Goal: Task Accomplishment & Management: Use online tool/utility

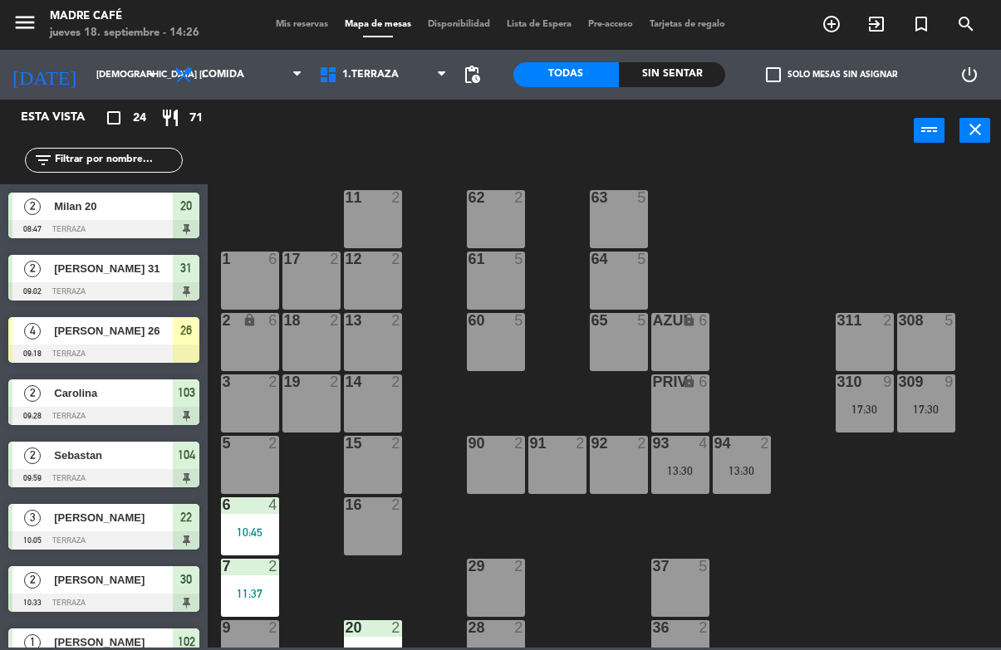
click at [636, 122] on div "power_input close" at bounding box center [561, 131] width 706 height 63
click at [689, 74] on div "Sin sentar" at bounding box center [672, 74] width 106 height 25
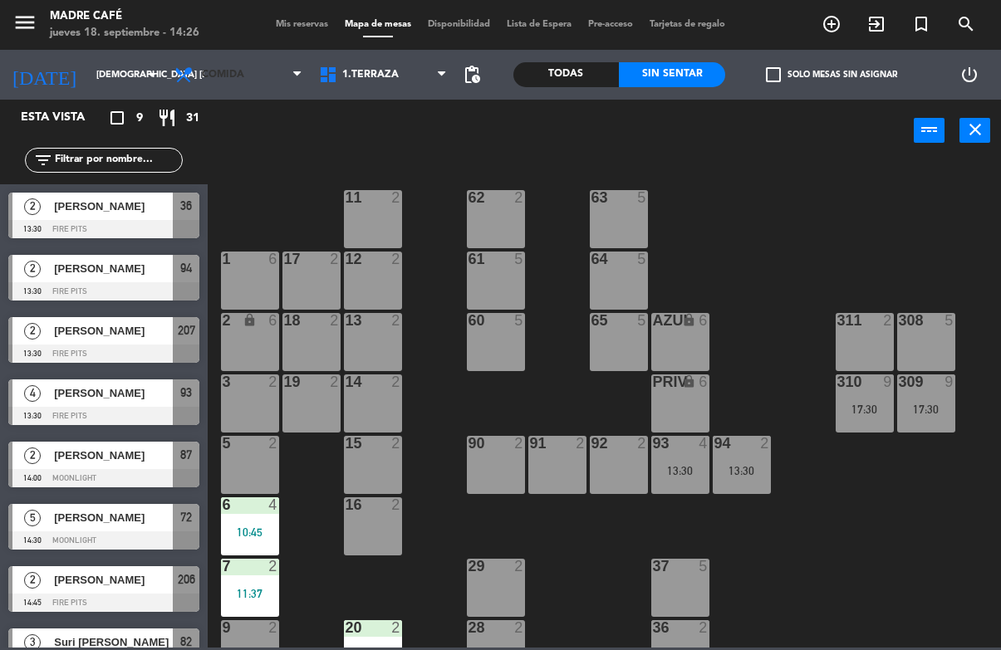
click at [235, 75] on span "Comida" at bounding box center [223, 75] width 42 height 12
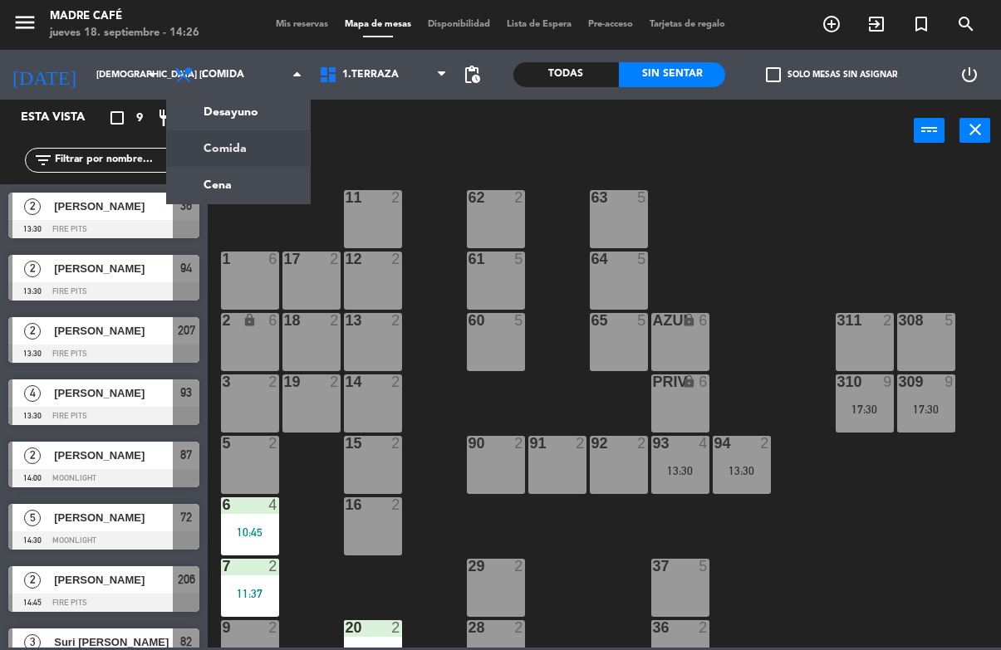
click at [253, 114] on ng-component "menu Madre Café jueves 18. septiembre - 14:26 Mis reservas Mapa de mesas Dispon…" at bounding box center [500, 324] width 1001 height 648
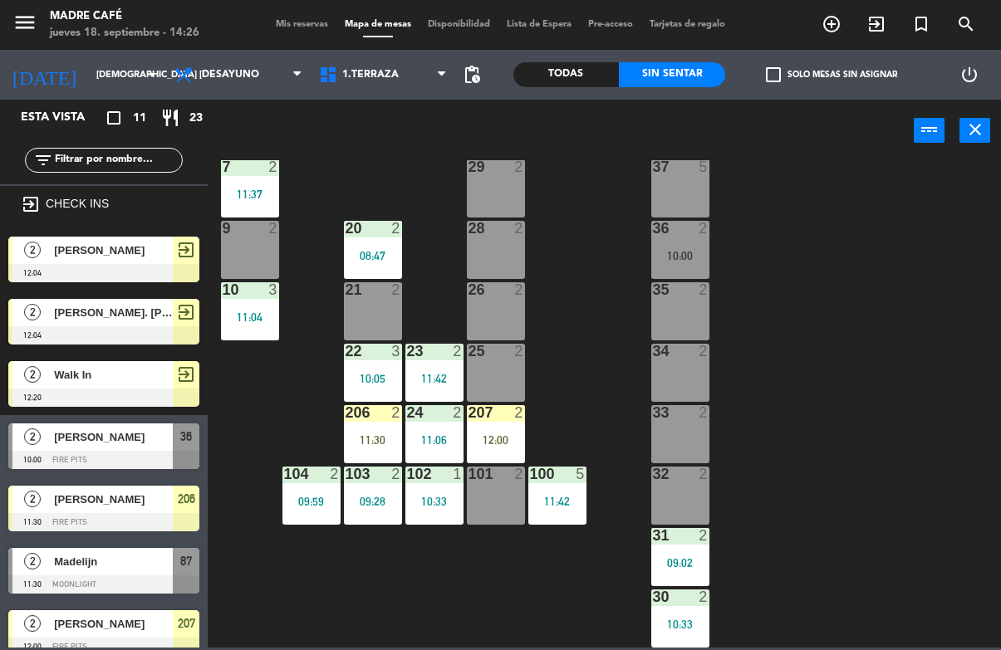
scroll to position [400, 0]
click at [475, 431] on div "207 2 12:00" at bounding box center [496, 434] width 58 height 58
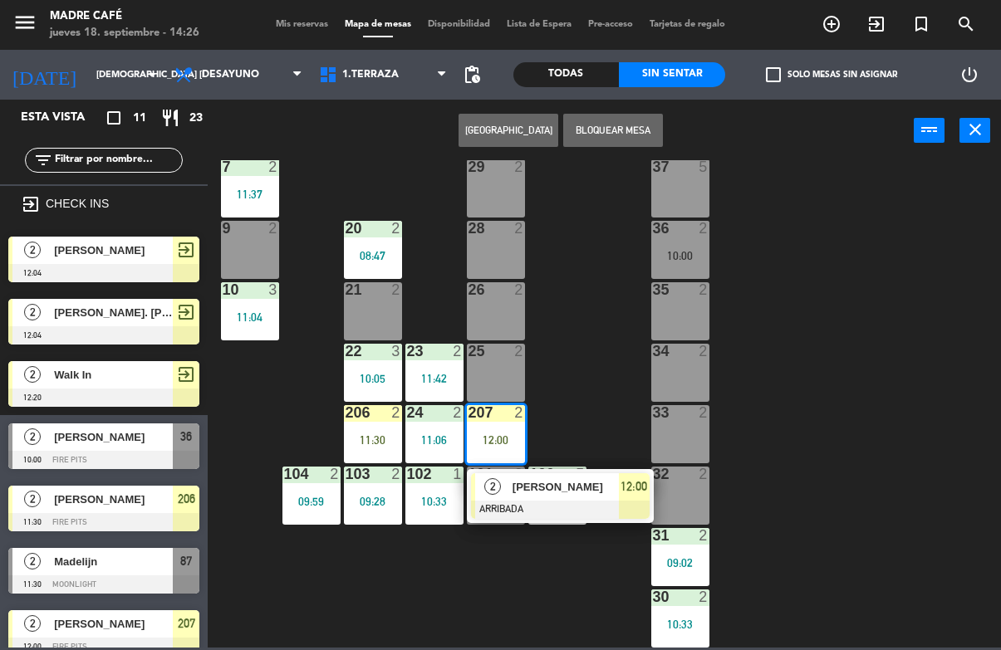
click at [610, 483] on span "[PERSON_NAME]" at bounding box center [566, 486] width 106 height 17
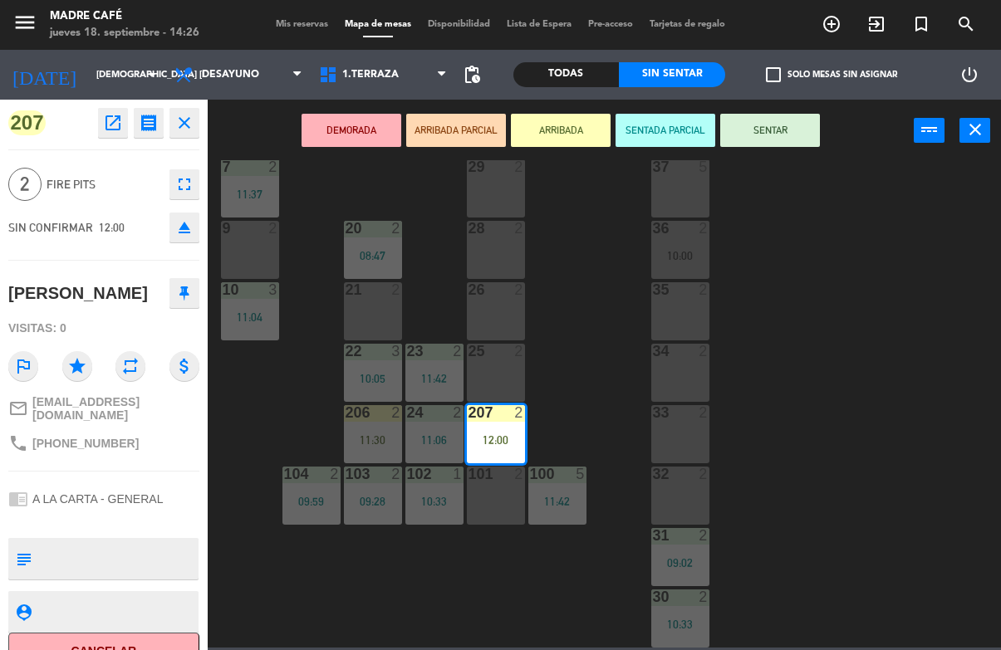
click at [788, 140] on button "SENTAR" at bounding box center [770, 130] width 100 height 33
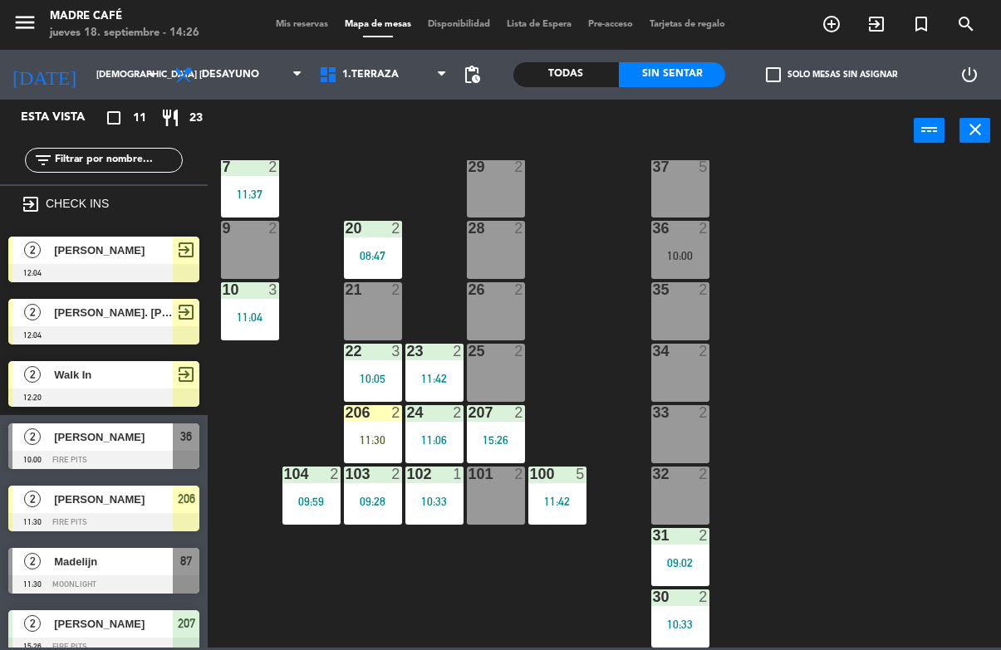
scroll to position [0, 0]
click at [863, 206] on div "11 2 63 4 12:07 62 2 12 2 1 6 61 5 64 1 12:08 17 2 13 2 2 lock 6 60 5 65 5 308 …" at bounding box center [609, 404] width 783 height 488
click at [364, 441] on div "11:30" at bounding box center [373, 440] width 58 height 12
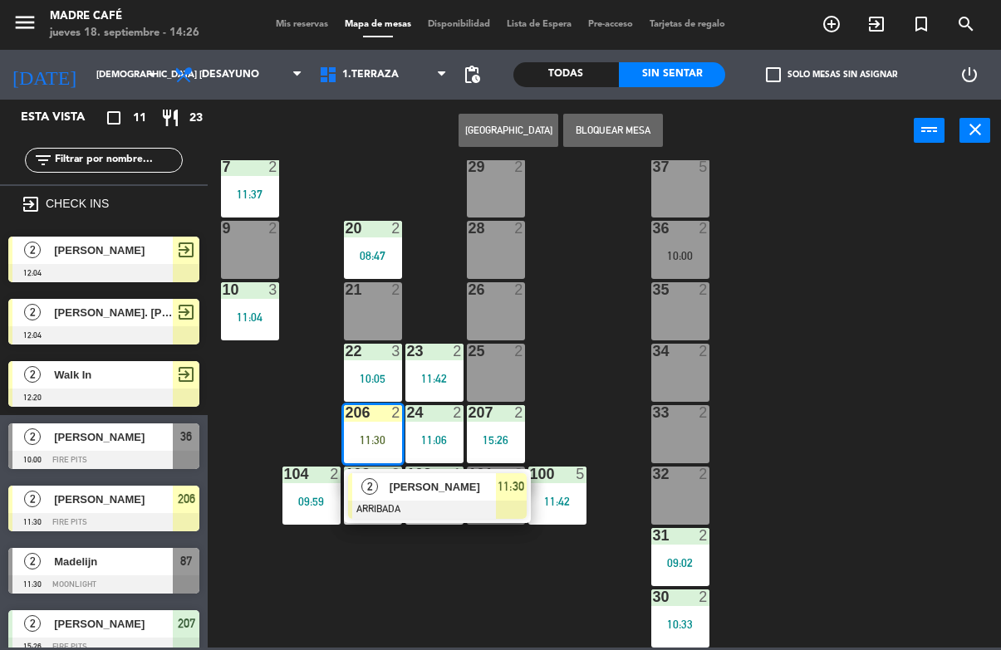
click at [503, 494] on span "11:30" at bounding box center [511, 487] width 27 height 20
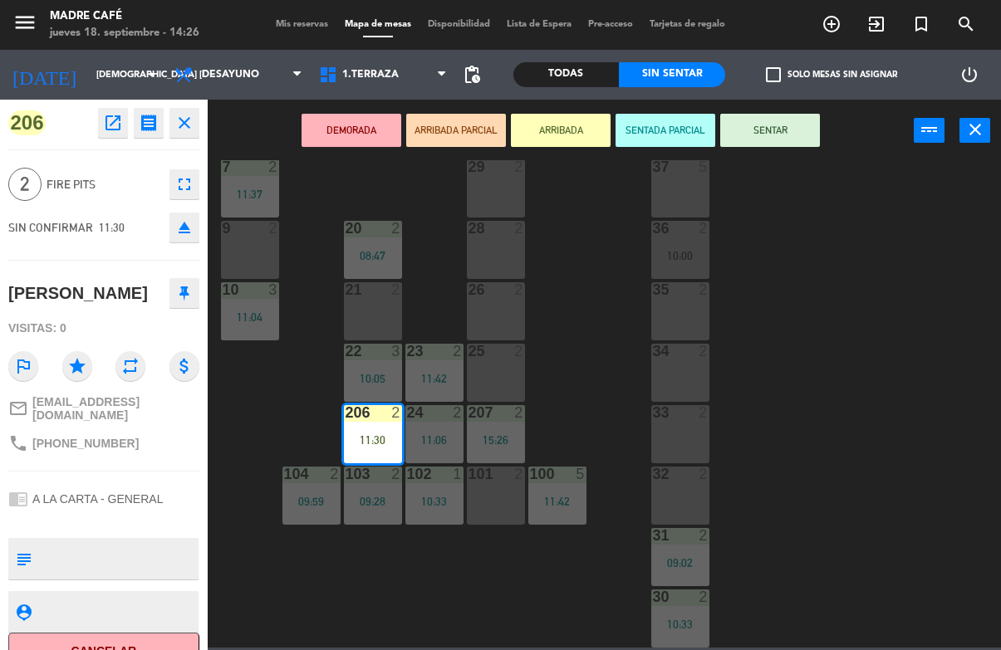
click at [797, 125] on button "SENTAR" at bounding box center [770, 130] width 100 height 33
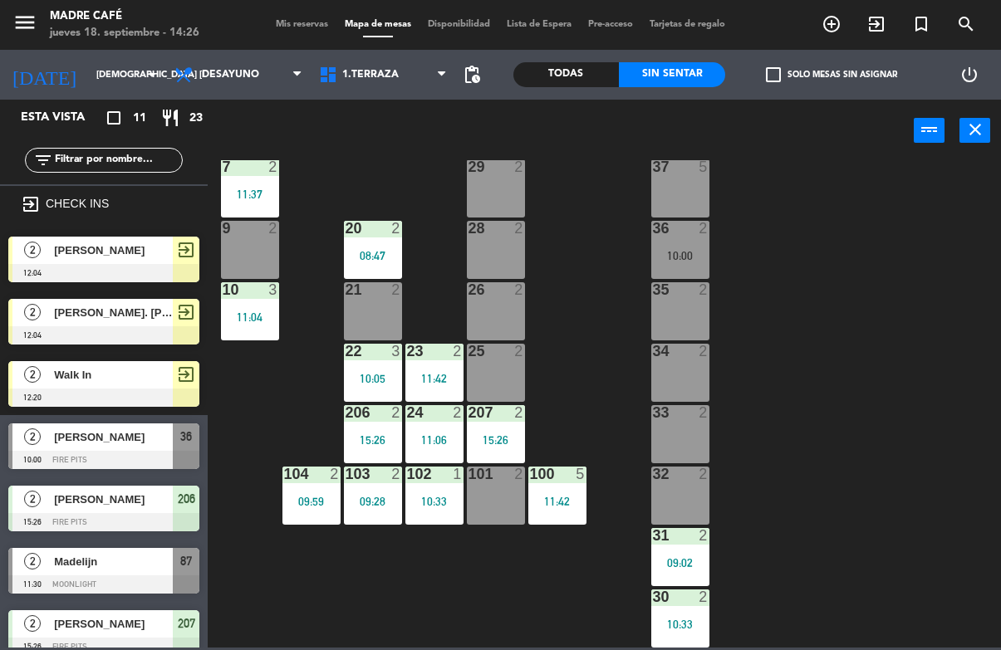
click at [896, 174] on div "11 2 63 4 12:07 62 2 12 2 1 6 61 5 64 1 12:08 17 2 13 2 2 lock 6 60 5 65 5 308 …" at bounding box center [609, 404] width 783 height 488
click at [431, 496] on div "10:33" at bounding box center [434, 502] width 58 height 12
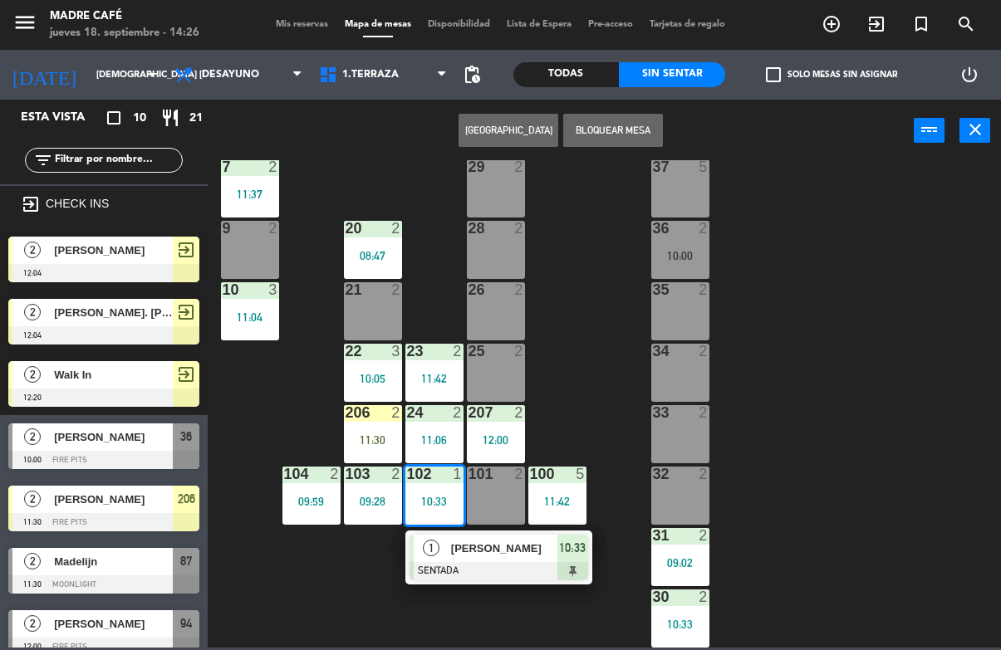
click at [535, 554] on span "[PERSON_NAME]" at bounding box center [504, 548] width 106 height 17
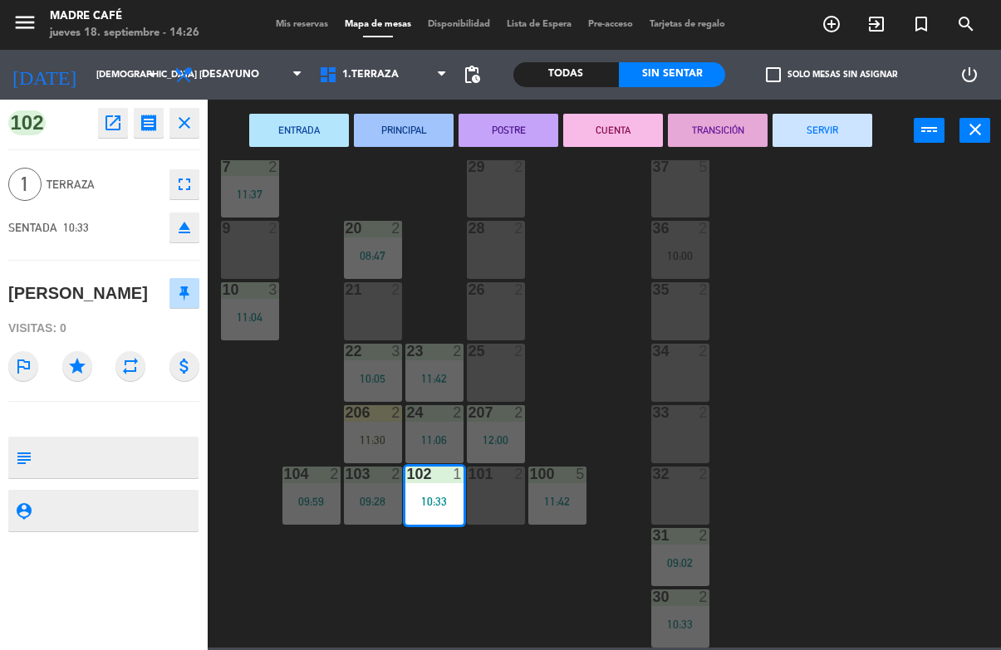
click at [836, 130] on button "SERVIR" at bounding box center [823, 130] width 100 height 33
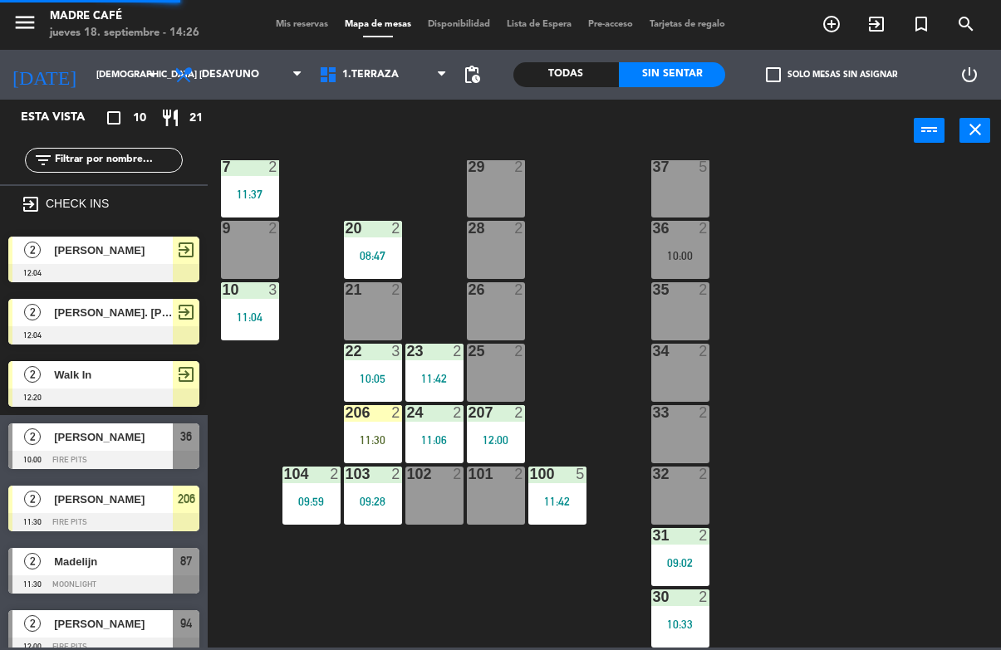
click at [876, 204] on div "11 2 63 4 12:07 62 2 12 2 1 6 61 5 64 1 12:08 17 2 13 2 2 lock 6 60 5 65 5 308 …" at bounding box center [609, 404] width 783 height 488
click at [544, 512] on div "100 5 11:42" at bounding box center [557, 496] width 58 height 58
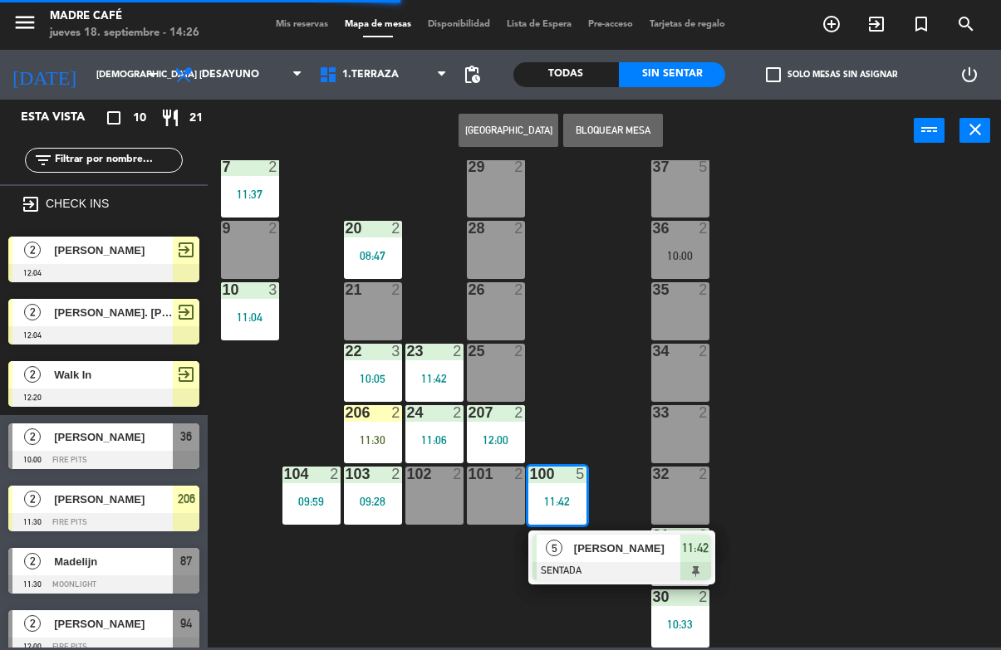
click at [674, 537] on div "[PERSON_NAME]" at bounding box center [626, 548] width 108 height 27
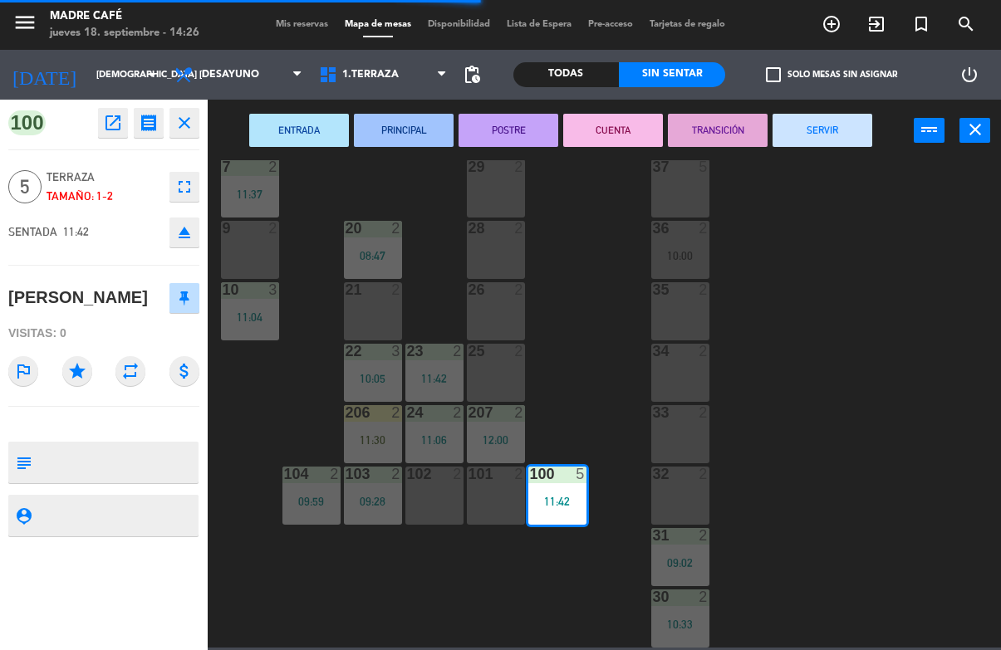
click at [824, 140] on button "SERVIR" at bounding box center [823, 130] width 100 height 33
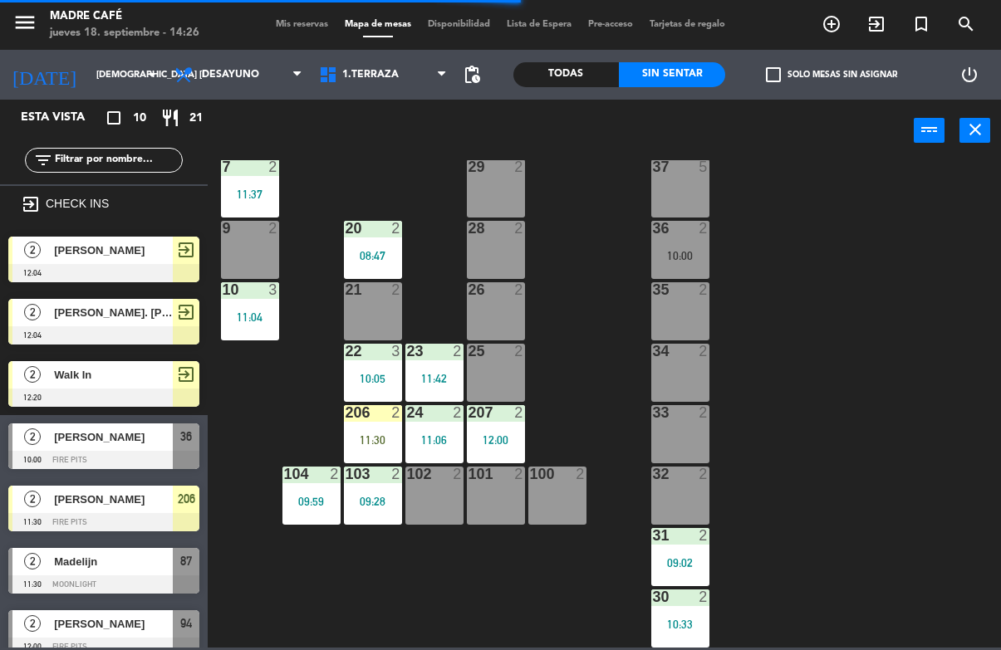
click at [864, 204] on div "11 2 63 4 12:07 62 2 12 2 1 6 61 5 64 1 12:08 17 2 13 2 2 lock 6 60 5 65 5 308 …" at bounding box center [609, 404] width 783 height 488
click at [429, 434] on div "11:06" at bounding box center [434, 440] width 58 height 12
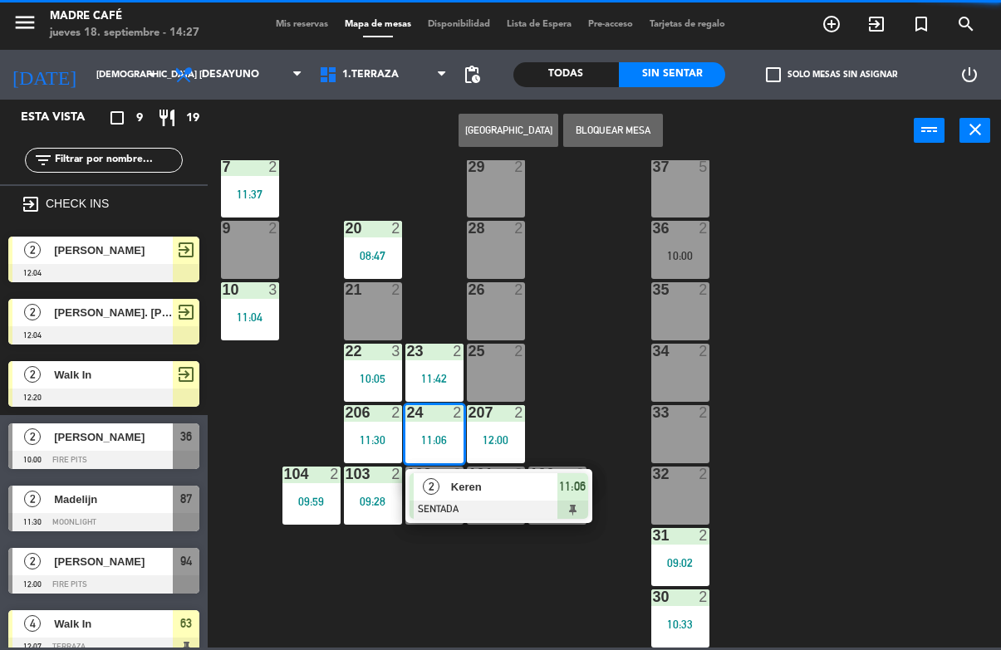
click at [562, 498] on div "11:06" at bounding box center [572, 487] width 31 height 27
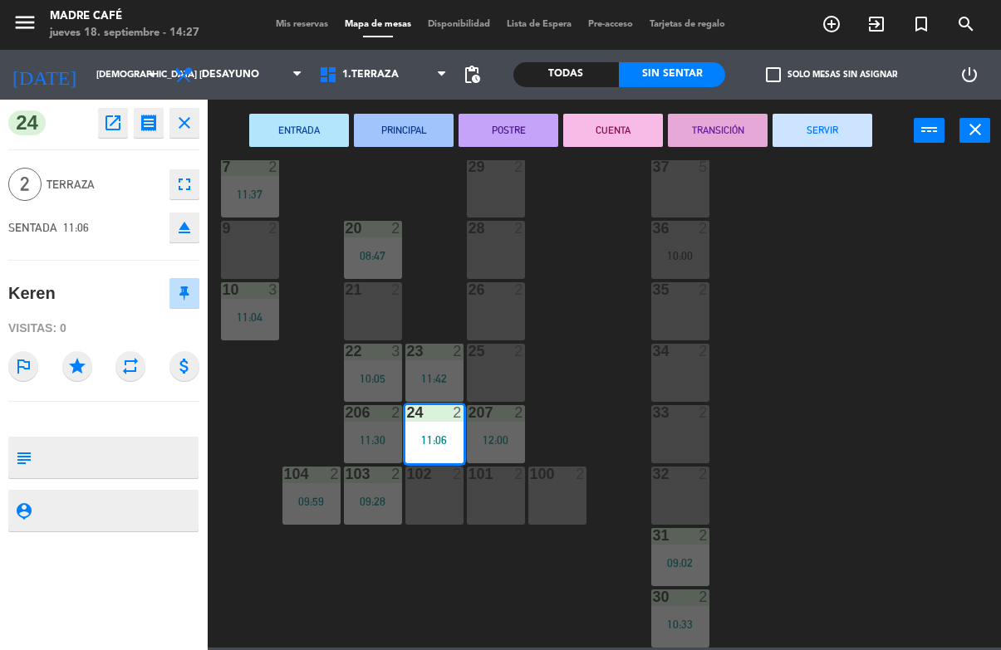
click at [834, 135] on button "SERVIR" at bounding box center [823, 130] width 100 height 33
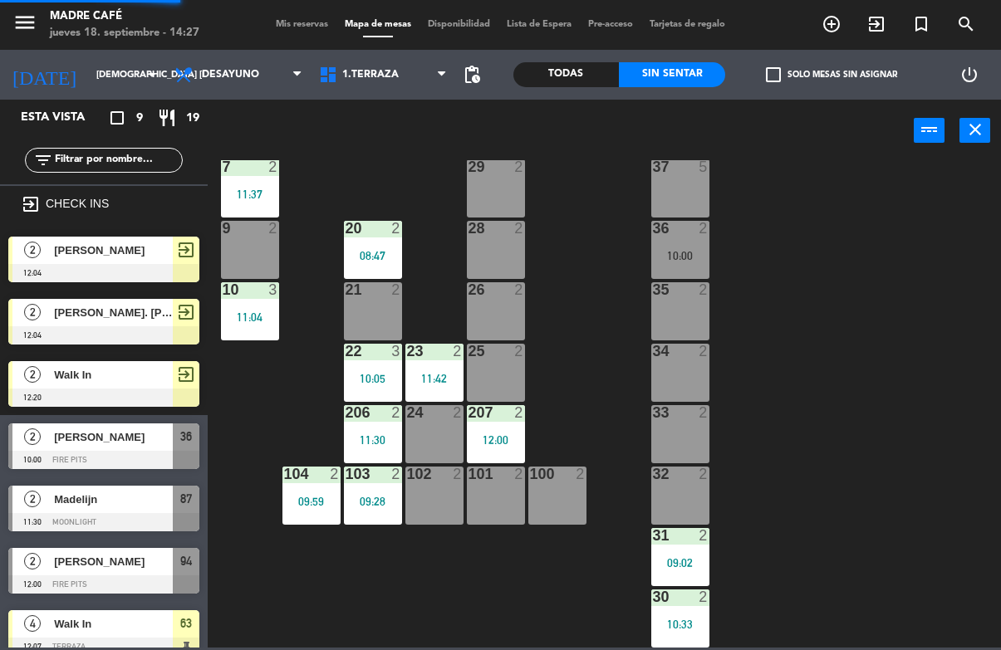
click at [877, 184] on div "11 2 63 4 12:07 62 2 12 2 1 6 61 5 64 1 12:08 17 2 13 2 2 lock 6 60 5 65 5 308 …" at bounding box center [609, 404] width 783 height 488
click at [504, 438] on div "12:00" at bounding box center [496, 440] width 58 height 12
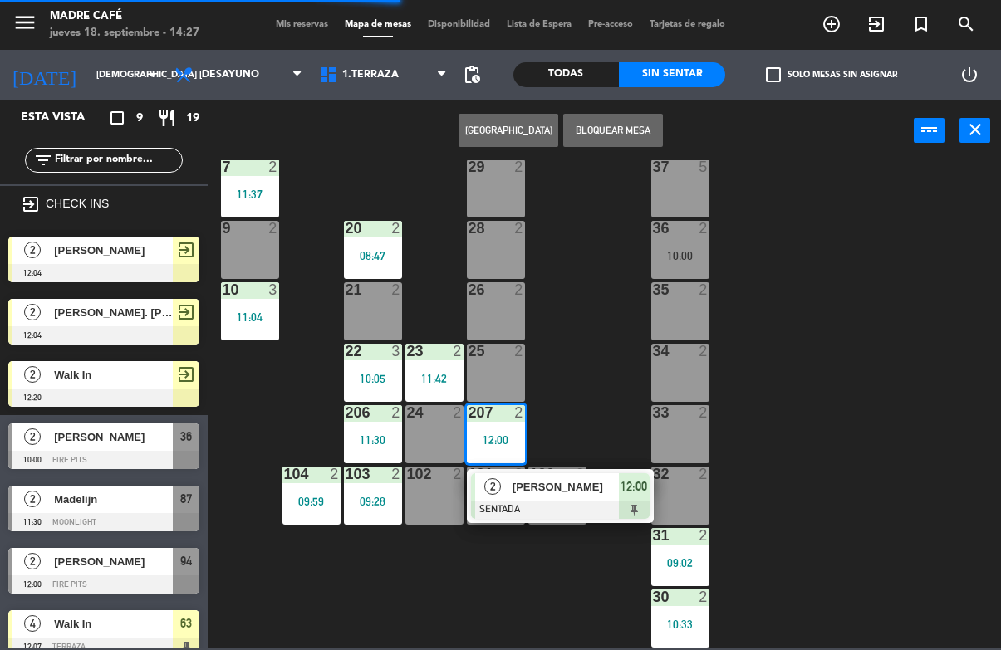
click at [624, 483] on span "12:00" at bounding box center [634, 487] width 27 height 20
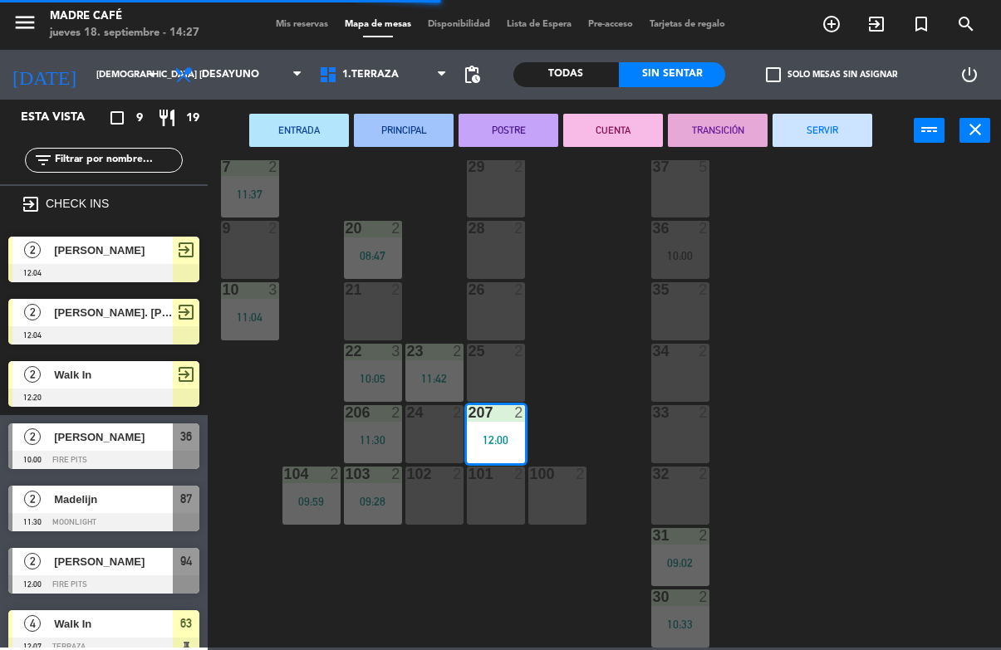
click at [827, 132] on button "SERVIR" at bounding box center [823, 130] width 100 height 33
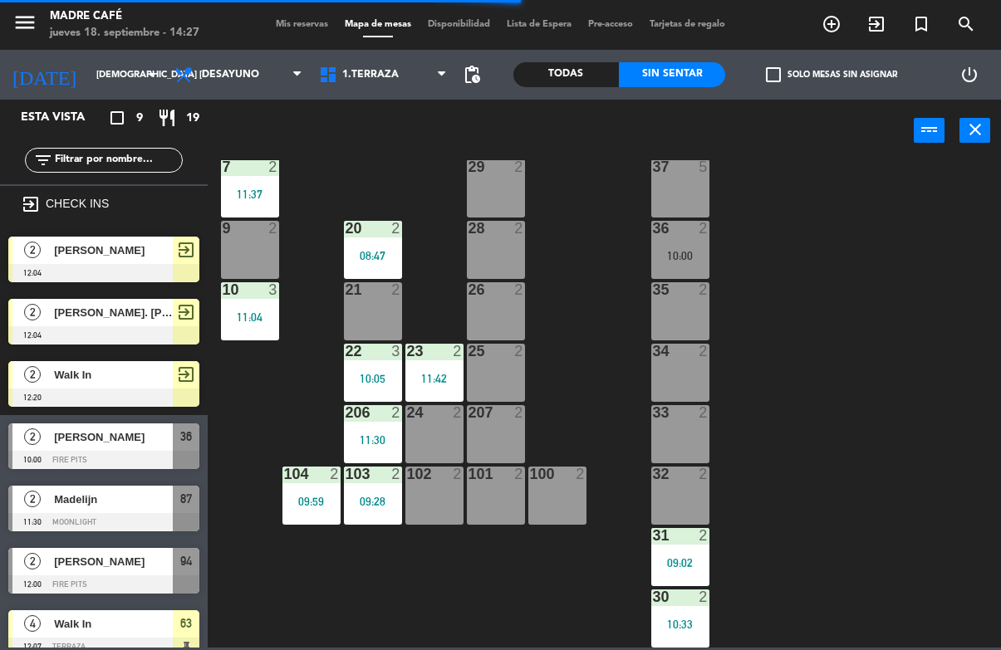
click at [897, 198] on div "11 2 63 4 12:07 62 2 12 2 1 6 61 5 64 1 12:08 17 2 13 2 2 lock 6 60 5 65 5 308 …" at bounding box center [609, 404] width 783 height 488
click at [364, 517] on div "103 2 09:28" at bounding box center [373, 496] width 58 height 58
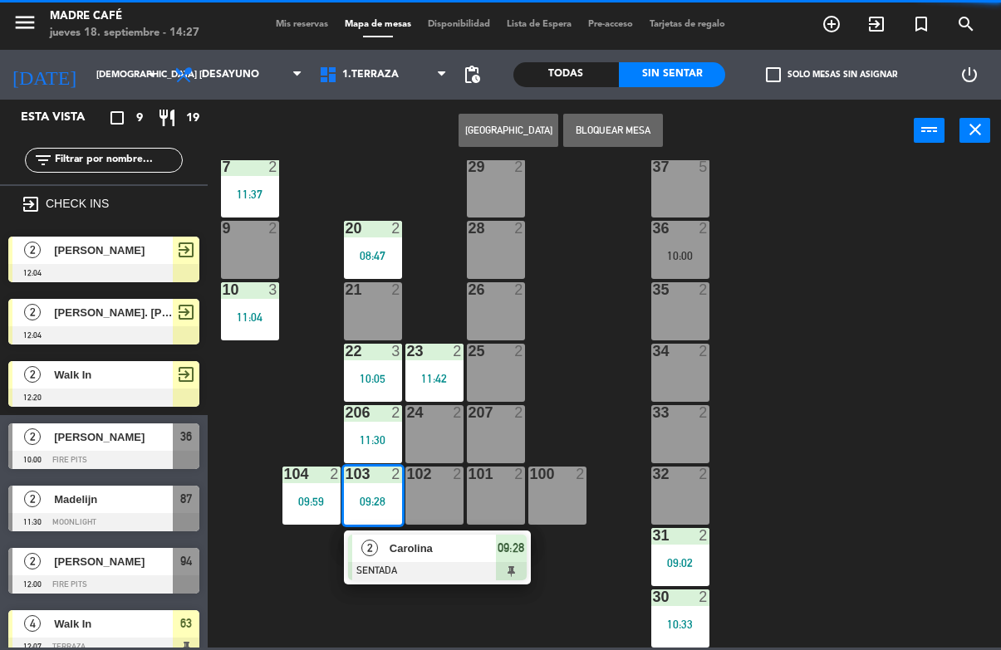
click at [491, 561] on div "Carolina" at bounding box center [442, 548] width 108 height 27
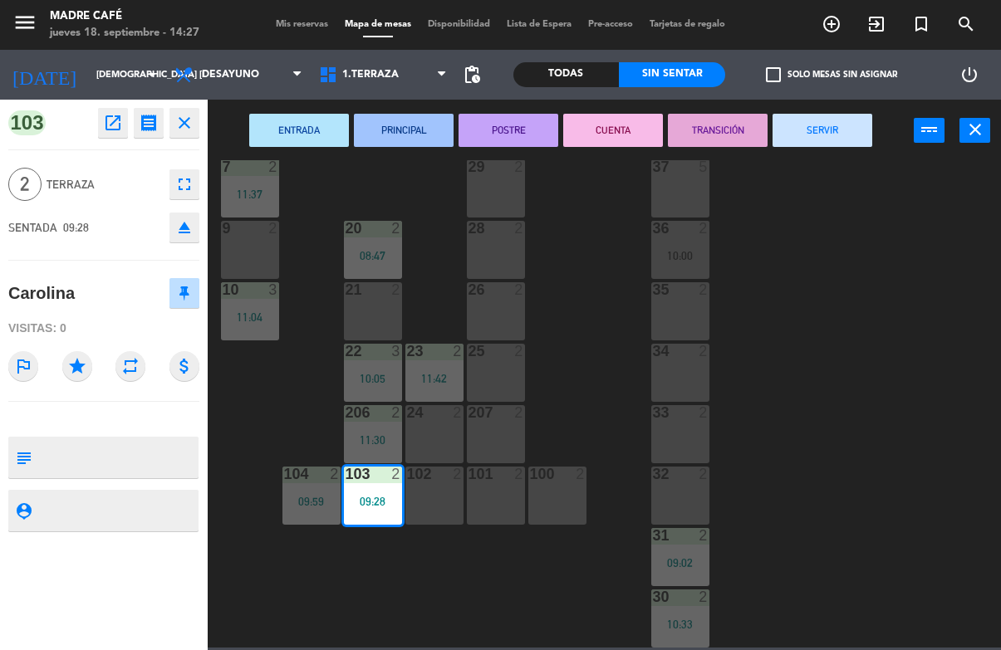
click at [824, 137] on button "SERVIR" at bounding box center [823, 130] width 100 height 33
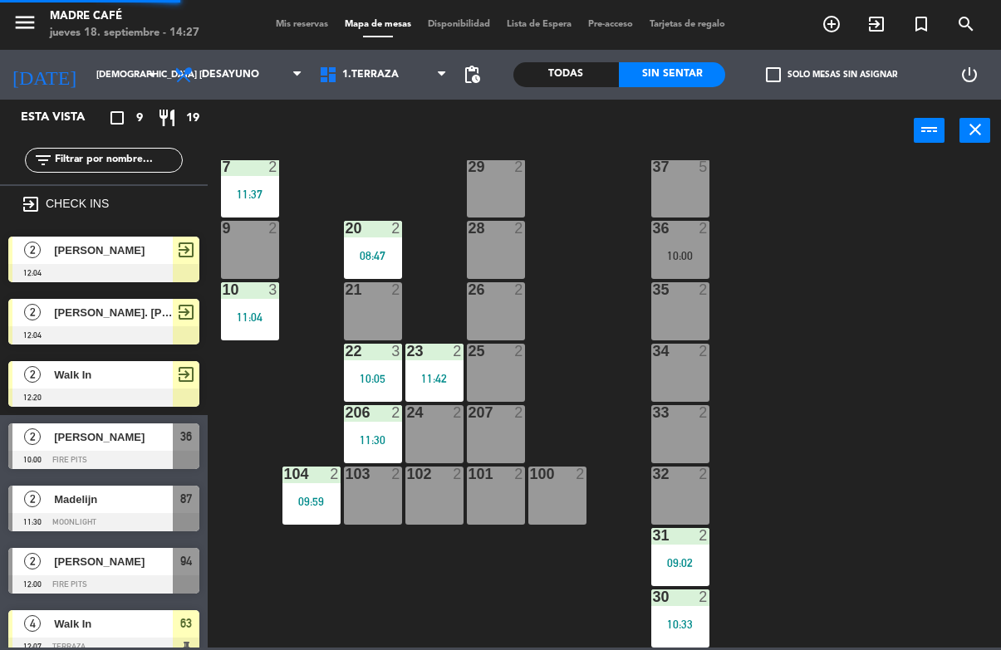
click at [886, 214] on div "11 2 63 4 12:07 62 2 12 2 1 6 61 5 64 1 12:08 17 2 13 2 2 lock 6 60 5 65 5 308 …" at bounding box center [609, 404] width 783 height 488
click at [297, 508] on div "09:59" at bounding box center [311, 502] width 58 height 12
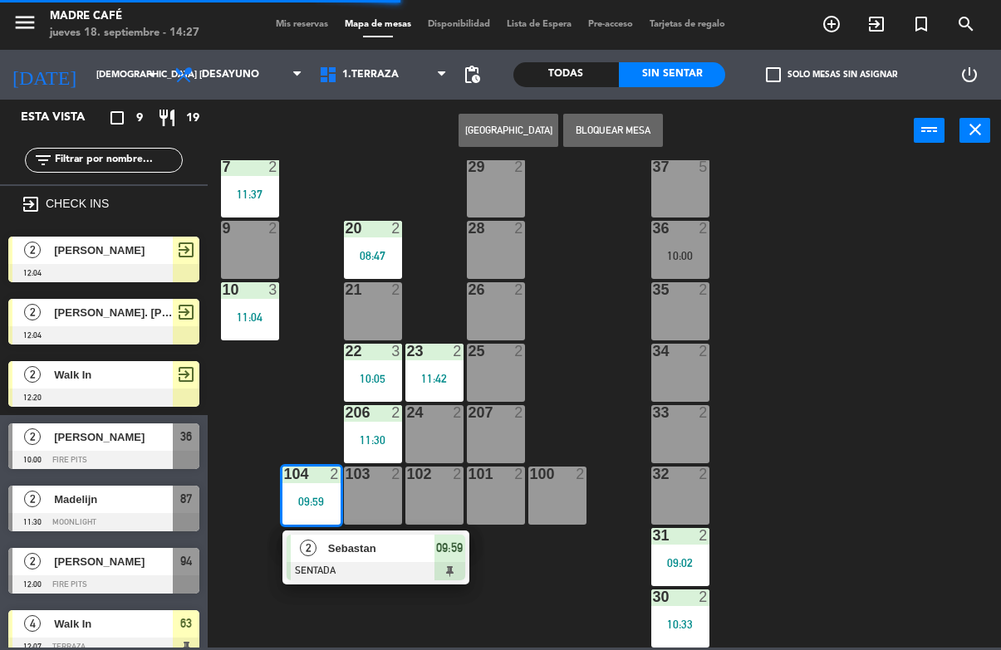
click at [441, 553] on span "09:59" at bounding box center [449, 548] width 27 height 20
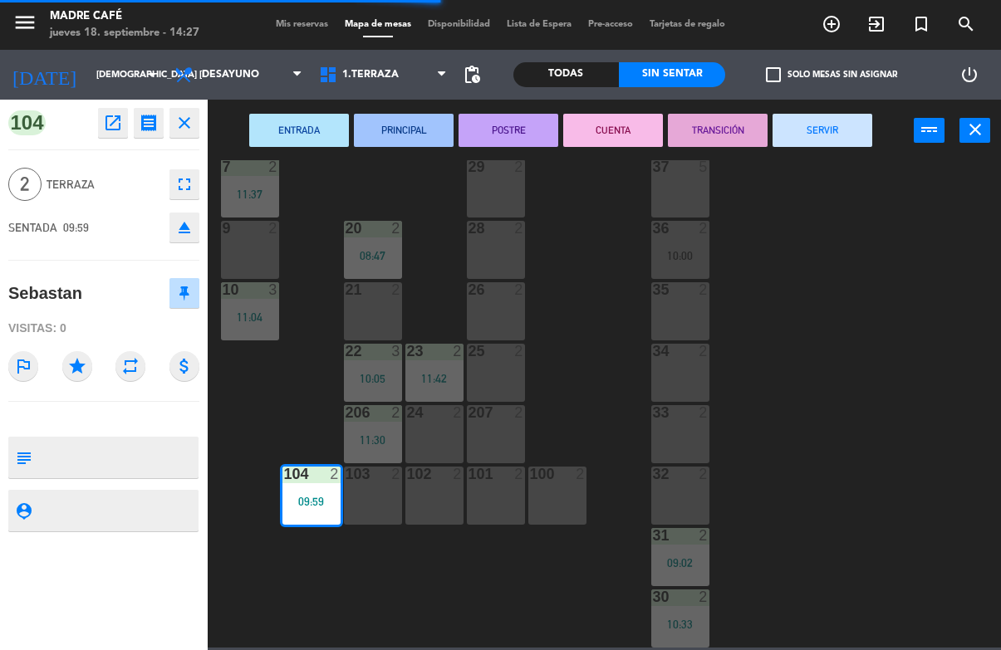
click at [829, 125] on button "SERVIR" at bounding box center [823, 130] width 100 height 33
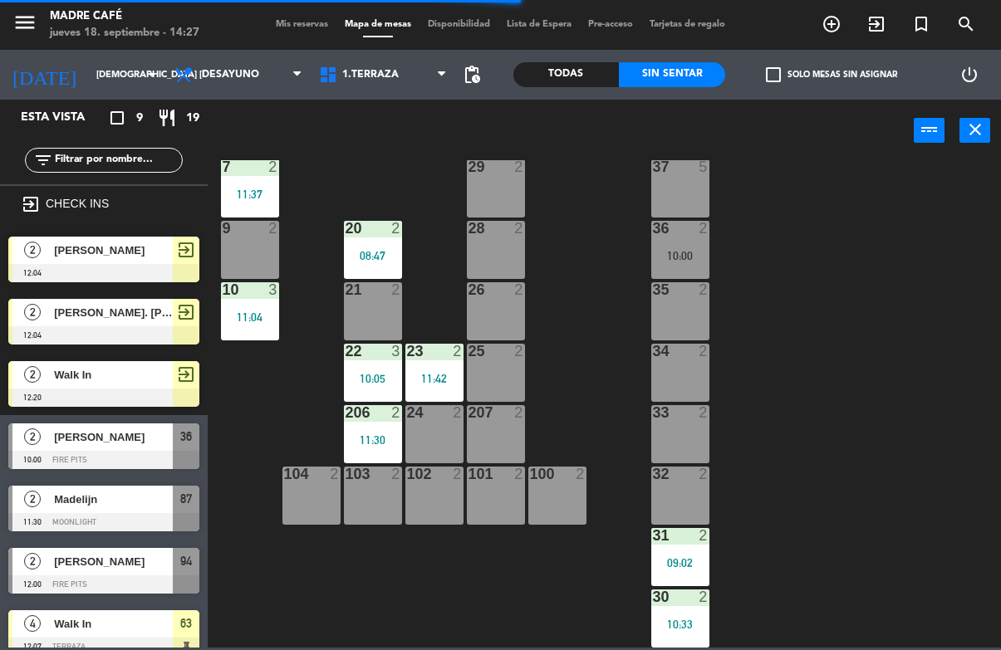
click at [915, 189] on div "11 2 63 4 12:07 62 2 12 2 1 6 61 5 64 1 12:08 17 2 13 2 2 lock 6 60 5 65 5 308 …" at bounding box center [609, 404] width 783 height 488
click at [368, 432] on div "206 2 11:30" at bounding box center [373, 434] width 58 height 58
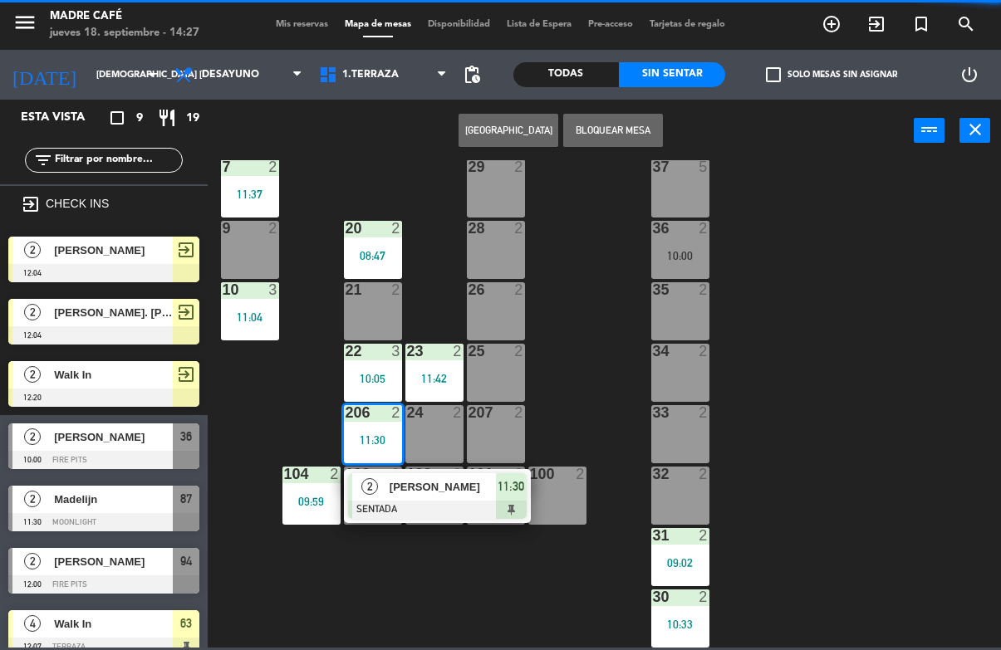
click at [486, 492] on span "[PERSON_NAME]" at bounding box center [443, 486] width 106 height 17
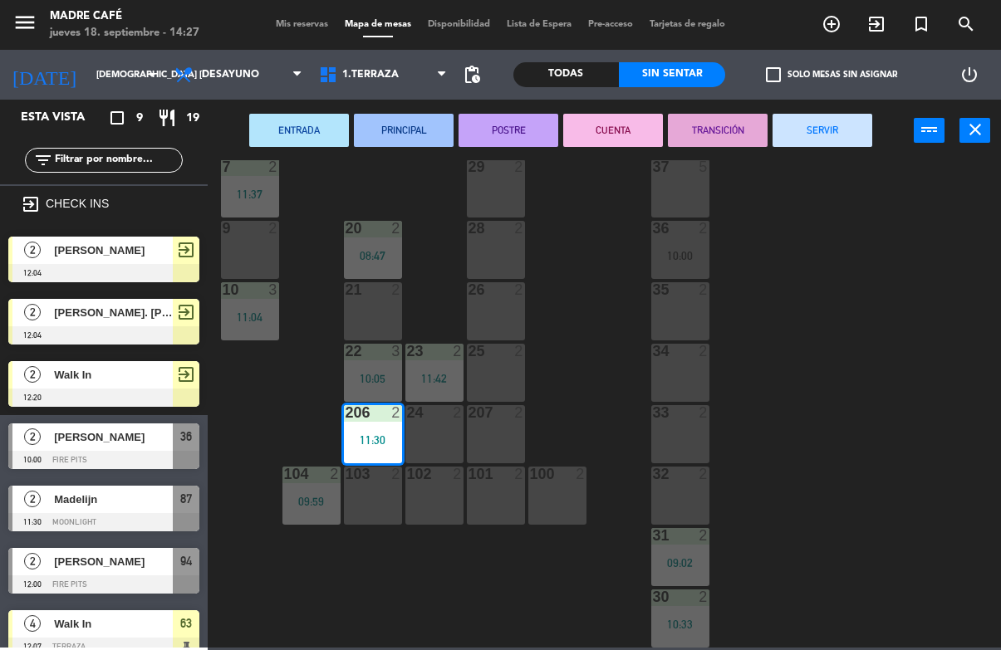
click at [827, 137] on button "SERVIR" at bounding box center [823, 130] width 100 height 33
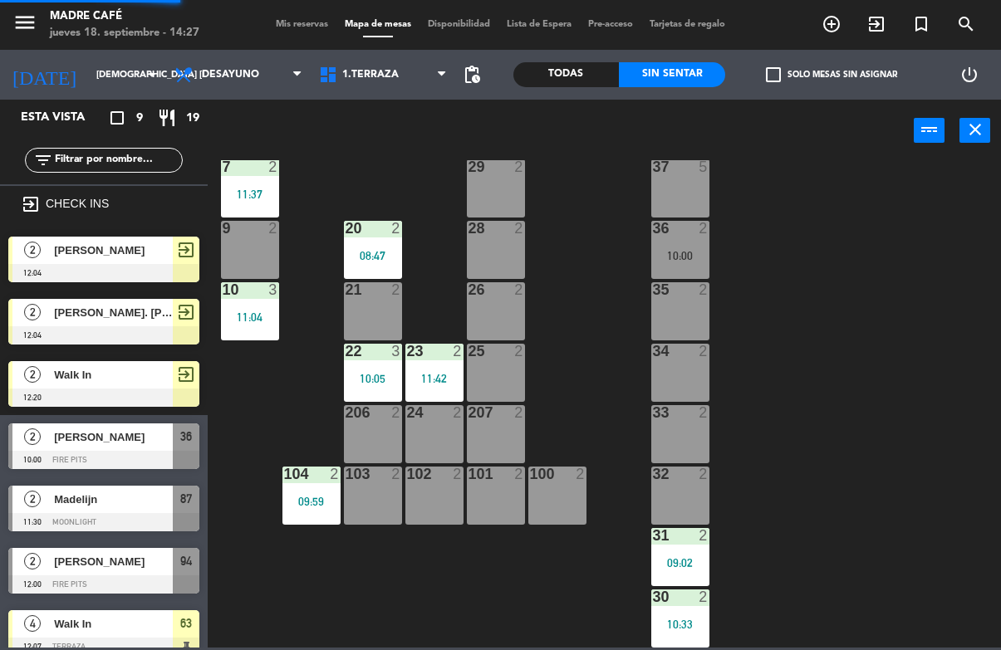
click at [893, 170] on div "11 2 63 4 12:07 62 2 12 2 1 6 61 5 64 1 12:08 17 2 13 2 2 lock 6 60 5 65 5 308 …" at bounding box center [609, 404] width 783 height 488
click at [367, 390] on div "22 3 10:05" at bounding box center [373, 373] width 58 height 58
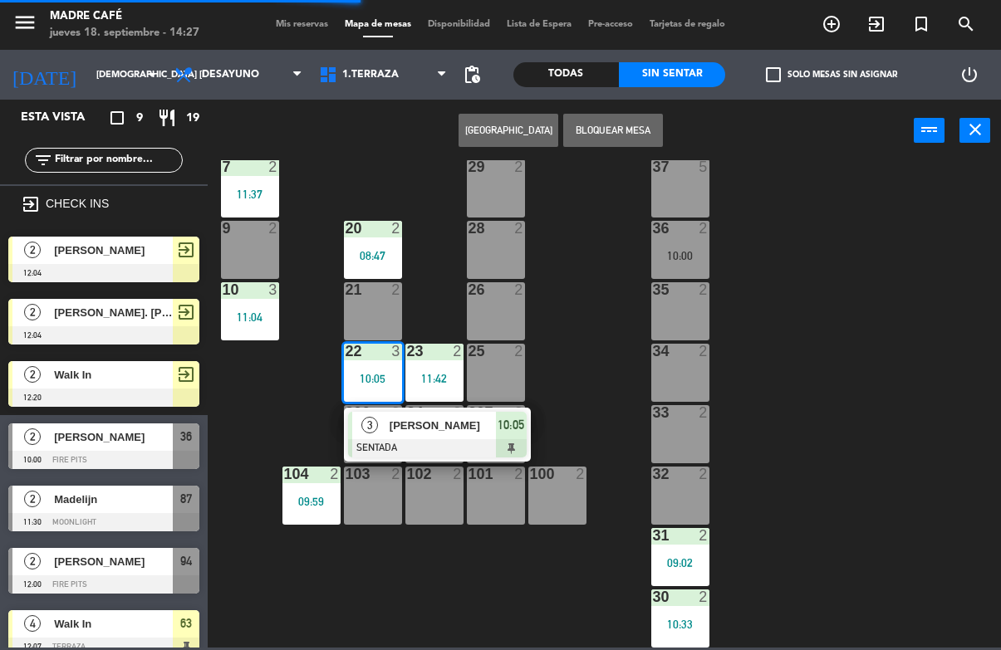
click at [518, 444] on div at bounding box center [437, 448] width 179 height 18
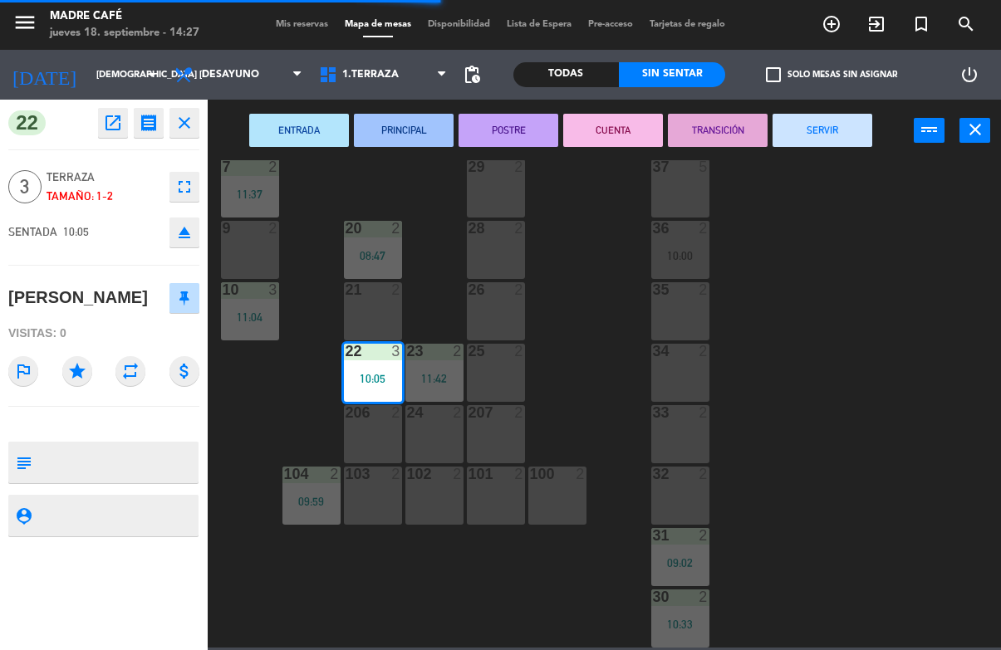
click at [834, 135] on button "SERVIR" at bounding box center [823, 130] width 100 height 33
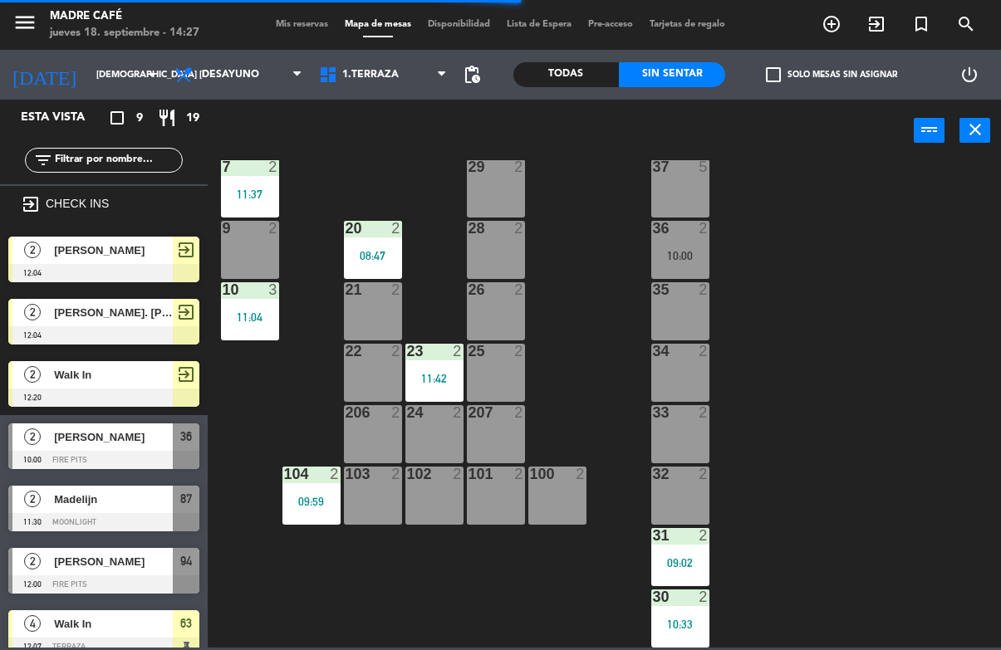
click at [886, 214] on div "11 2 63 4 12:07 62 2 12 2 1 6 61 5 64 1 12:08 17 2 13 2 2 lock 6 60 5 65 5 308 …" at bounding box center [609, 404] width 783 height 488
click at [436, 375] on div "11:42" at bounding box center [434, 379] width 58 height 12
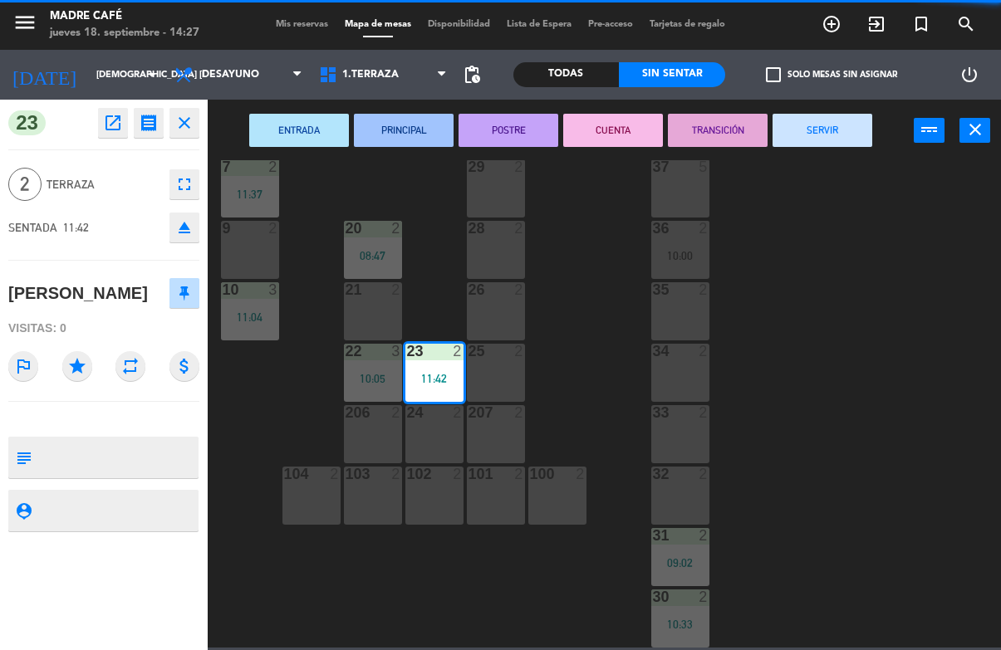
click at [848, 130] on button "SERVIR" at bounding box center [823, 130] width 100 height 33
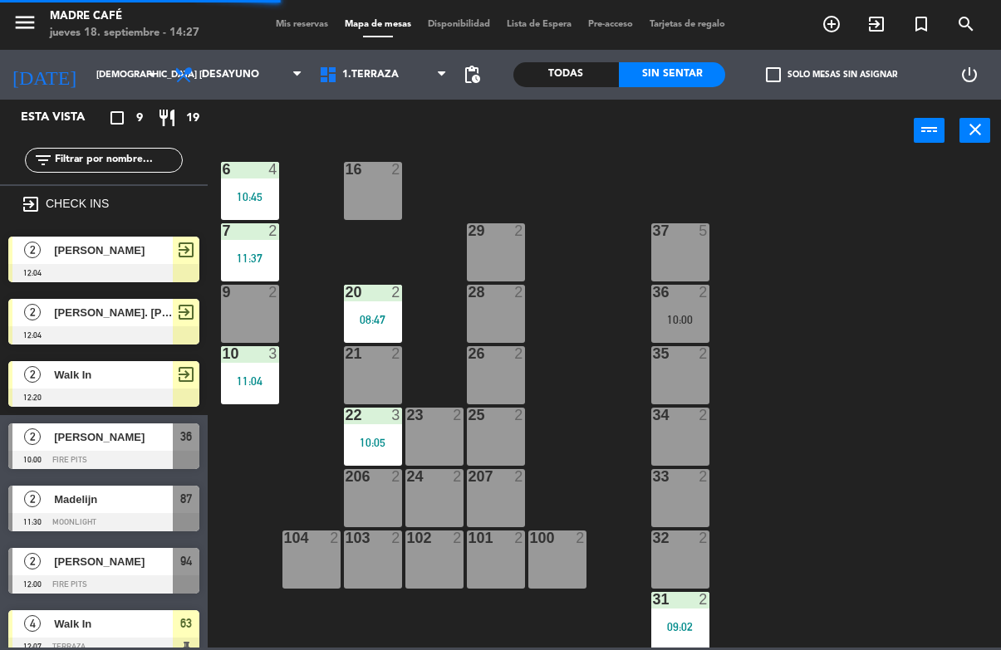
scroll to position [329, 0]
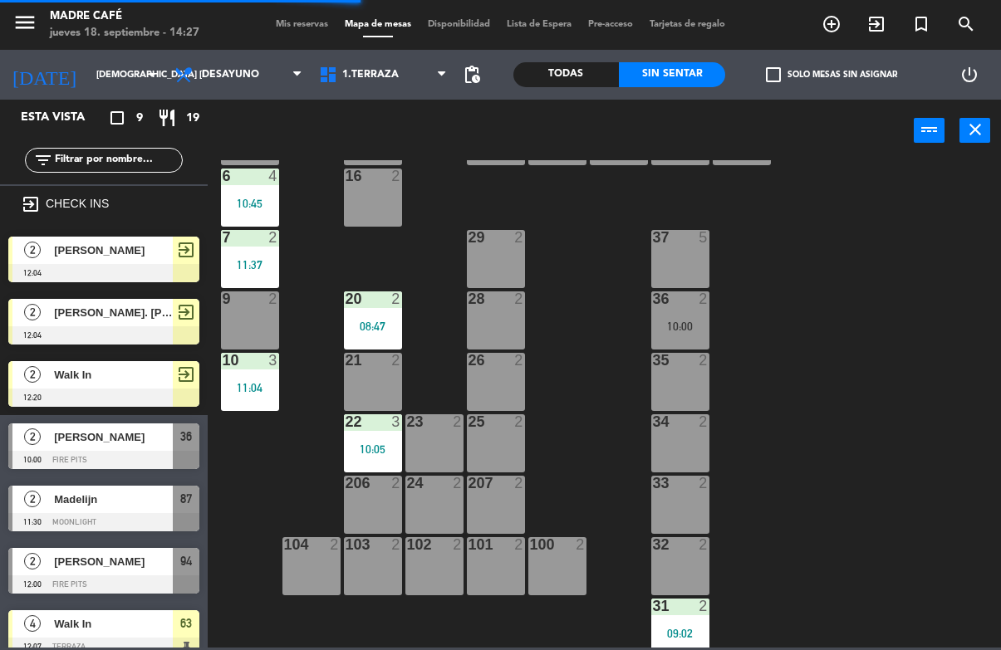
click at [387, 439] on div "22 3 10:05" at bounding box center [373, 444] width 58 height 58
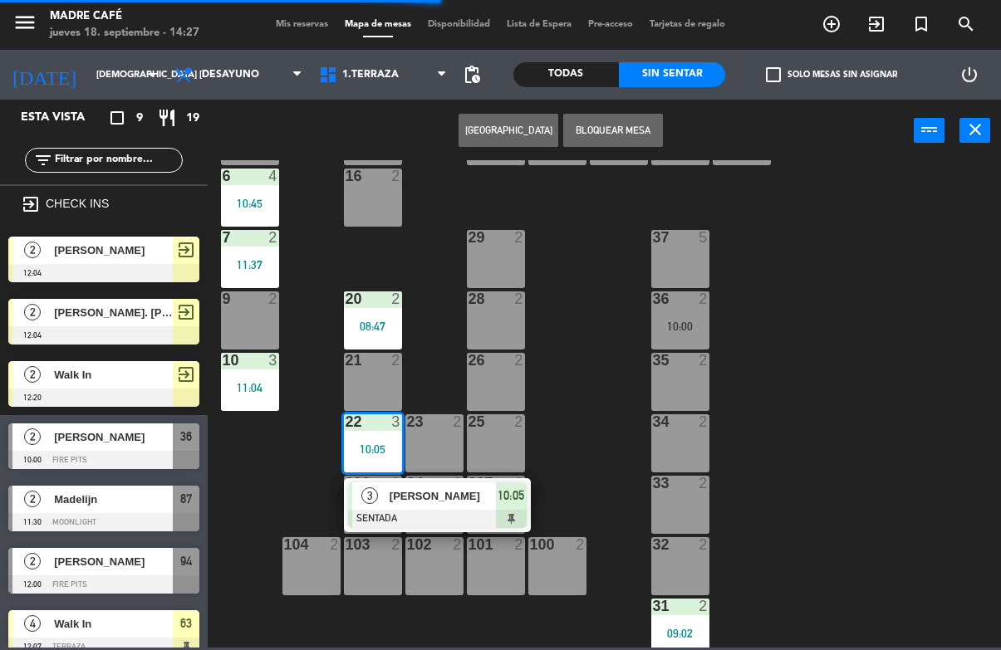
click at [510, 503] on span "10:05" at bounding box center [511, 496] width 27 height 20
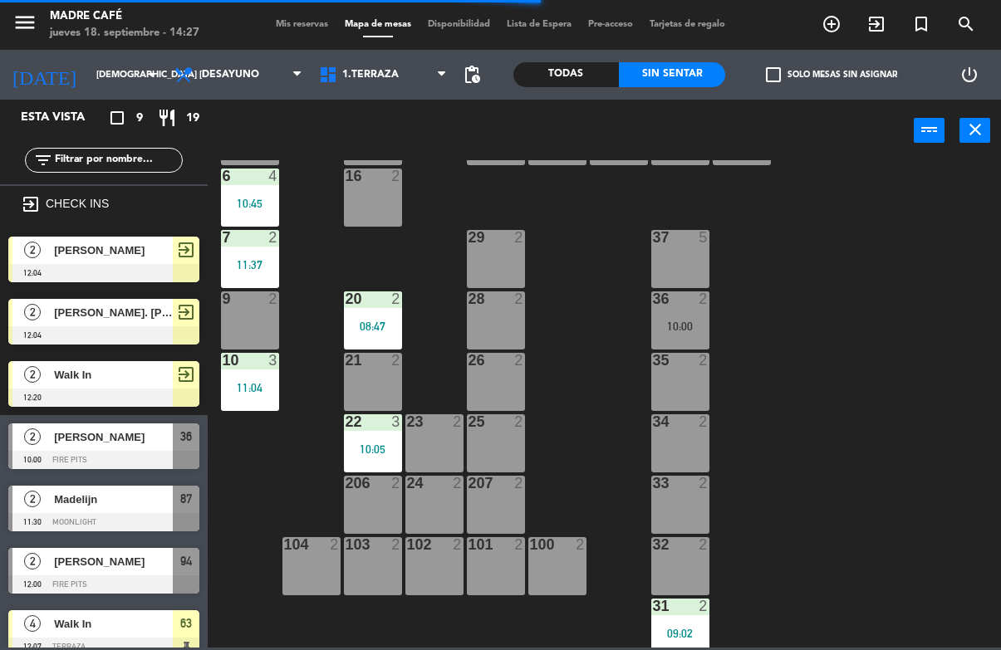
click at [748, 366] on div "11 2 63 4 12:07 62 2 12 2 1 6 61 5 64 1 12:08 17 2 13 2 2 lock 6 60 5 65 5 308 …" at bounding box center [609, 404] width 783 height 488
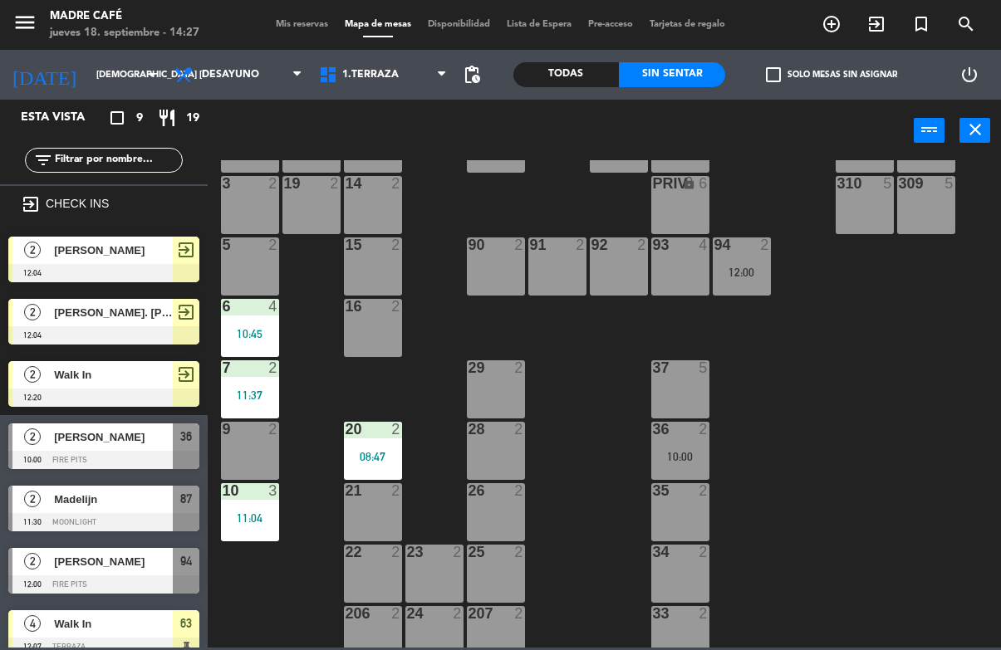
scroll to position [174, 0]
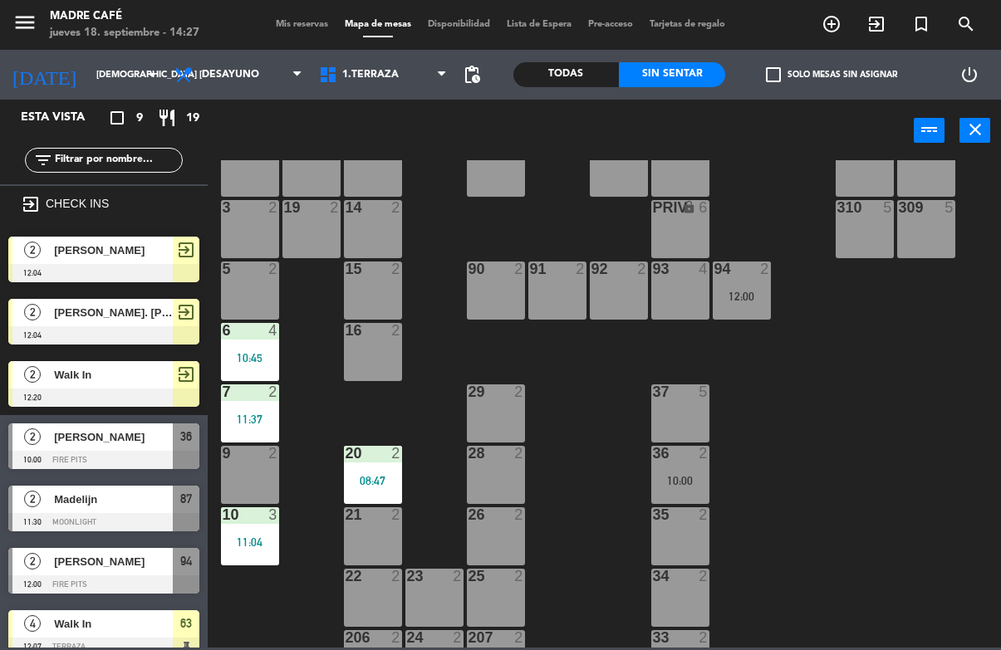
click at [380, 480] on div "08:47" at bounding box center [373, 481] width 58 height 12
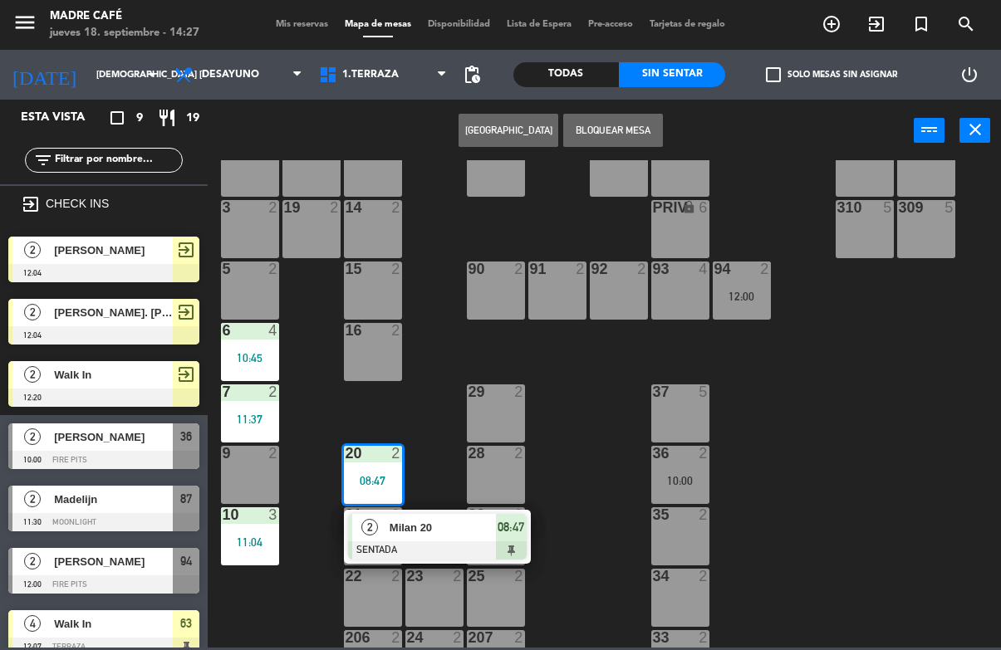
click at [493, 536] on span "Milan 20" at bounding box center [443, 527] width 106 height 17
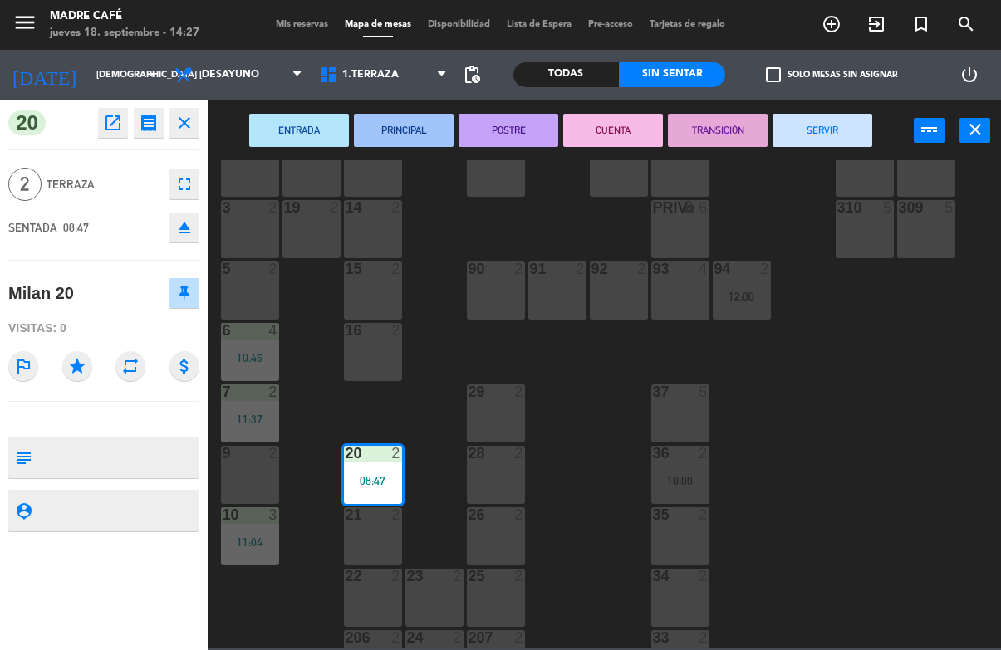
click at [812, 135] on button "SERVIR" at bounding box center [823, 130] width 100 height 33
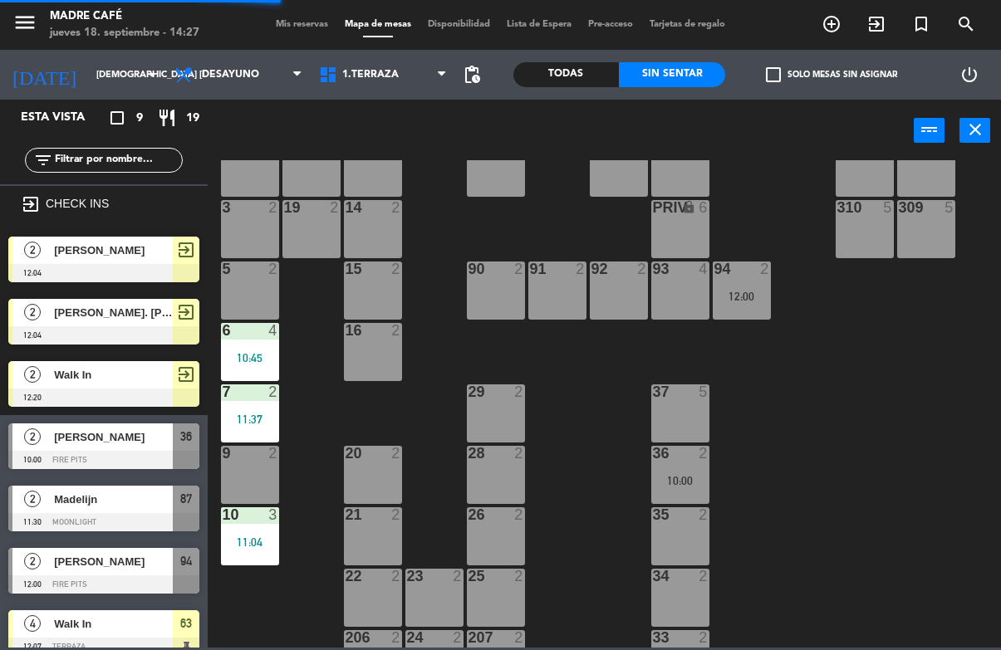
click at [802, 404] on div "11 2 63 4 12:07 62 2 12 2 1 6 61 5 64 1 12:08 17 2 13 2 2 lock 6 60 5 65 5 308 …" at bounding box center [609, 404] width 783 height 488
click at [263, 341] on div "6 4 10:45" at bounding box center [250, 352] width 58 height 58
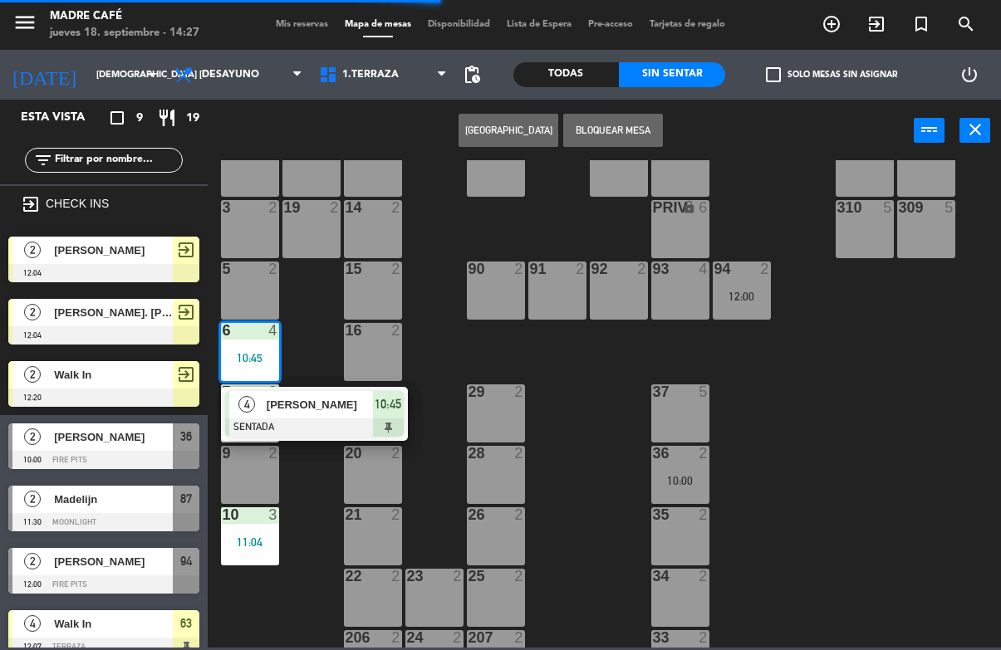
click at [371, 405] on span "[PERSON_NAME]" at bounding box center [320, 404] width 106 height 17
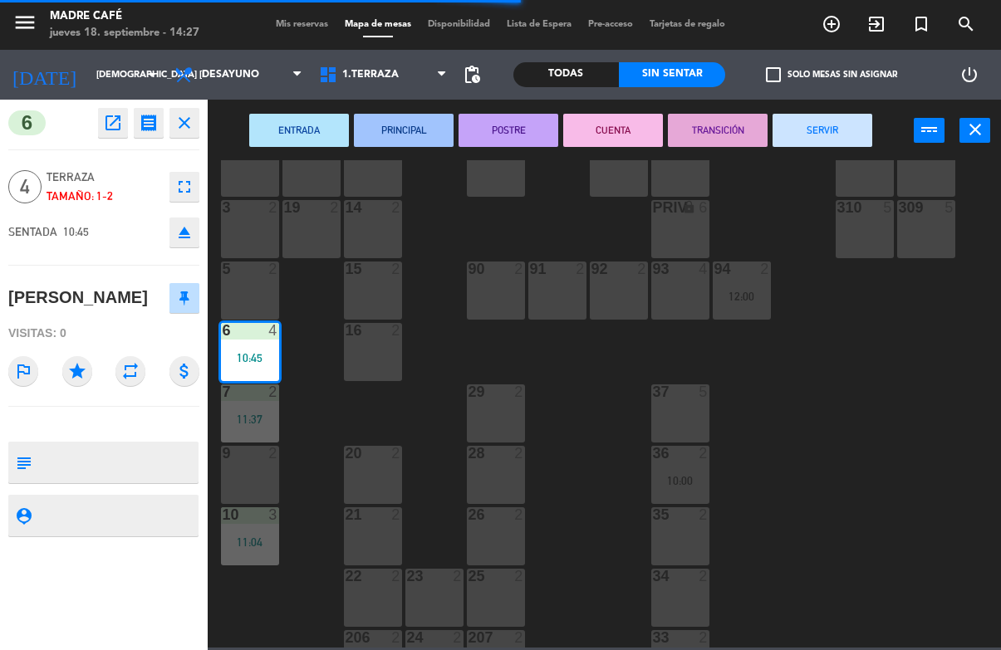
click at [829, 130] on button "SERVIR" at bounding box center [823, 130] width 100 height 33
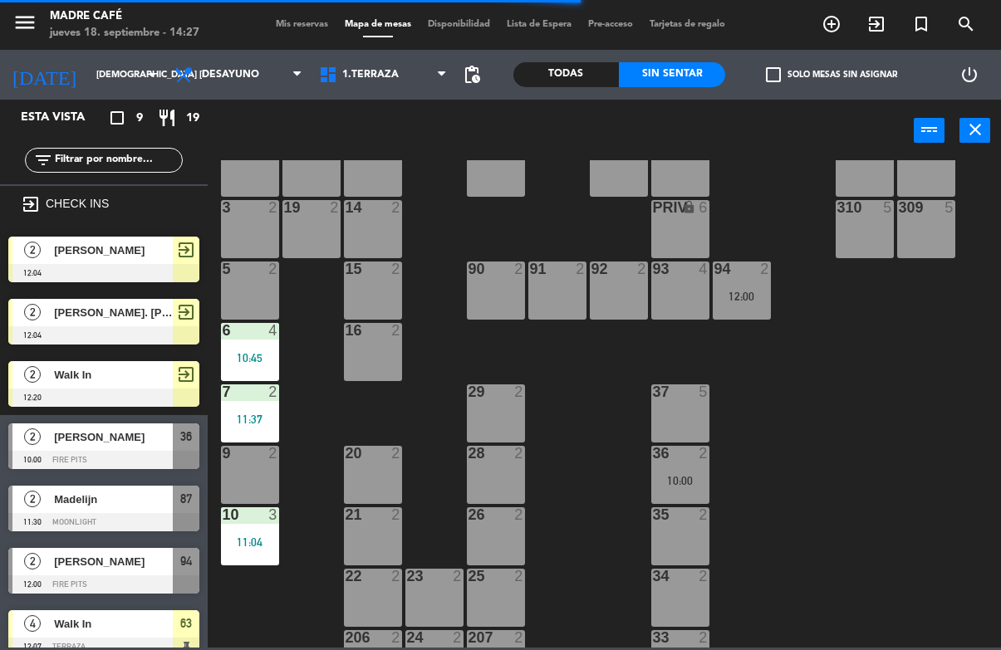
click at [242, 441] on div "7 2 11:37" at bounding box center [250, 414] width 58 height 58
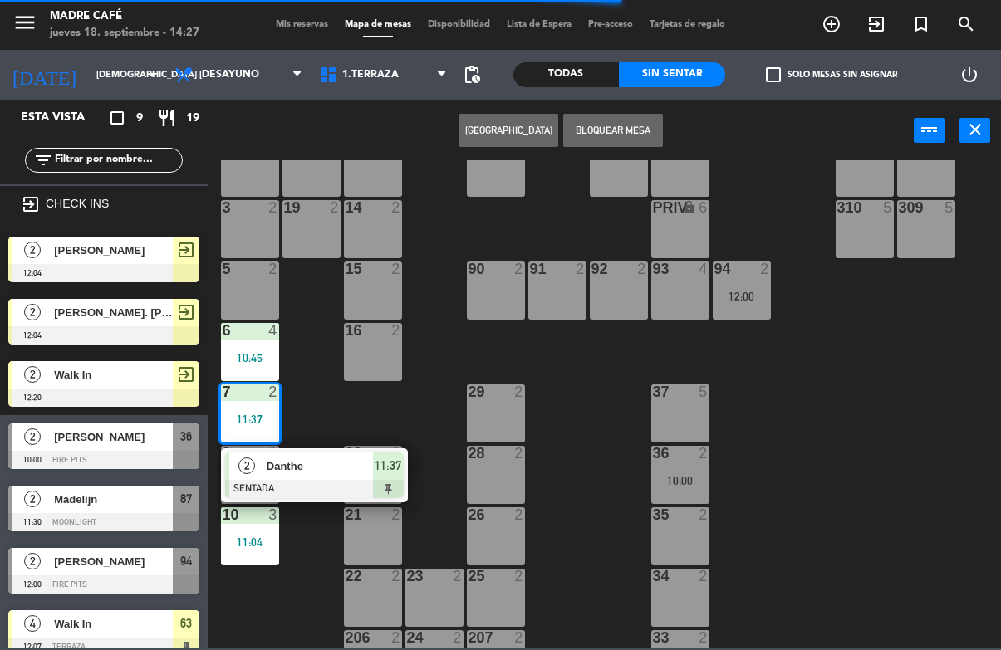
click at [386, 464] on span "11:37" at bounding box center [388, 466] width 27 height 20
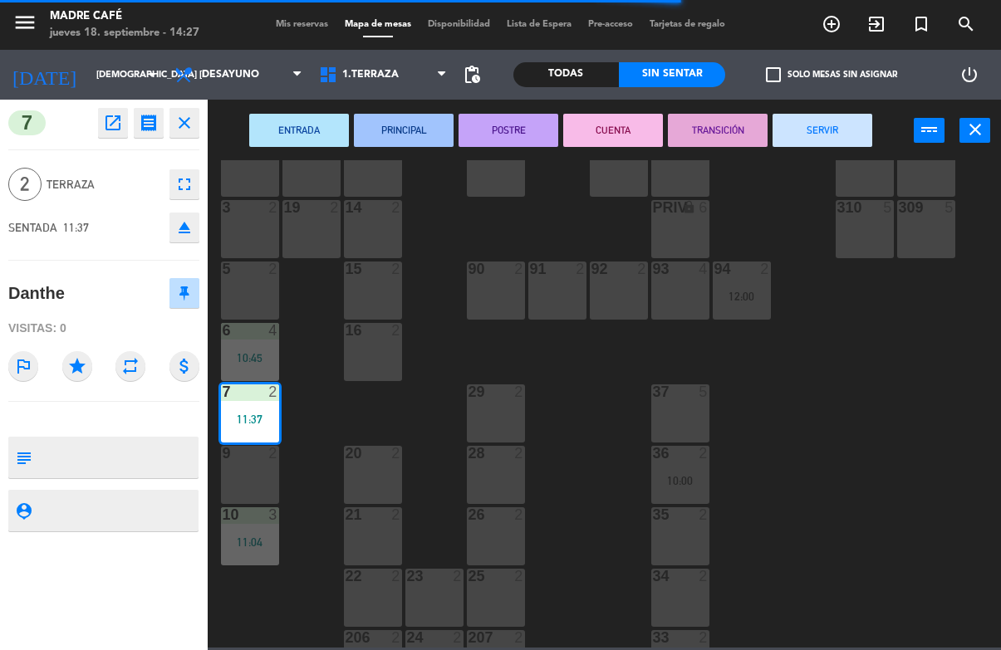
click at [807, 136] on button "SERVIR" at bounding box center [823, 130] width 100 height 33
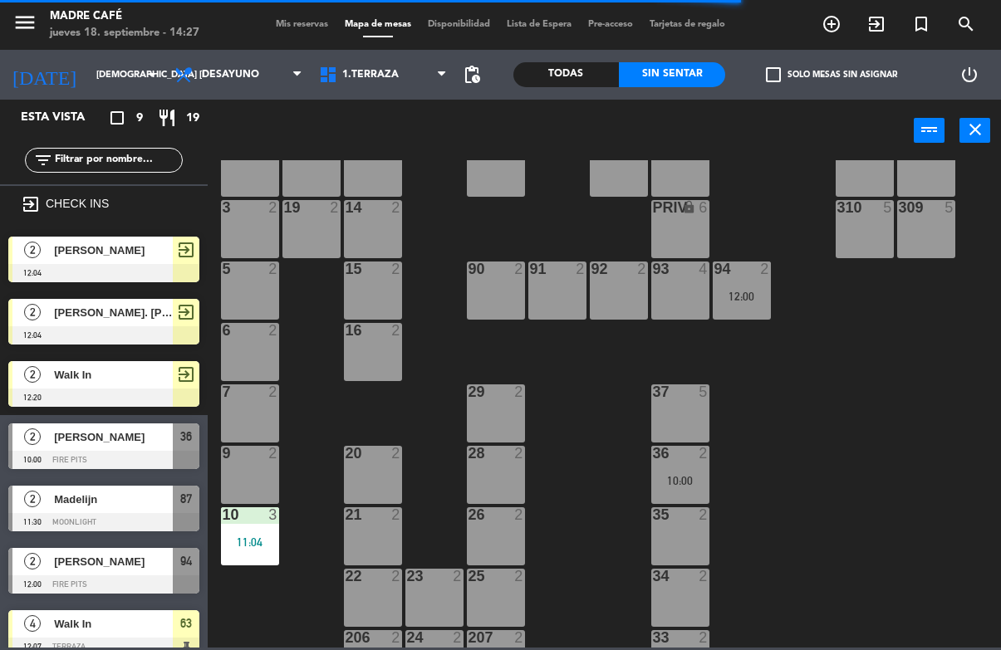
click at [253, 361] on div "6 2" at bounding box center [250, 352] width 58 height 58
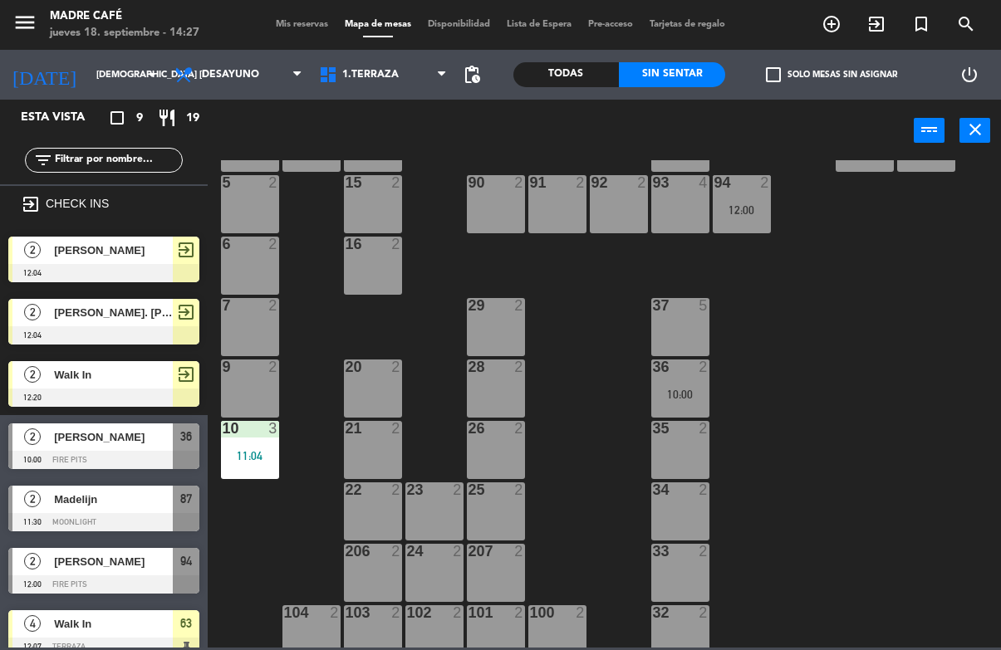
scroll to position [263, 0]
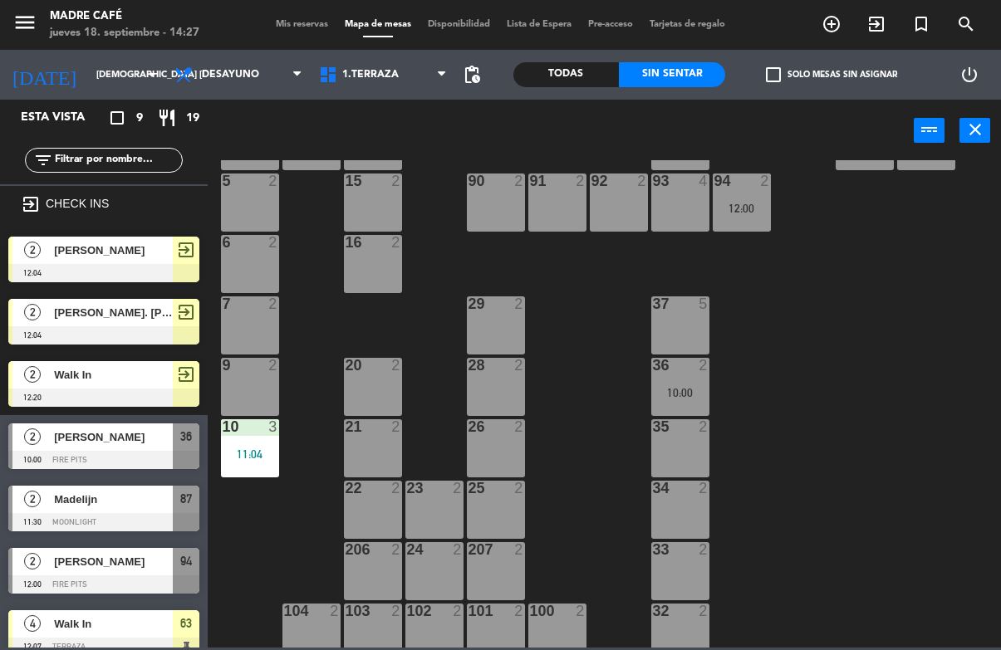
click at [233, 458] on div "11:04" at bounding box center [250, 455] width 58 height 12
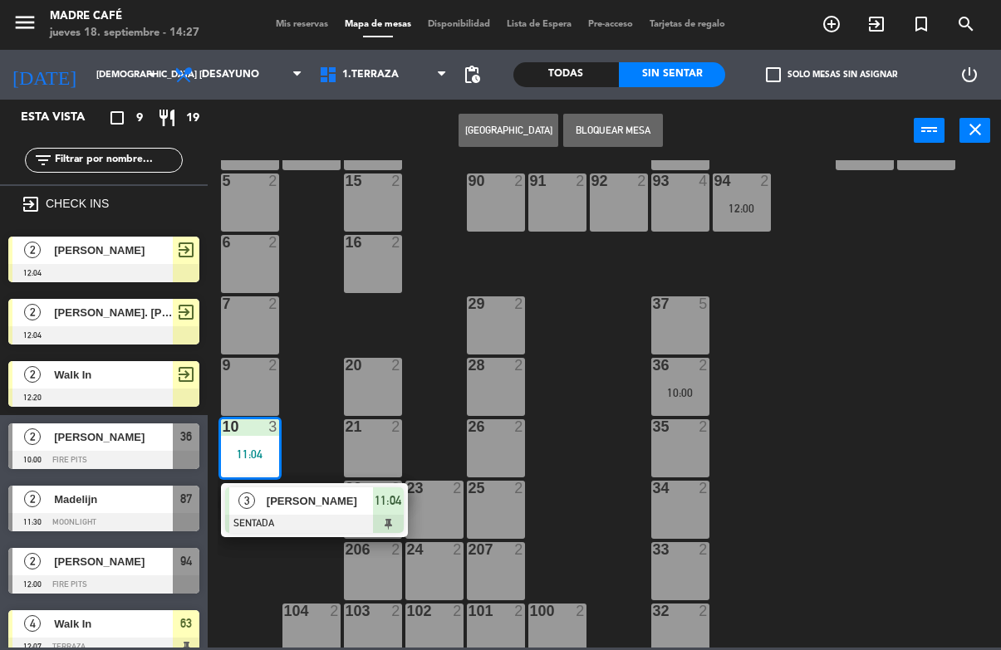
click at [377, 493] on span "11:04" at bounding box center [388, 501] width 27 height 20
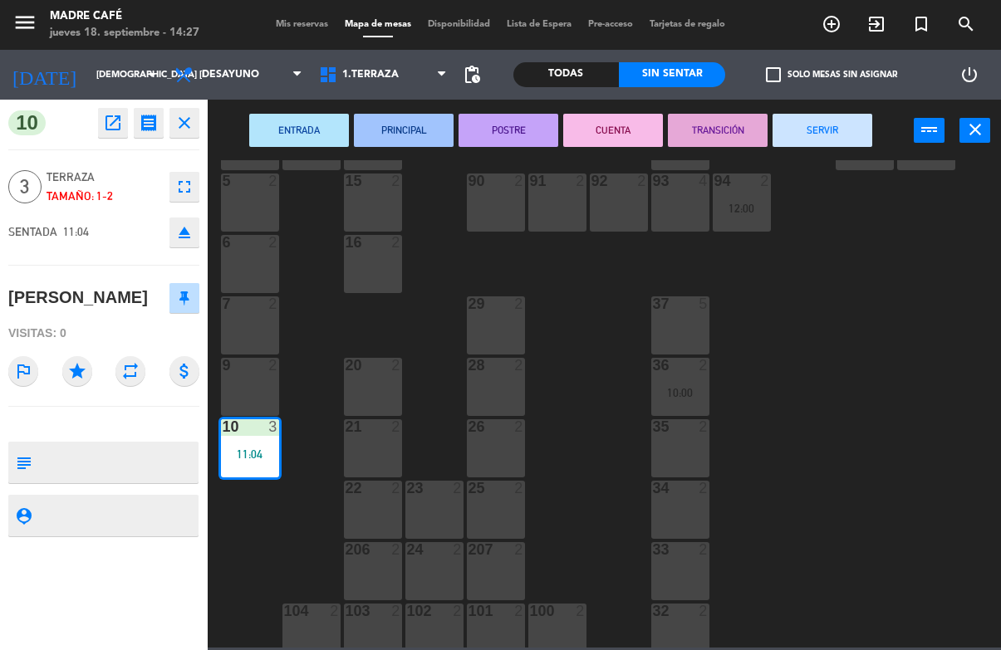
click at [827, 120] on button "SERVIR" at bounding box center [823, 130] width 100 height 33
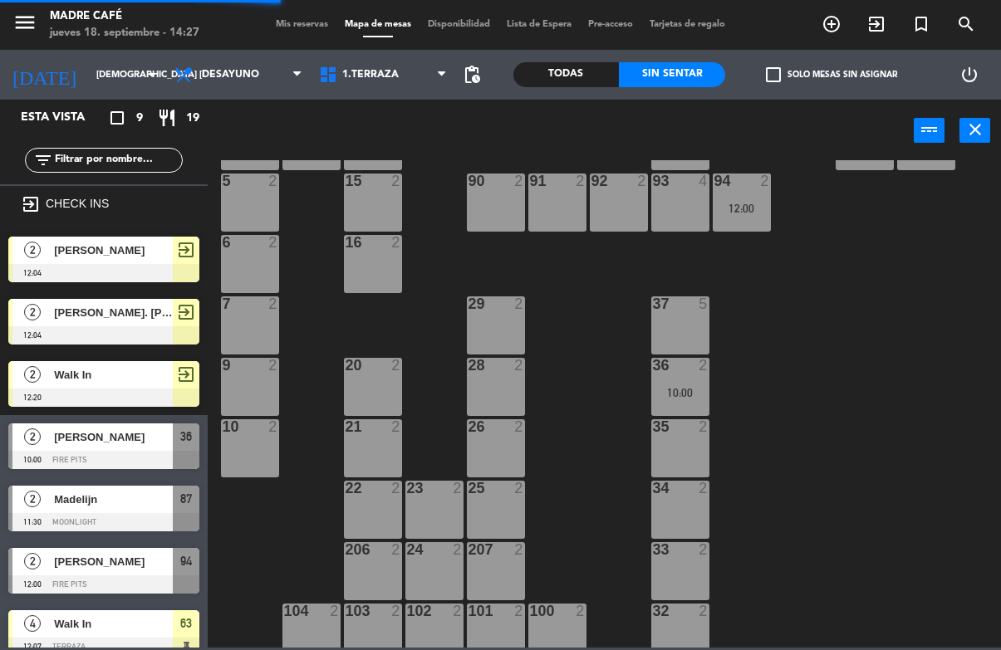
click at [855, 354] on div "11 2 63 4 12:07 62 2 12 2 1 6 61 5 64 1 12:08 17 2 13 2 2 lock 6 60 5 65 5 308 …" at bounding box center [609, 404] width 783 height 488
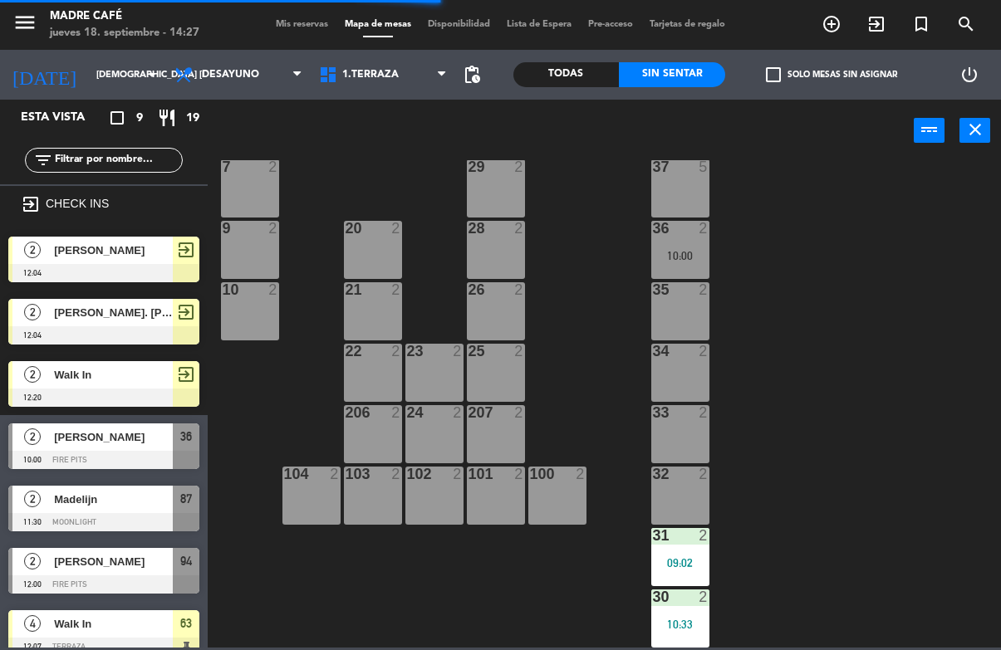
scroll to position [400, 0]
click at [663, 569] on div "09:02" at bounding box center [680, 563] width 58 height 12
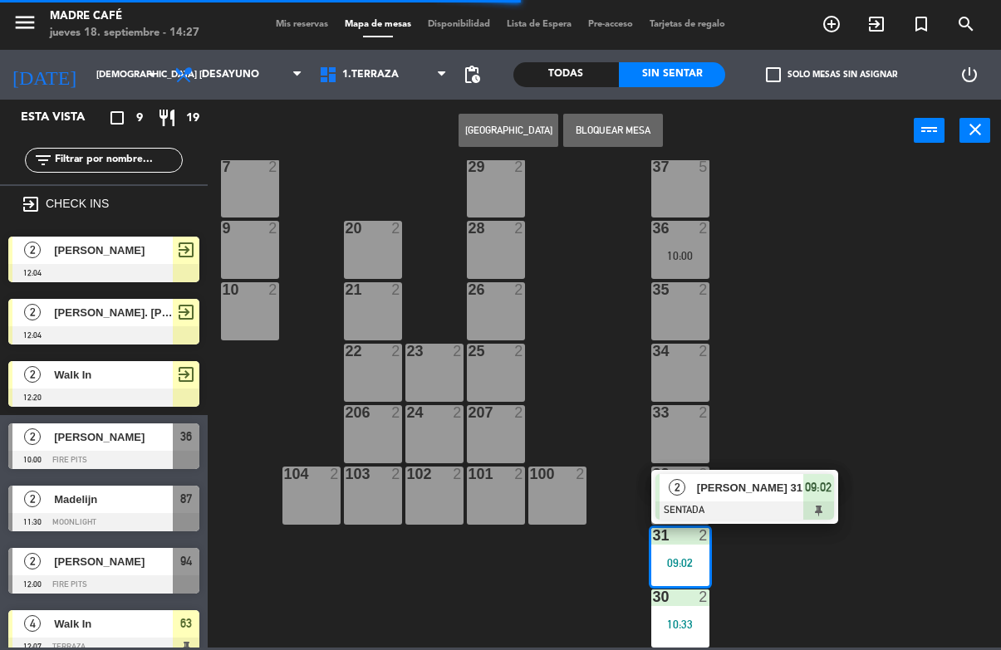
click at [819, 473] on div "2 [PERSON_NAME] 31 SENTADA 09:02" at bounding box center [744, 497] width 187 height 54
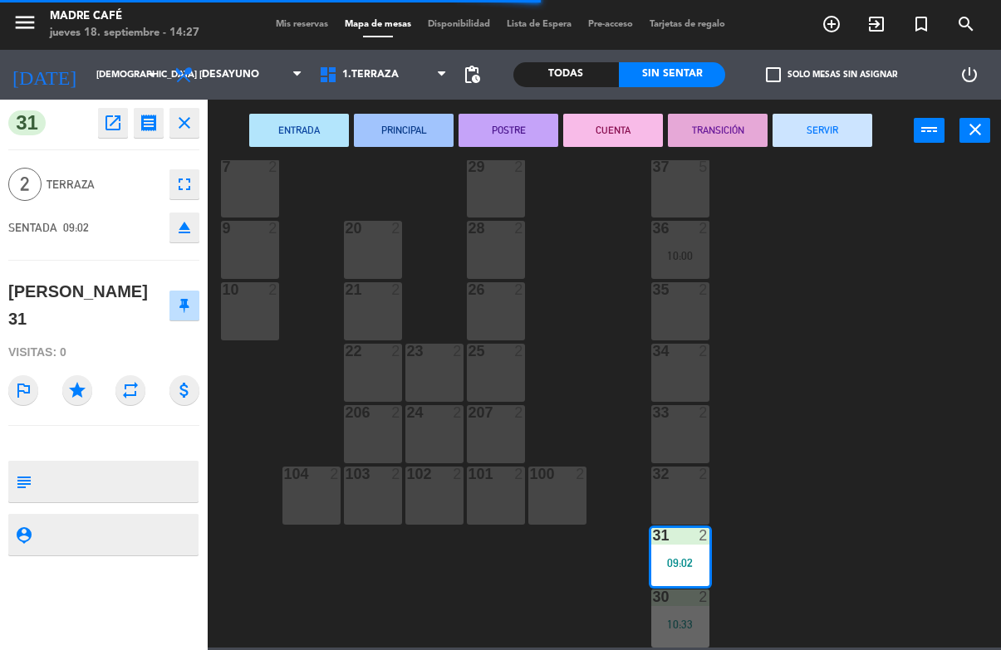
click at [852, 108] on div "ENTRADA PRINCIPAL POSTRE CUENTA TRANSICIÓN SERVIR power_input close" at bounding box center [561, 131] width 706 height 63
click at [835, 130] on button "SERVIR" at bounding box center [823, 130] width 100 height 33
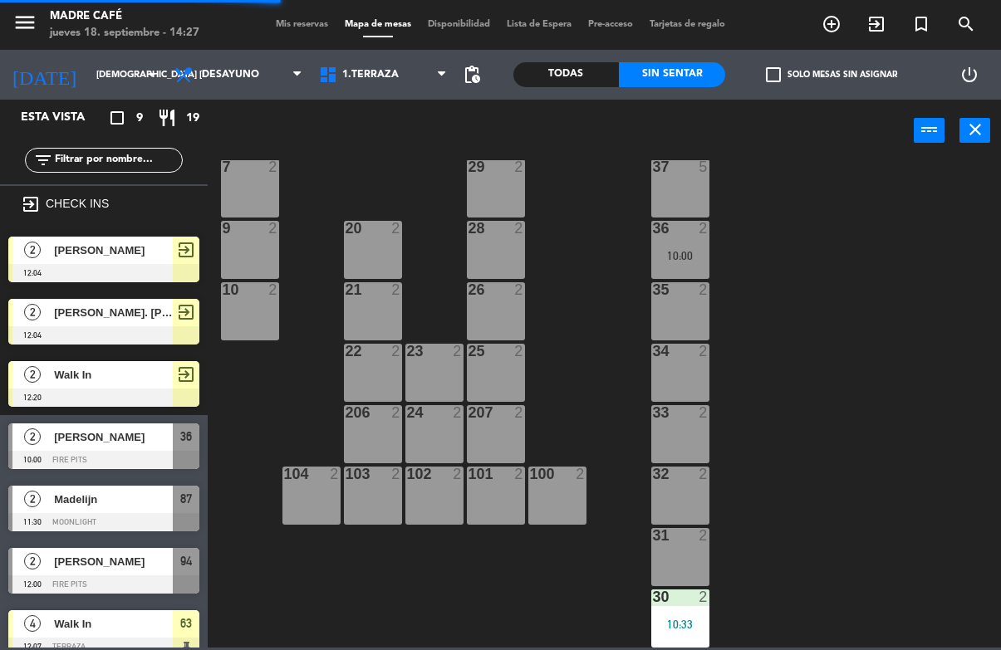
click at [677, 616] on div "30 2 10:33" at bounding box center [680, 619] width 58 height 58
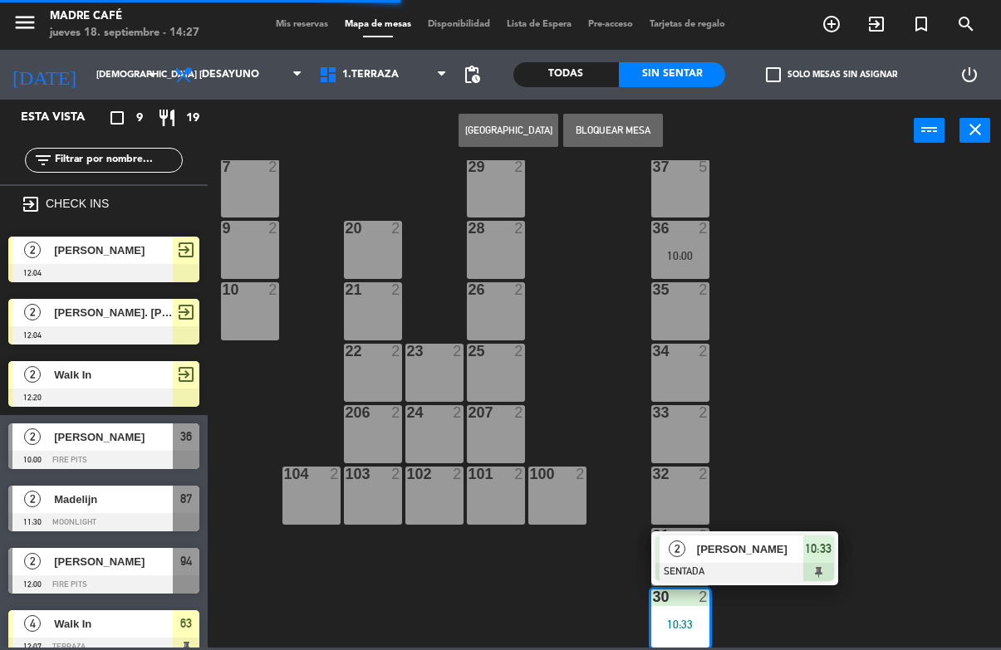
click at [806, 544] on span "10:33" at bounding box center [818, 549] width 27 height 20
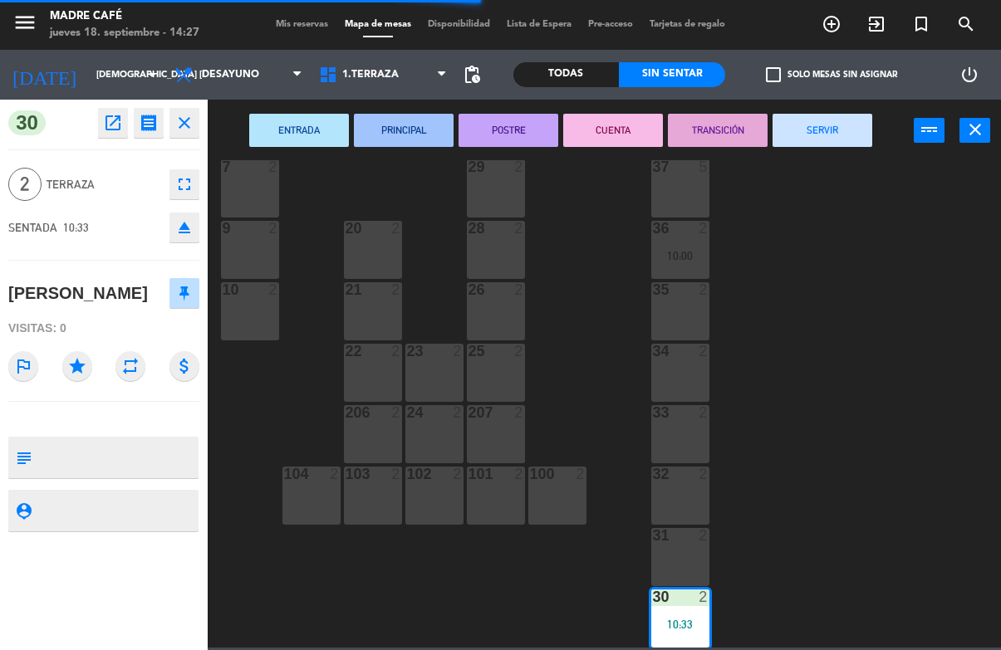
click at [846, 117] on button "SERVIR" at bounding box center [823, 130] width 100 height 33
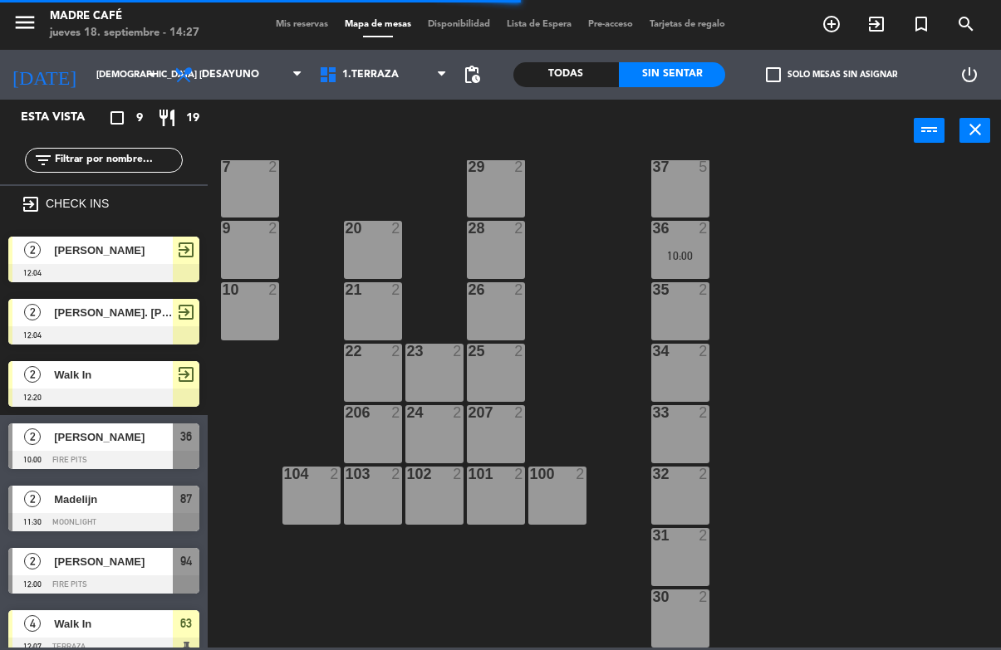
click at [898, 309] on div "11 2 63 4 12:07 62 2 12 2 1 6 61 5 64 1 12:08 17 2 13 2 2 lock 6 60 5 65 5 308 …" at bounding box center [609, 404] width 783 height 488
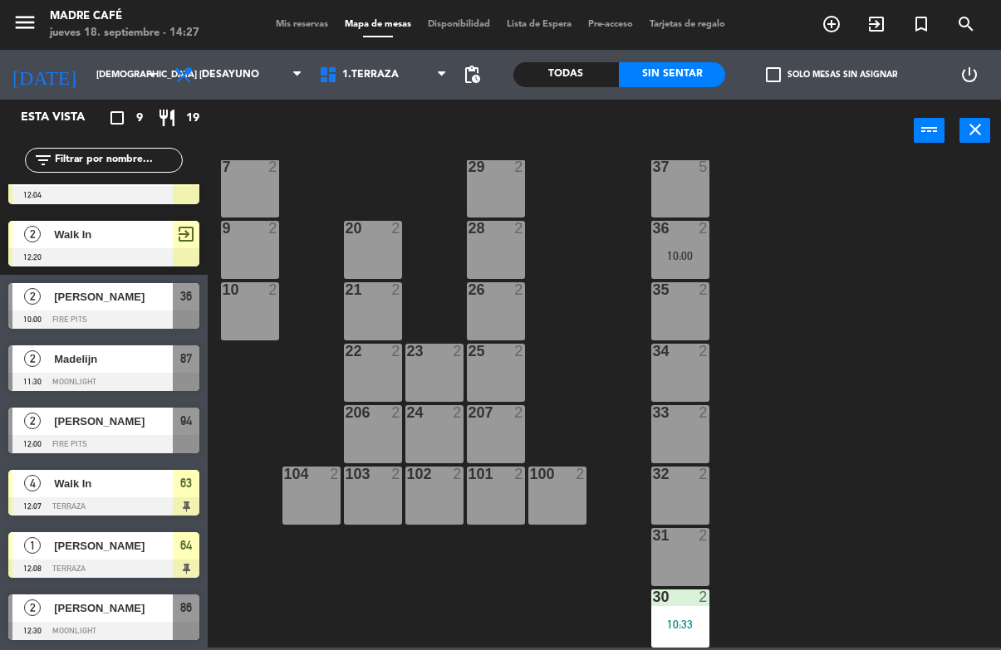
scroll to position [145, 0]
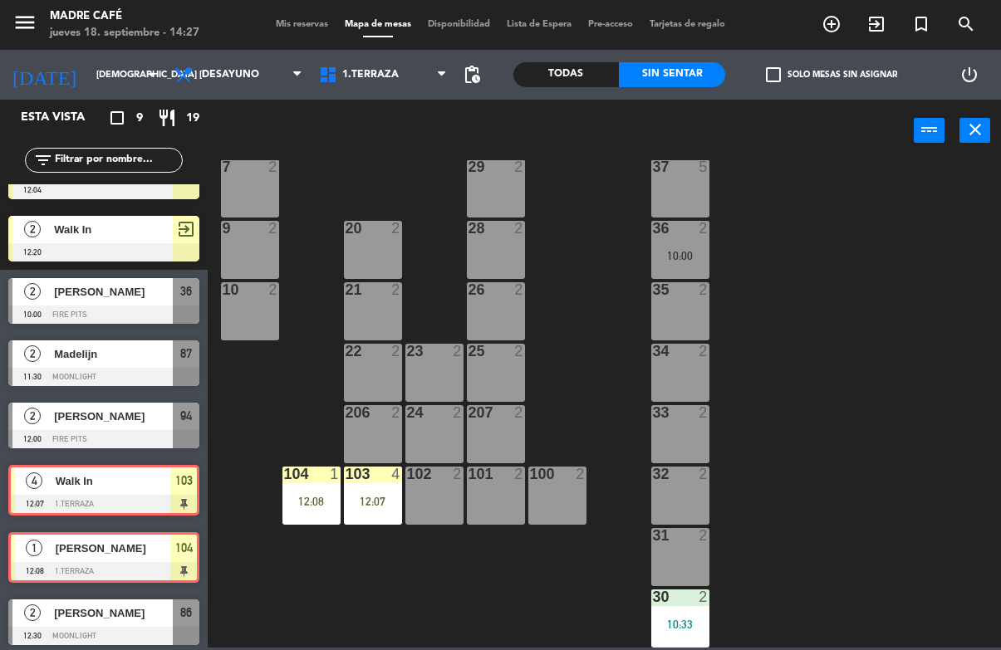
click at [383, 496] on div "12:07" at bounding box center [373, 502] width 58 height 12
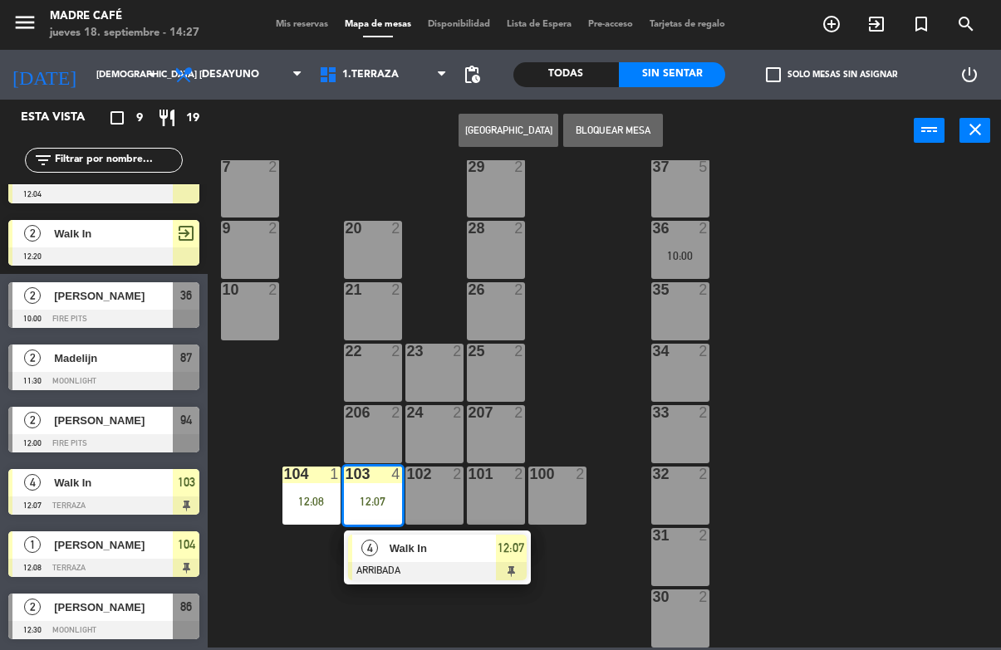
scroll to position [140, 0]
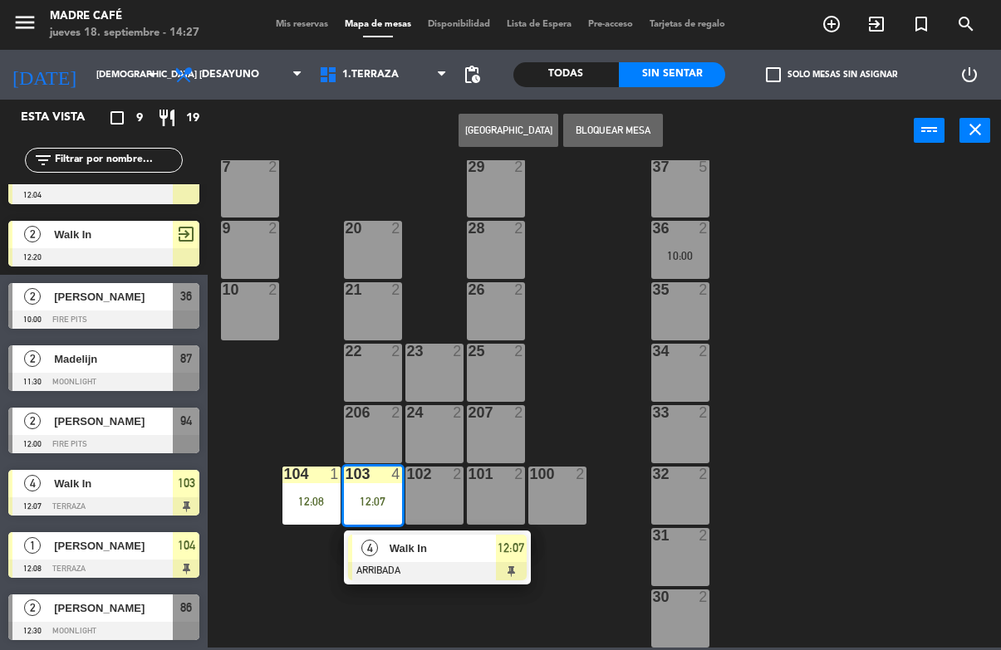
click at [501, 562] on div at bounding box center [437, 571] width 179 height 18
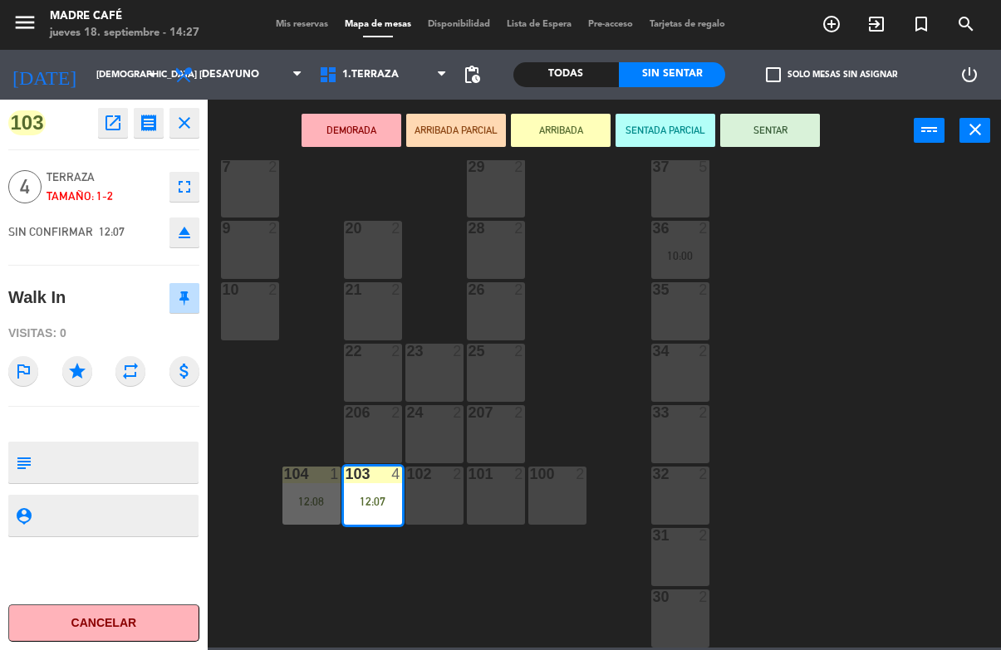
click at [802, 126] on button "SENTAR" at bounding box center [770, 130] width 100 height 33
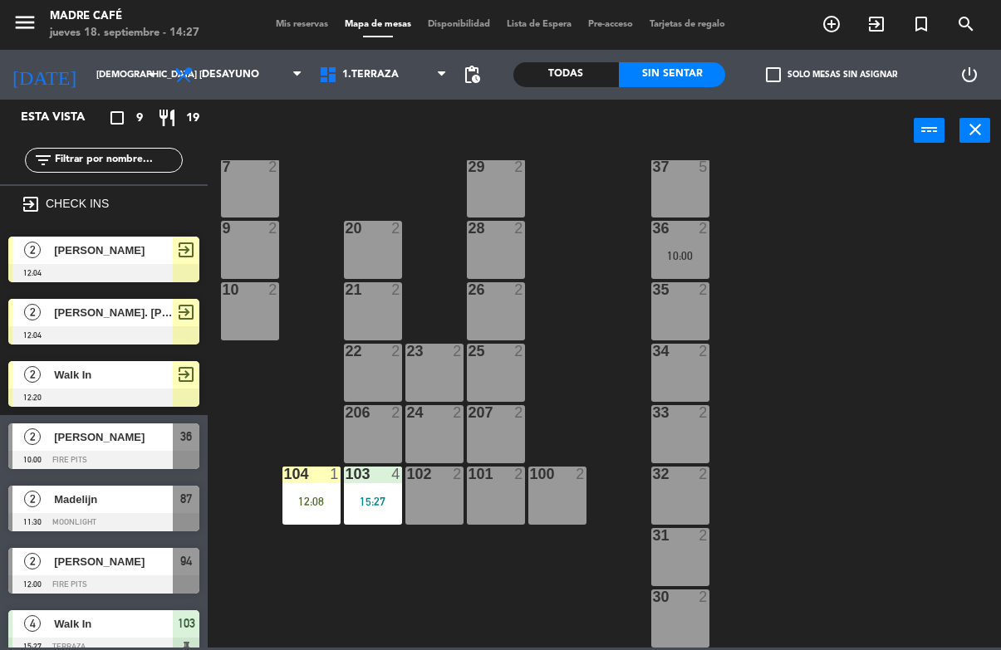
click at [880, 320] on div "11 2 63 5 62 2 12 2 1 6 61 5 64 5 17 2 13 2 2 lock 6 60 5 65 5 308 5 18 2 311 2…" at bounding box center [609, 404] width 783 height 488
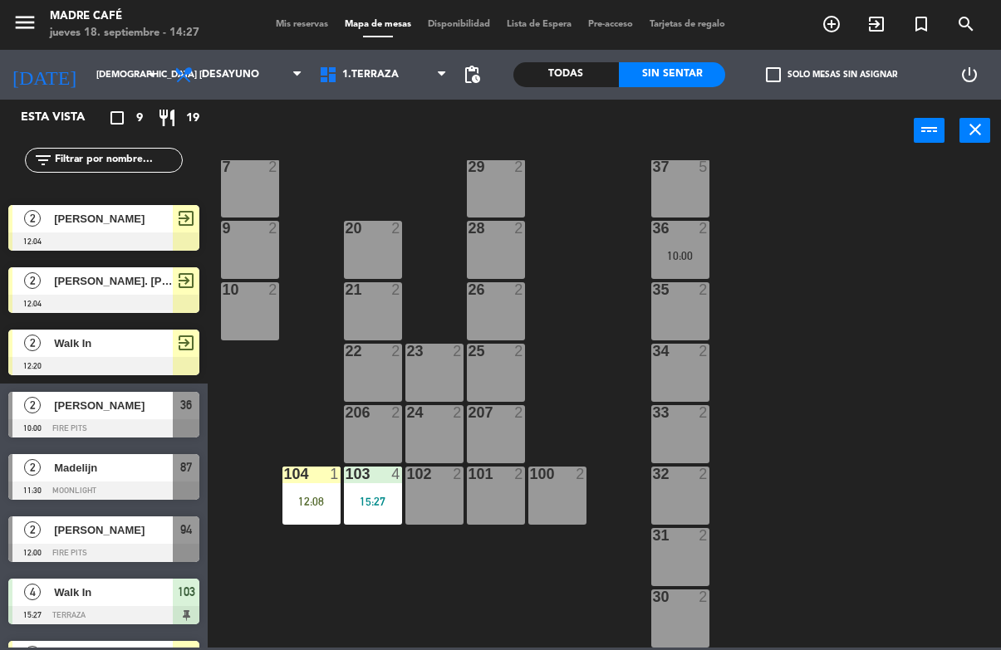
click at [303, 508] on div "12:08" at bounding box center [311, 502] width 58 height 12
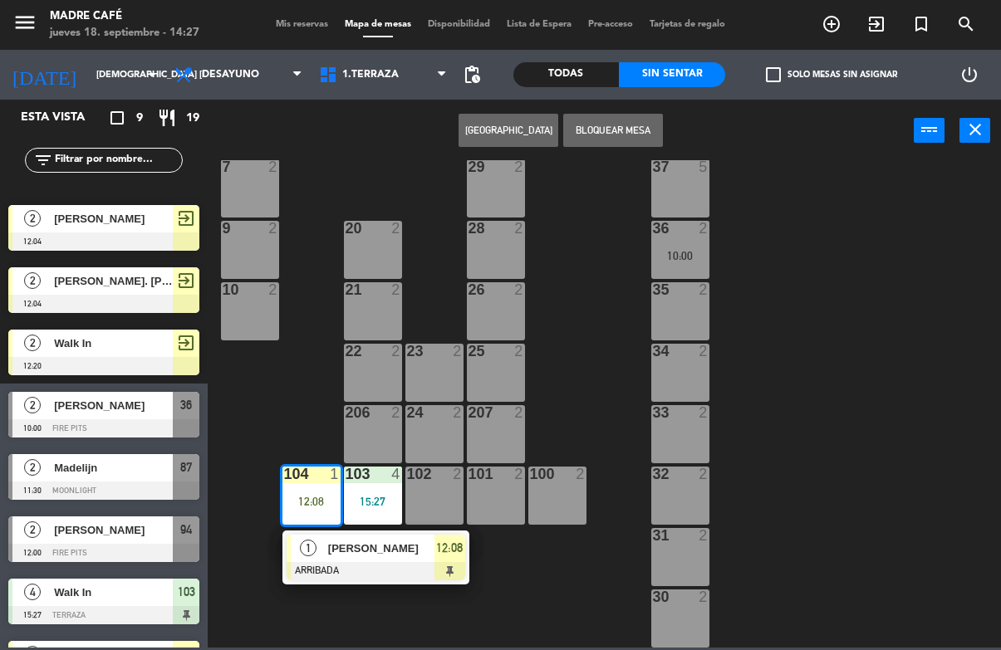
click at [449, 557] on span "12:08" at bounding box center [449, 548] width 27 height 20
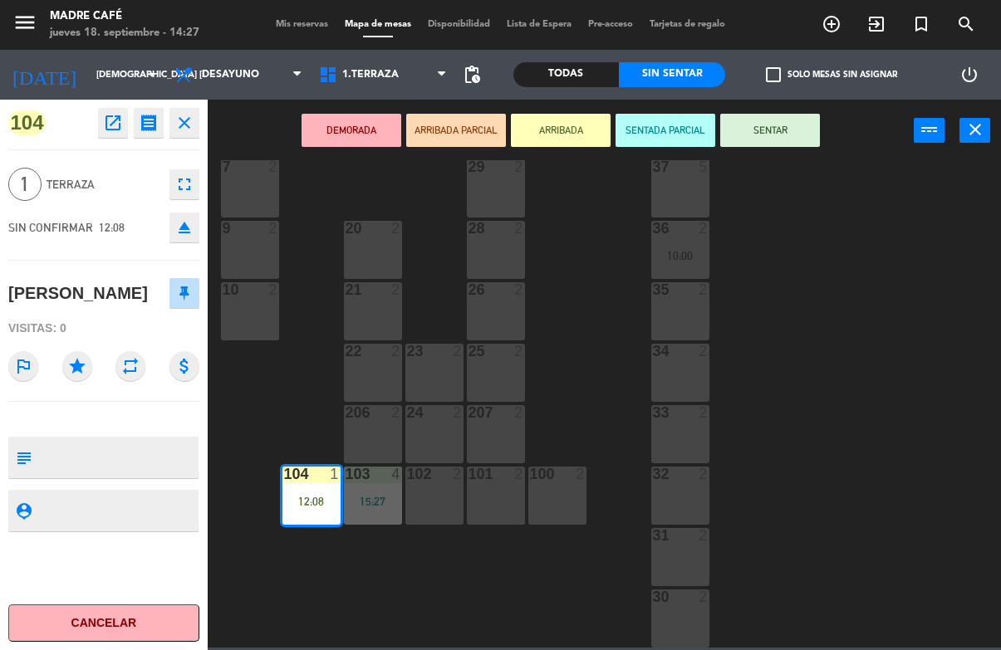
click at [774, 117] on button "SENTAR" at bounding box center [770, 130] width 100 height 33
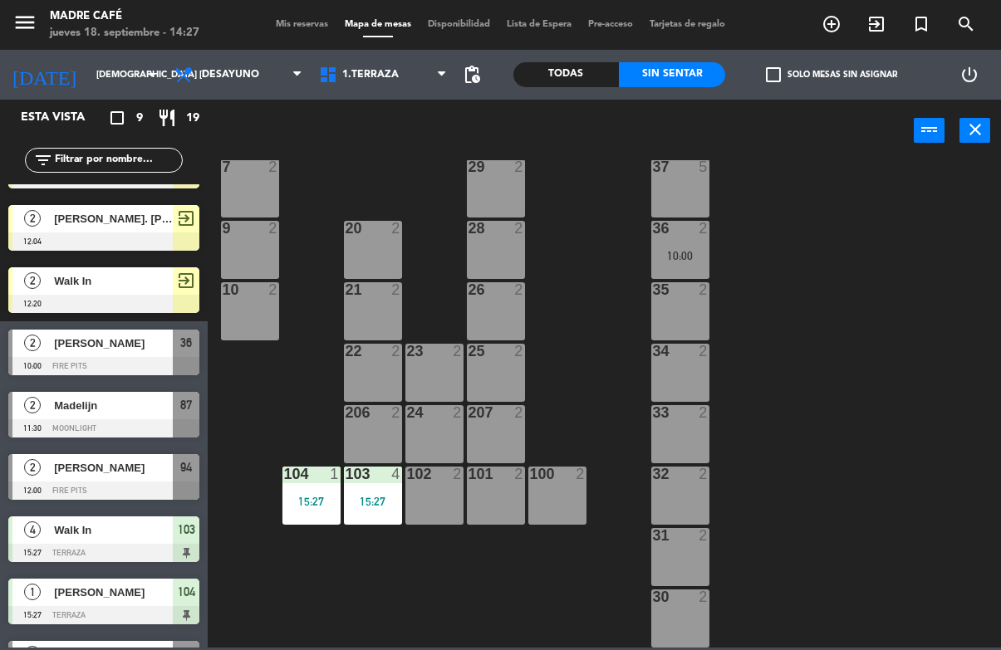
click at [866, 242] on div "11 2 63 5 62 2 12 2 1 6 61 5 64 5 17 2 13 2 2 lock 6 60 5 65 5 308 5 18 2 311 2…" at bounding box center [609, 404] width 783 height 488
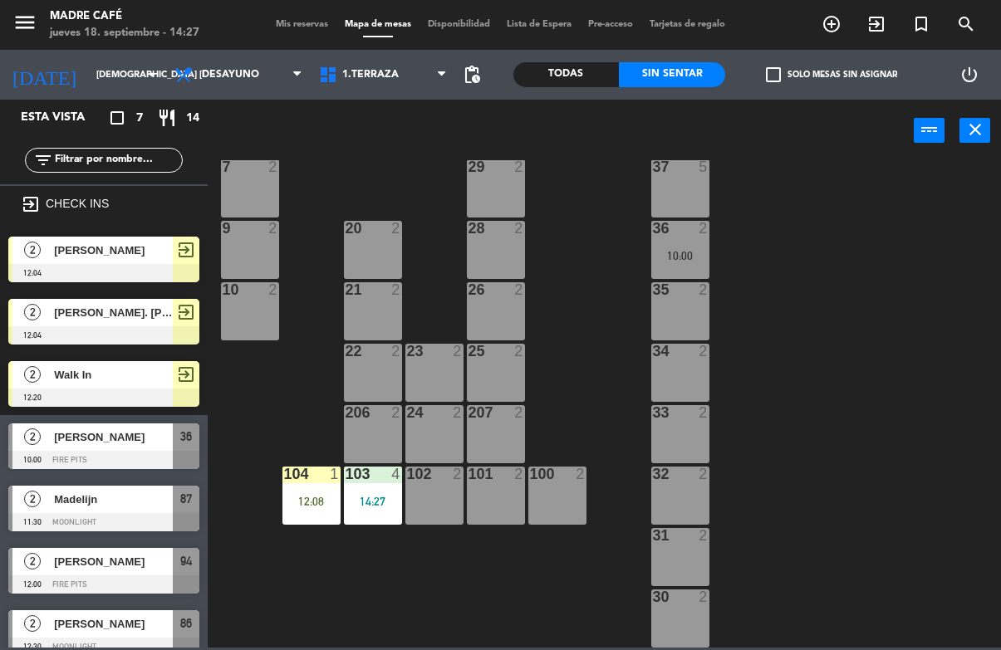
scroll to position [0, 0]
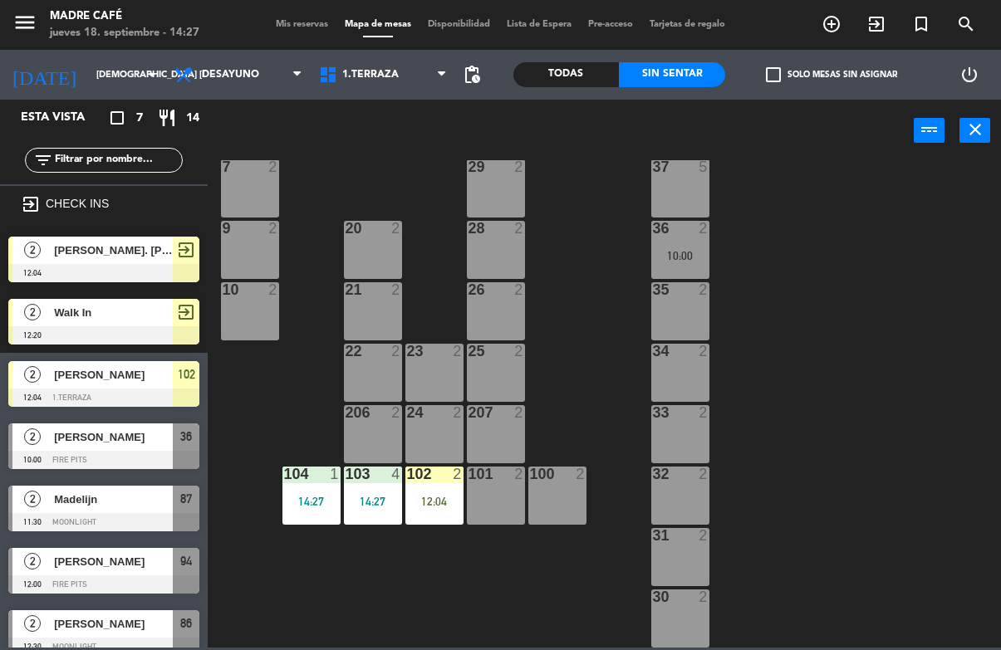
click at [434, 498] on div "12:04" at bounding box center [434, 502] width 58 height 12
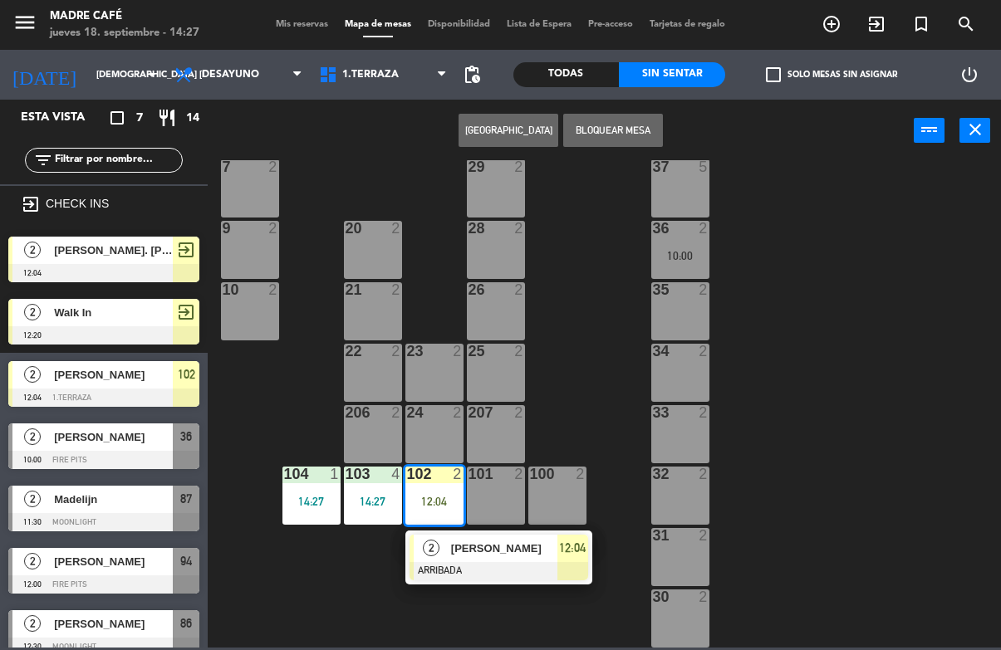
click at [577, 537] on div "12:04" at bounding box center [572, 548] width 31 height 27
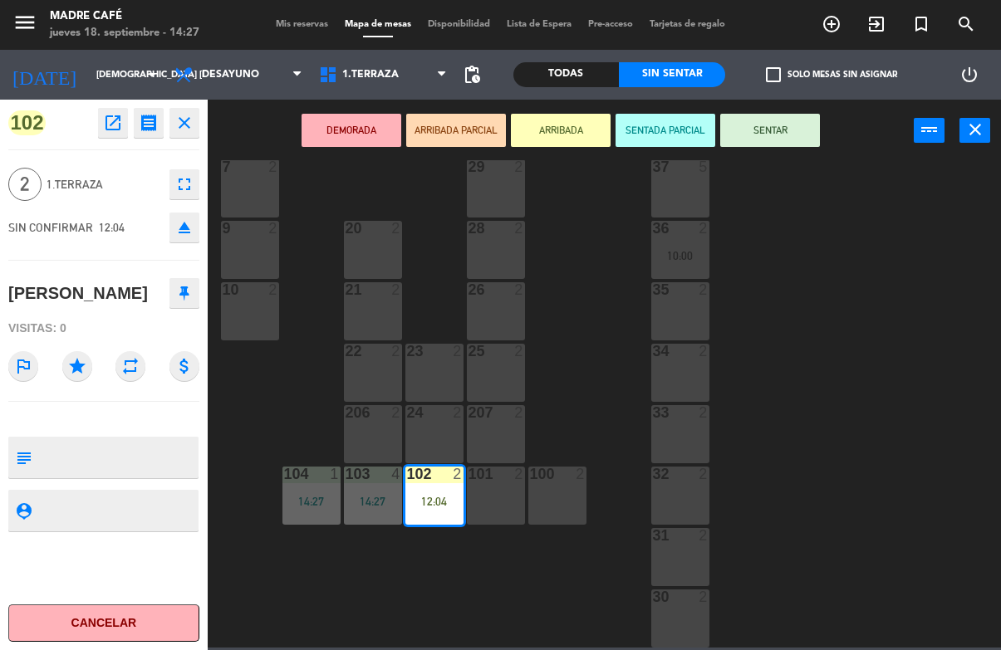
click at [797, 131] on button "SENTAR" at bounding box center [770, 130] width 100 height 33
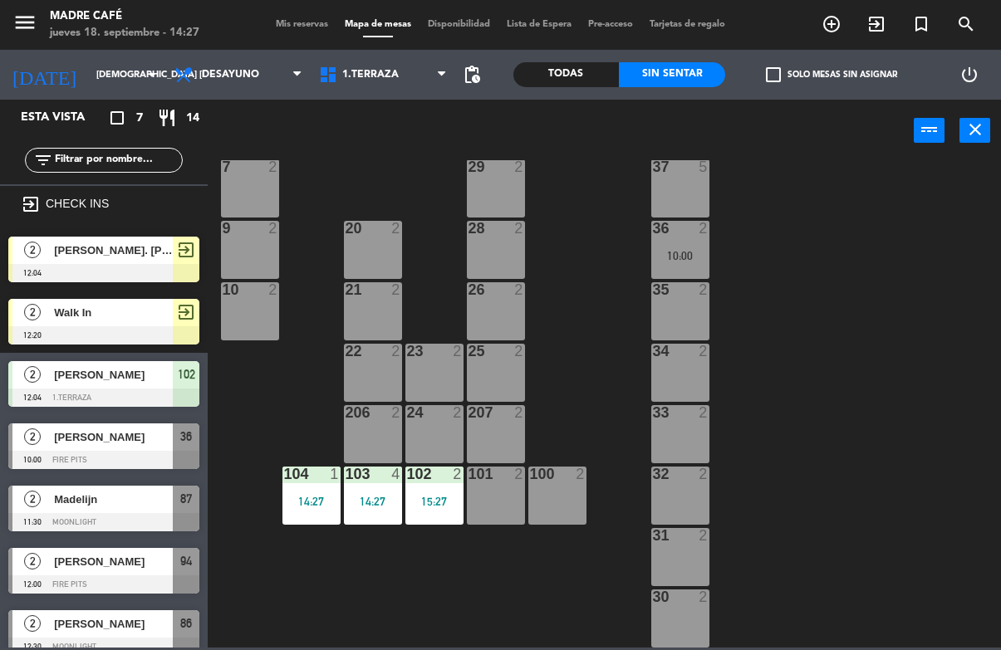
click at [830, 270] on div "11 2 63 5 62 2 12 2 1 6 61 5 64 5 17 2 13 2 2 lock 6 60 5 65 5 308 5 18 2 311 2…" at bounding box center [609, 404] width 783 height 488
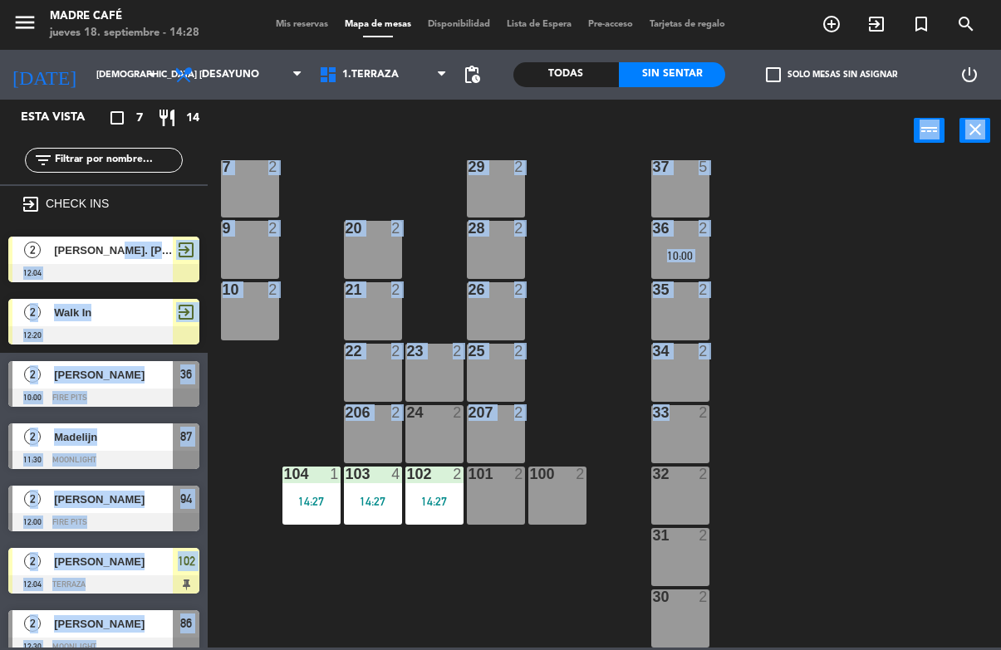
click at [796, 427] on div "11 2 63 5 62 2 12 2 1 6 61 5 64 5 17 2 13 2 2 lock 6 60 5 65 5 308 5 18 2 311 2…" at bounding box center [609, 404] width 783 height 488
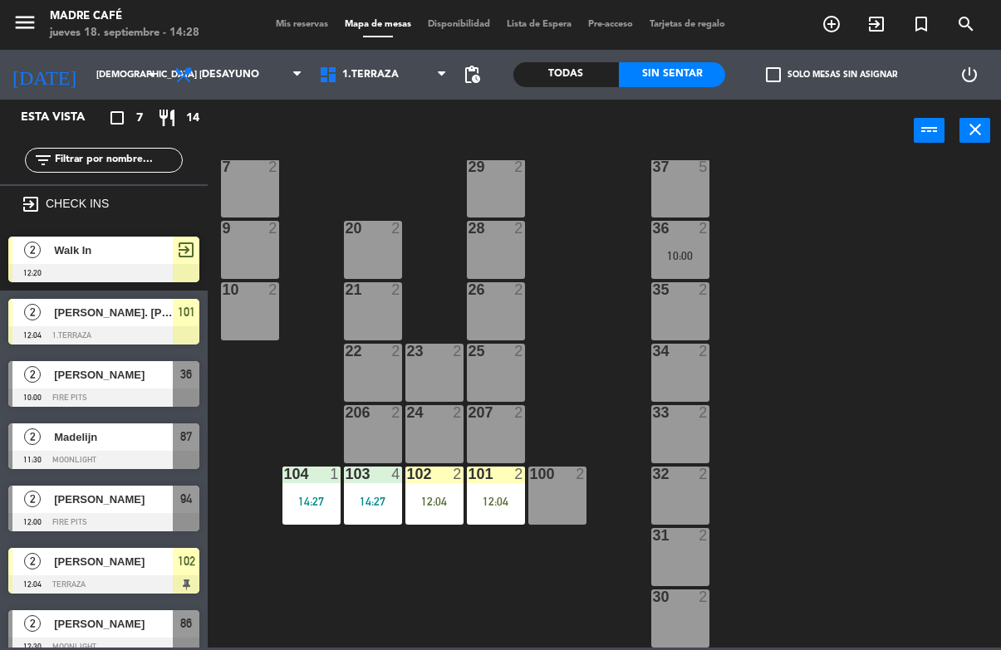
click at [500, 499] on div "12:04" at bounding box center [496, 502] width 58 height 12
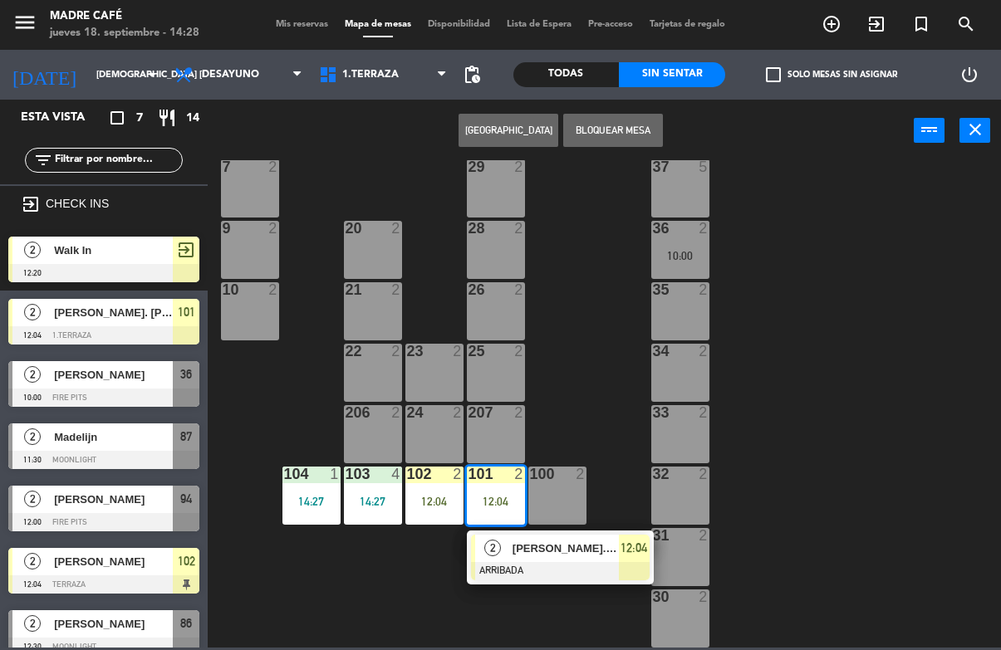
click at [591, 555] on span "[PERSON_NAME]. [PERSON_NAME]" at bounding box center [566, 548] width 106 height 17
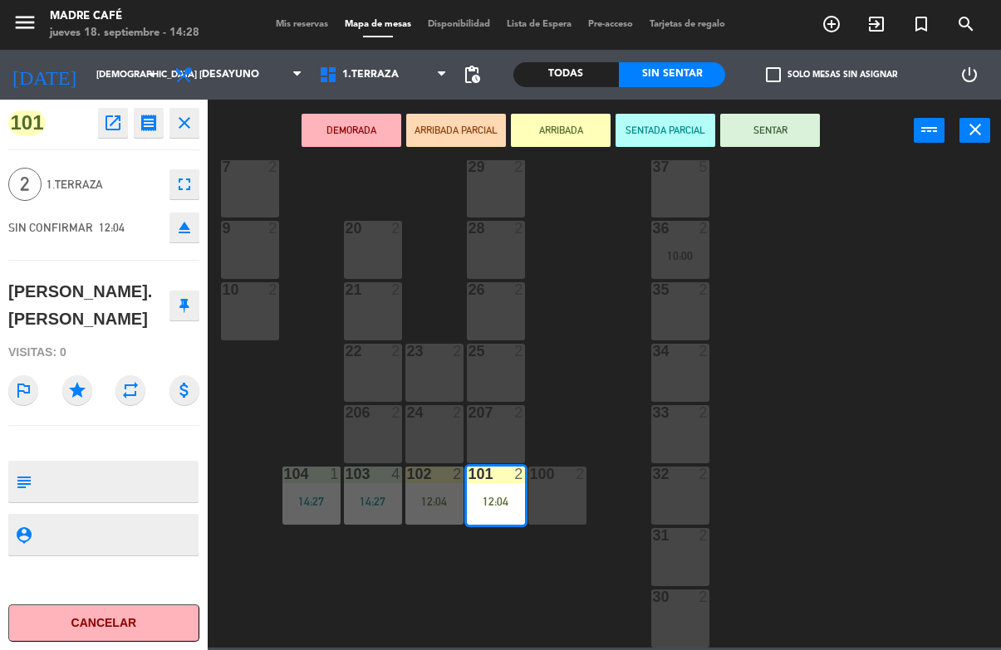
click at [817, 117] on button "SENTAR" at bounding box center [770, 130] width 100 height 33
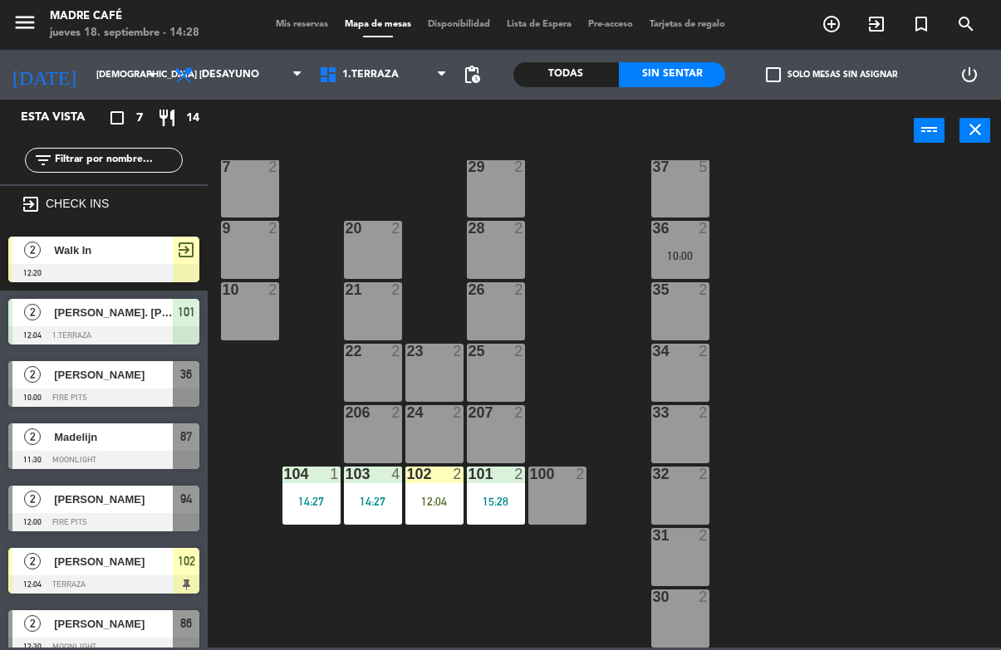
click at [861, 282] on div "11 2 63 5 62 2 12 2 1 6 61 5 64 5 17 2 13 2 2 lock 6 60 5 65 5 308 5 18 2 311 2…" at bounding box center [609, 404] width 783 height 488
click at [424, 517] on div "102 2 12:04" at bounding box center [434, 496] width 58 height 58
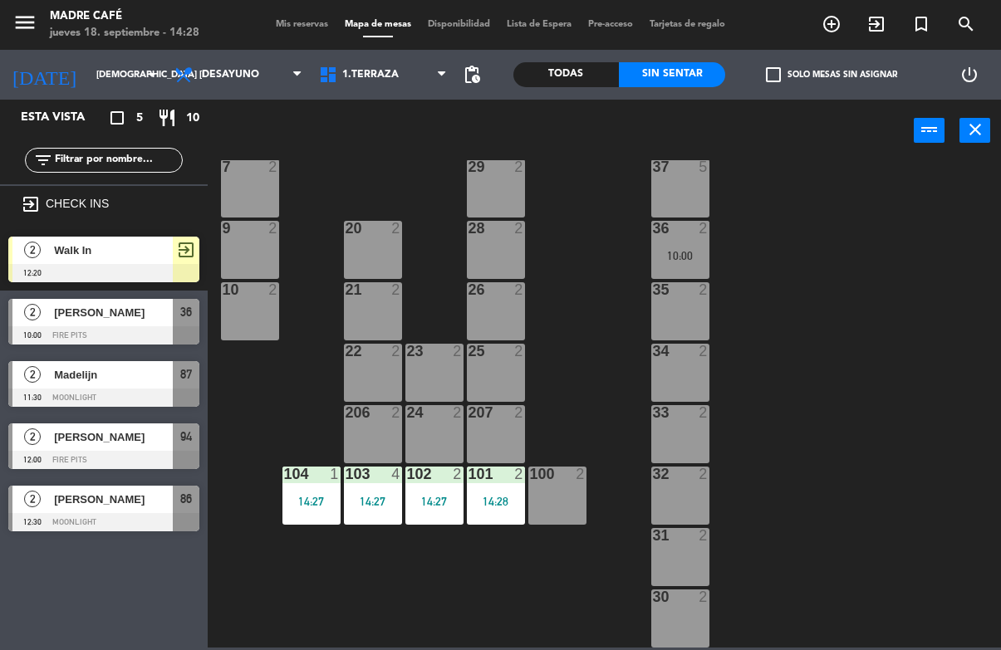
click at [826, 493] on div "11 2 63 5 62 2 12 2 1 6 61 5 64 5 17 2 13 2 2 lock 6 60 5 65 5 308 5 18 2 311 2…" at bounding box center [609, 404] width 783 height 488
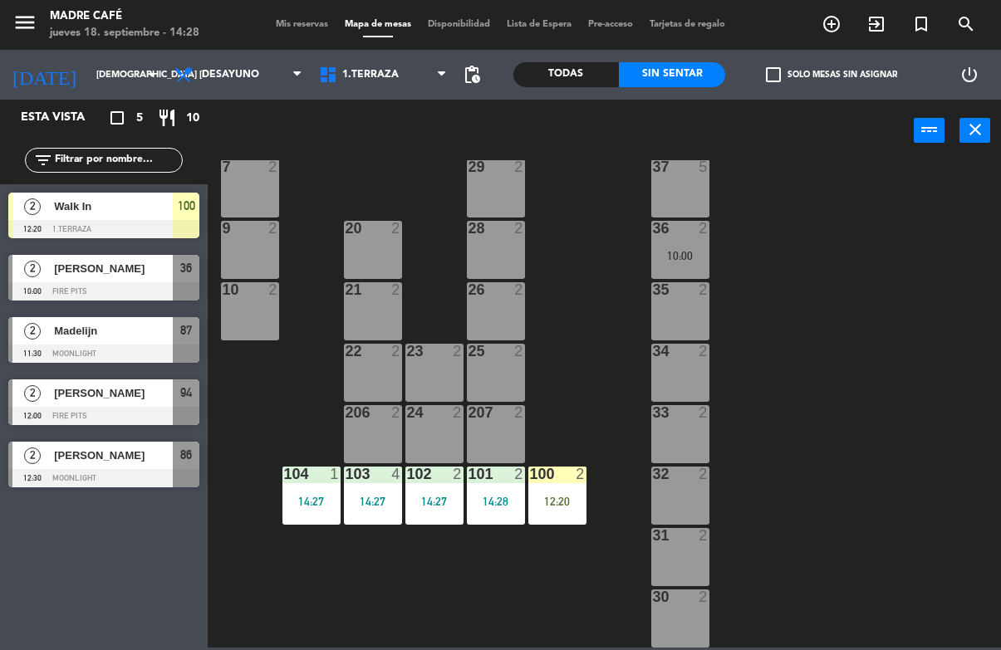
click at [574, 508] on div "12:20" at bounding box center [557, 502] width 58 height 12
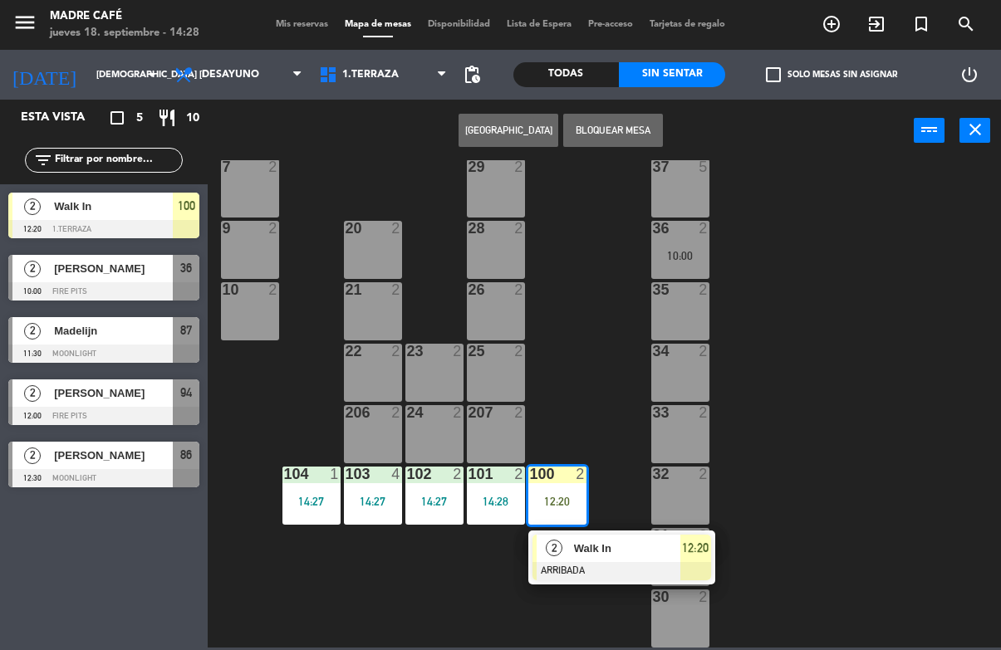
click at [670, 550] on span "Walk In" at bounding box center [627, 548] width 106 height 17
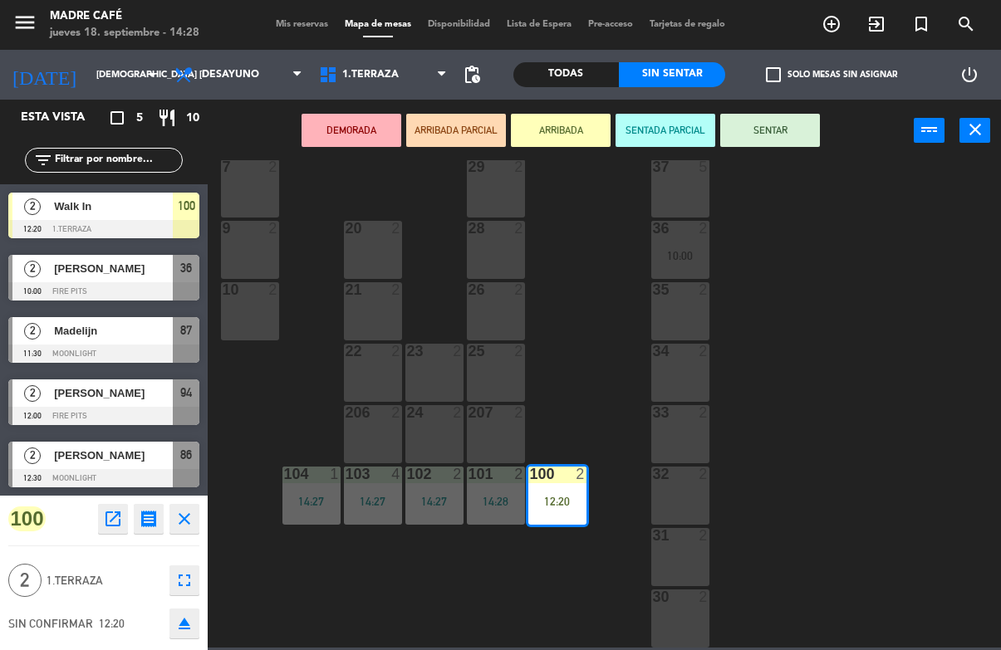
click at [775, 127] on button "SENTAR" at bounding box center [770, 130] width 100 height 33
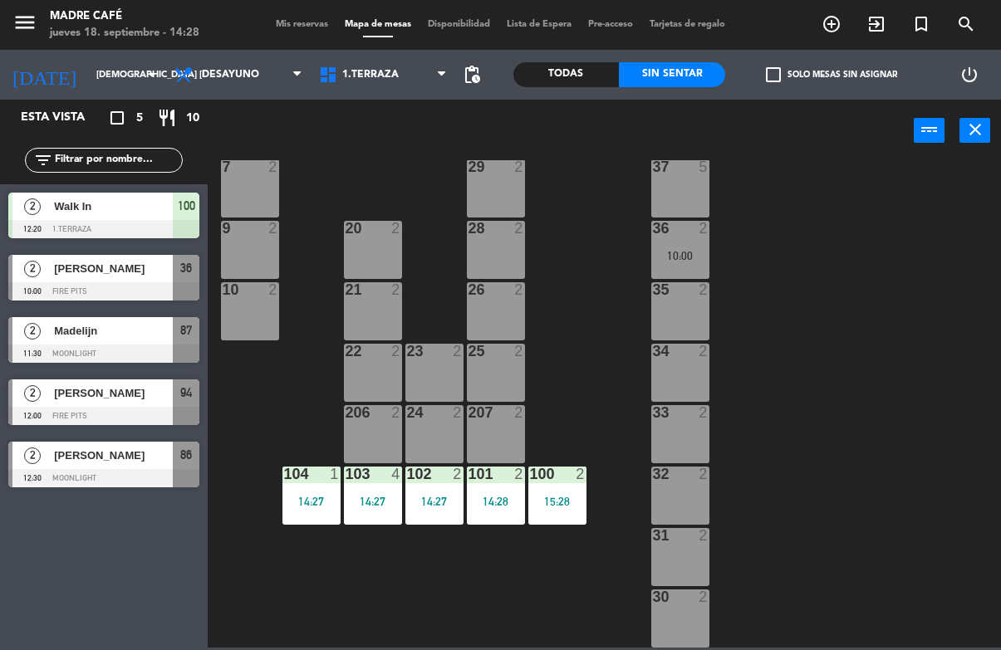
click at [869, 378] on div "11 2 63 5 62 2 12 2 1 6 61 5 64 5 17 2 13 2 2 lock 6 60 5 65 5 308 5 18 2 311 2…" at bounding box center [609, 404] width 783 height 488
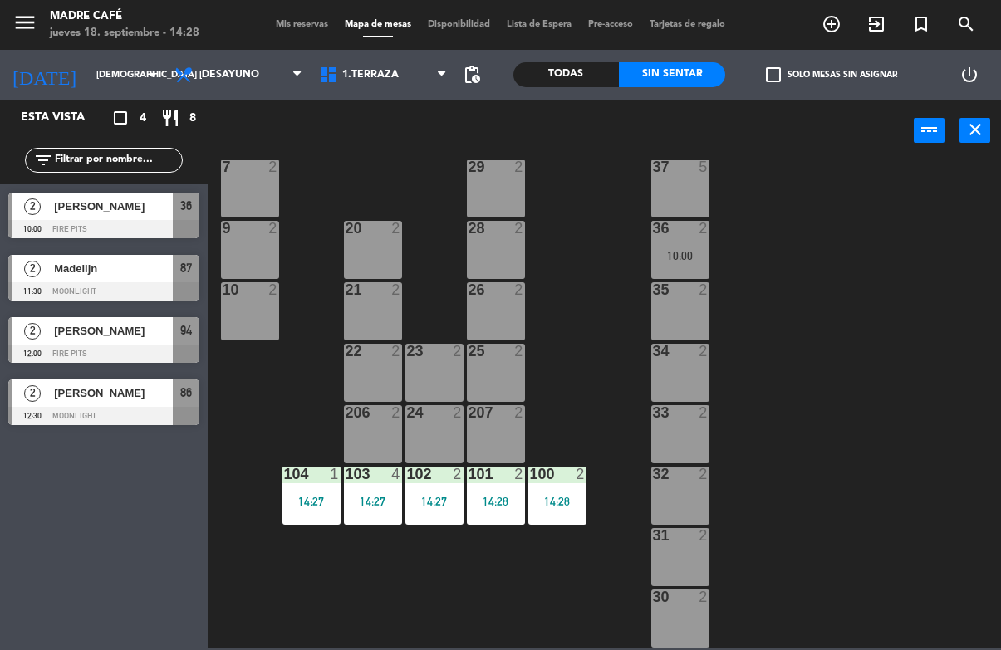
click at [312, 500] on div "14:27" at bounding box center [311, 502] width 58 height 12
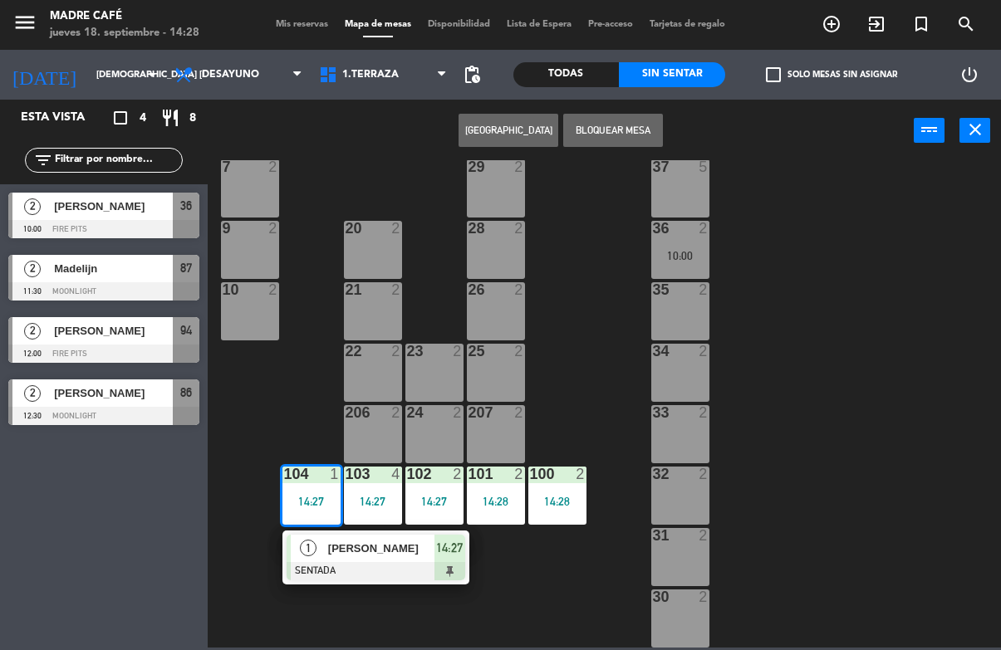
click at [454, 561] on div "14:27" at bounding box center [449, 548] width 31 height 27
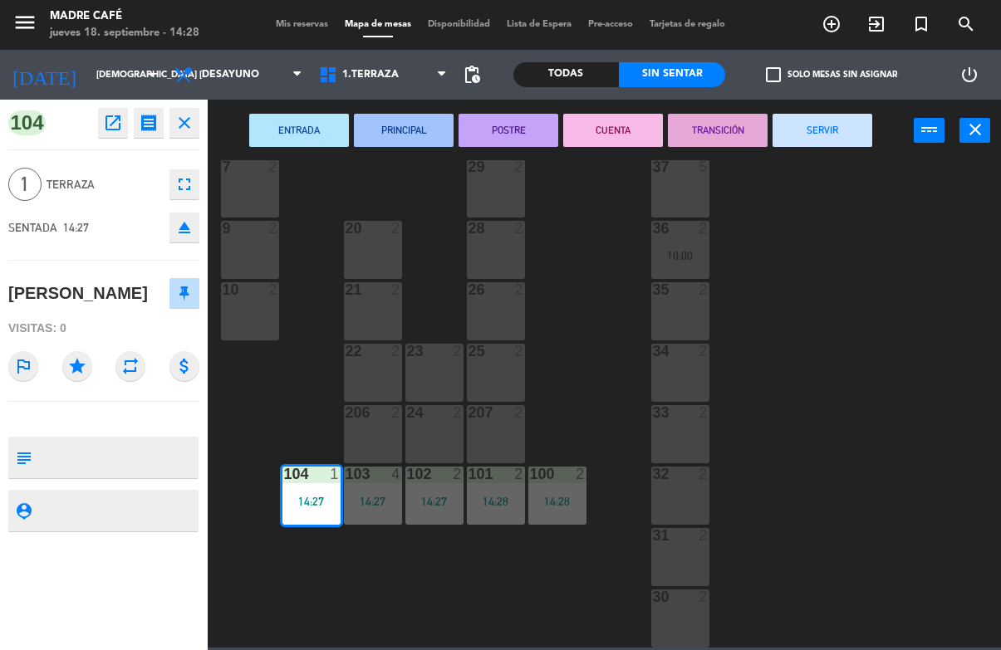
click at [815, 130] on button "SERVIR" at bounding box center [823, 130] width 100 height 33
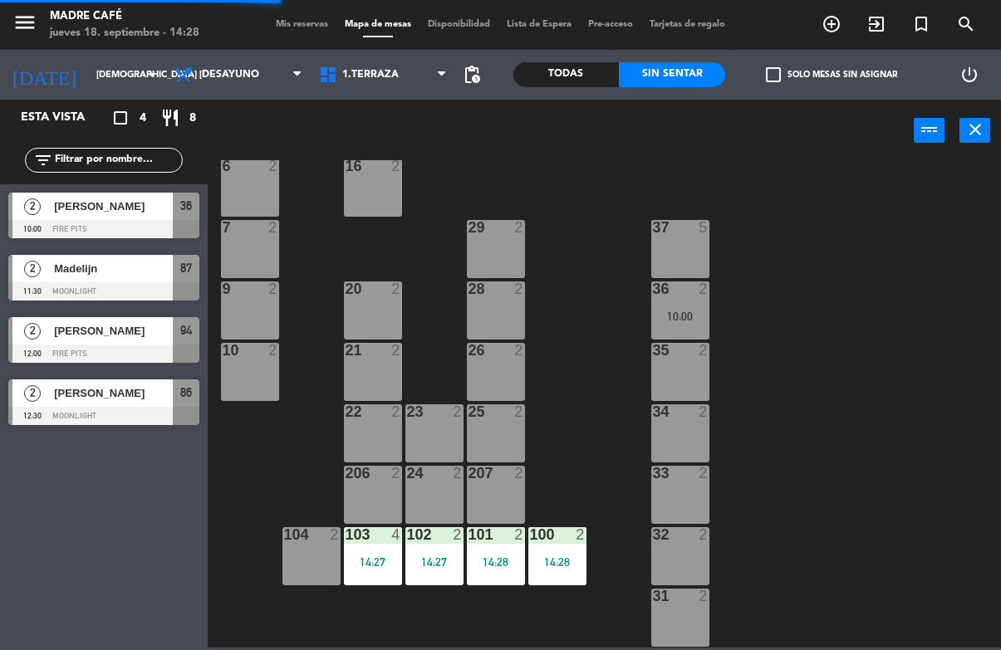
scroll to position [294, 0]
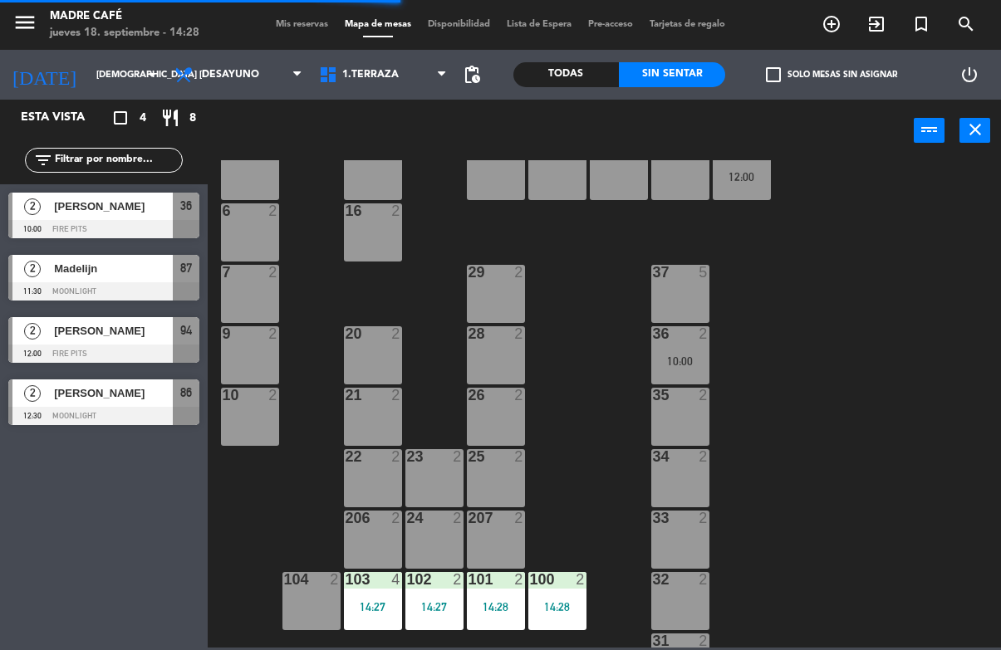
click at [370, 613] on div "14:27" at bounding box center [373, 607] width 58 height 12
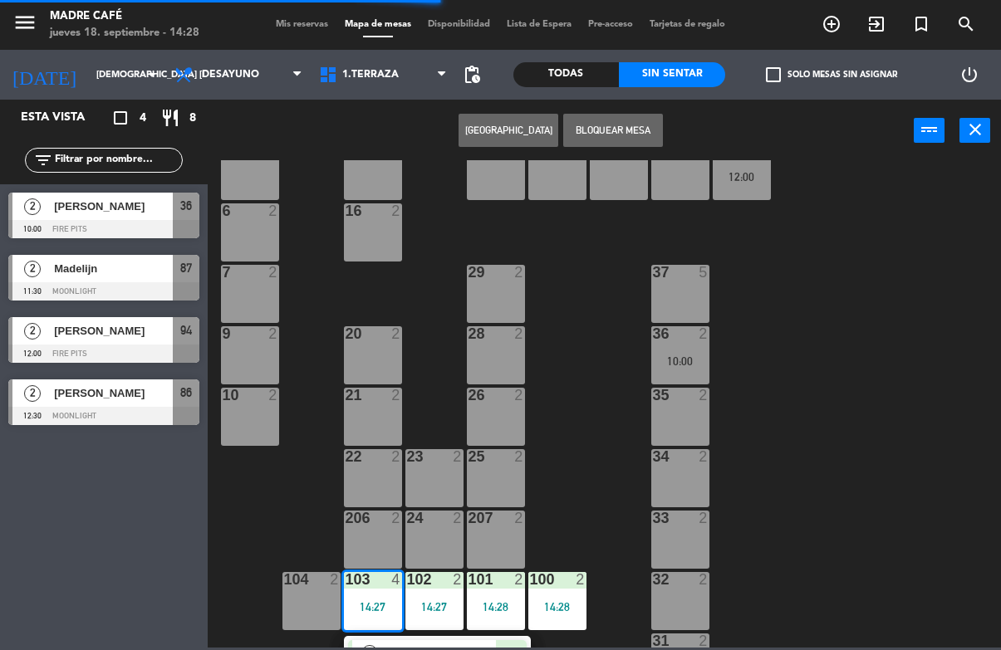
click at [493, 644] on div "Walk In" at bounding box center [442, 653] width 108 height 27
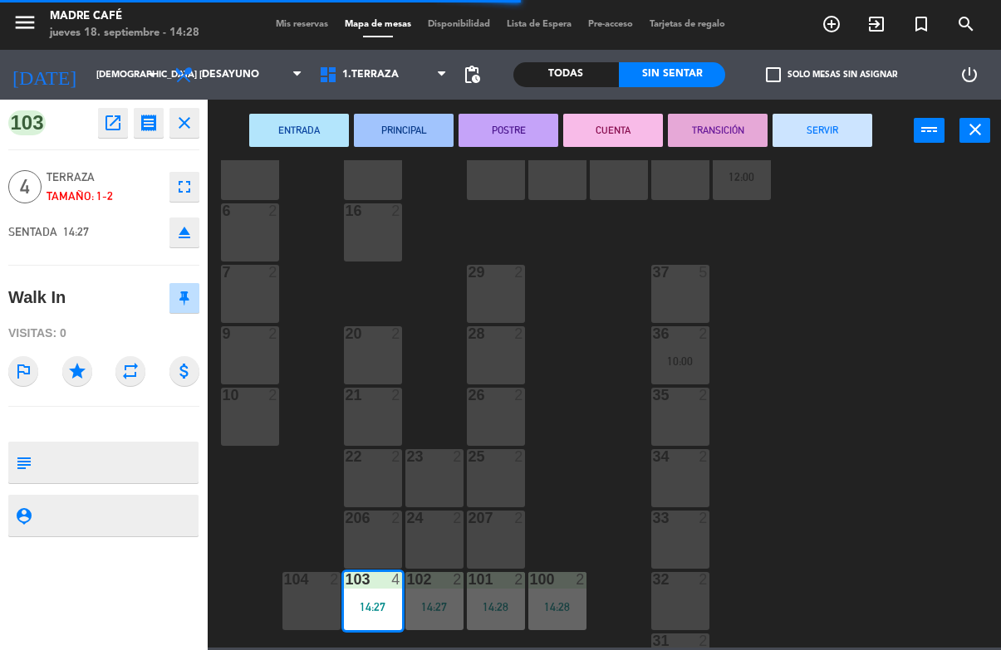
click at [836, 135] on button "SERVIR" at bounding box center [823, 130] width 100 height 33
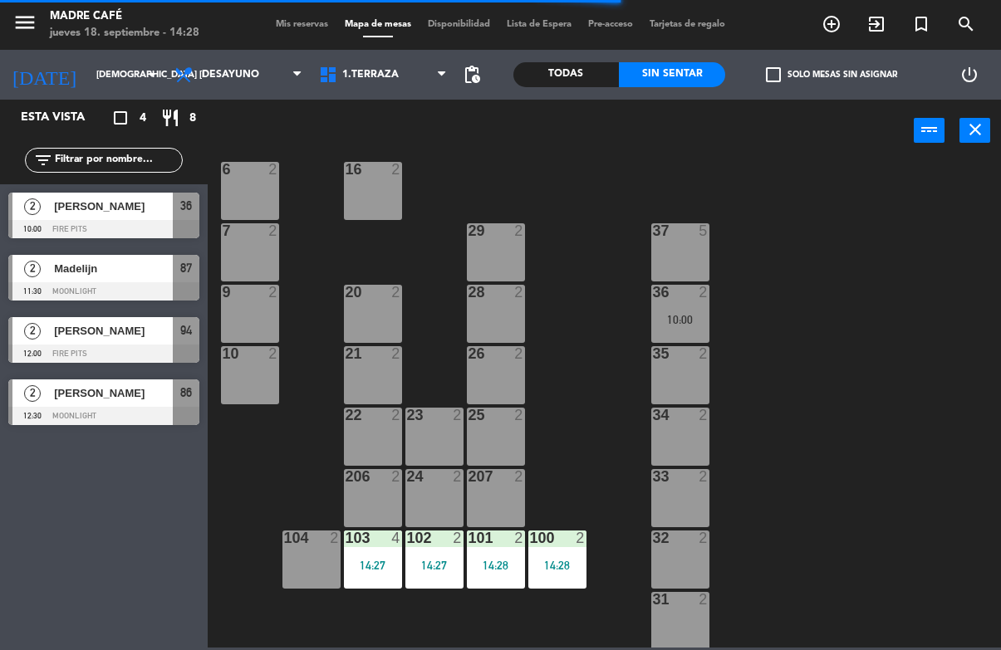
scroll to position [396, 0]
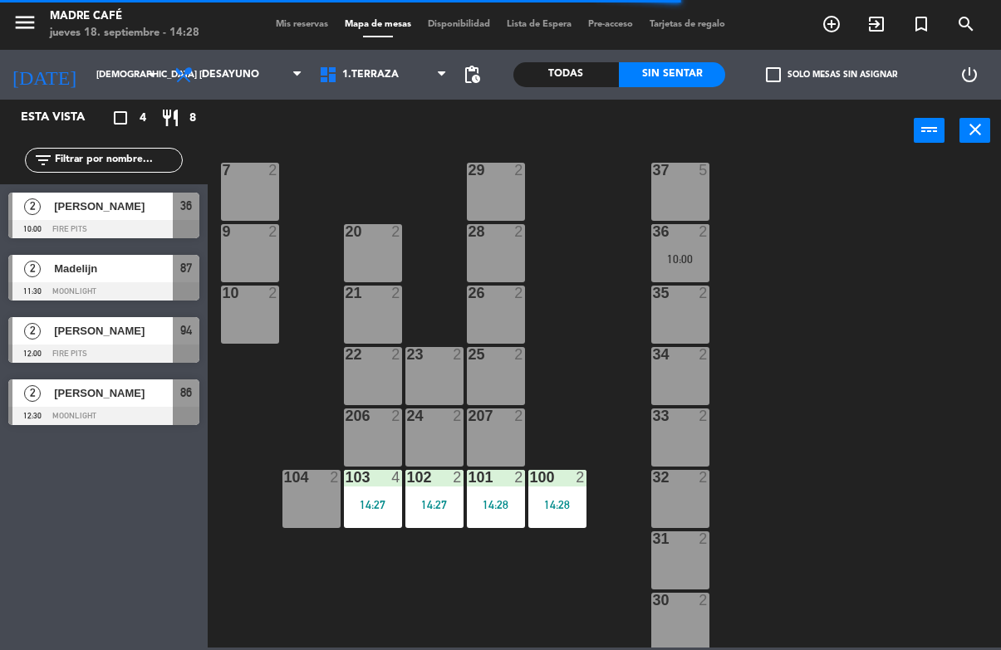
click at [431, 499] on div "14:27" at bounding box center [434, 505] width 58 height 12
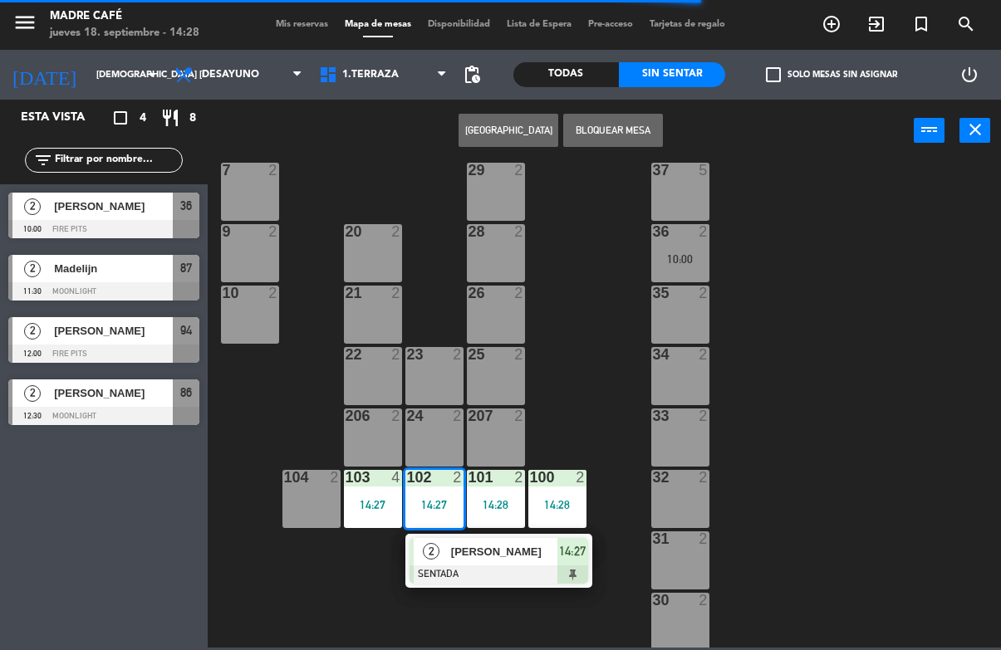
click at [529, 543] on span "[PERSON_NAME]" at bounding box center [504, 551] width 106 height 17
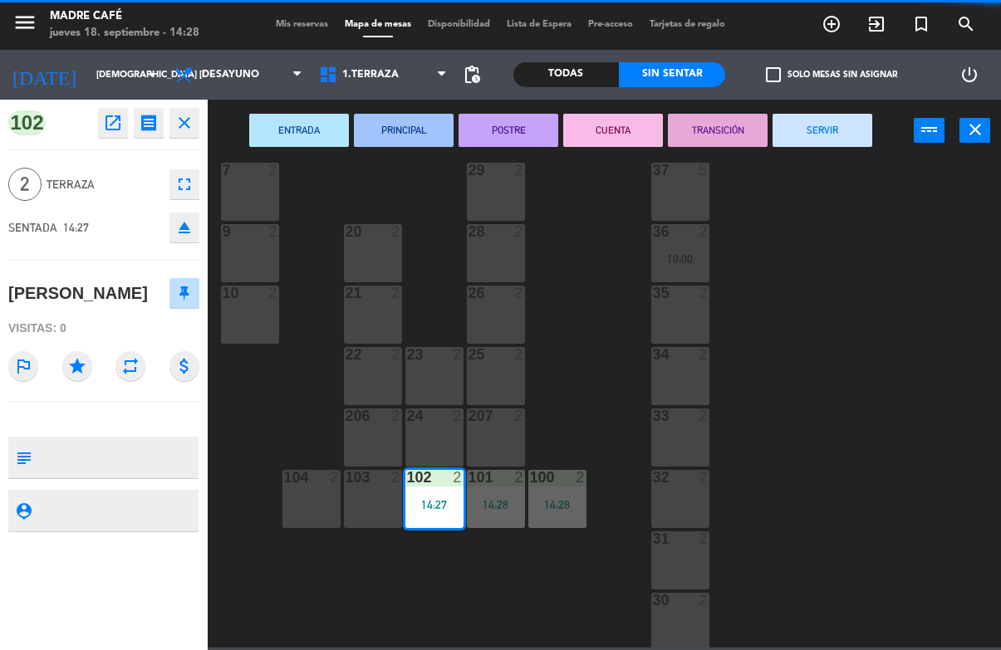
click at [842, 132] on button "SERVIR" at bounding box center [823, 130] width 100 height 33
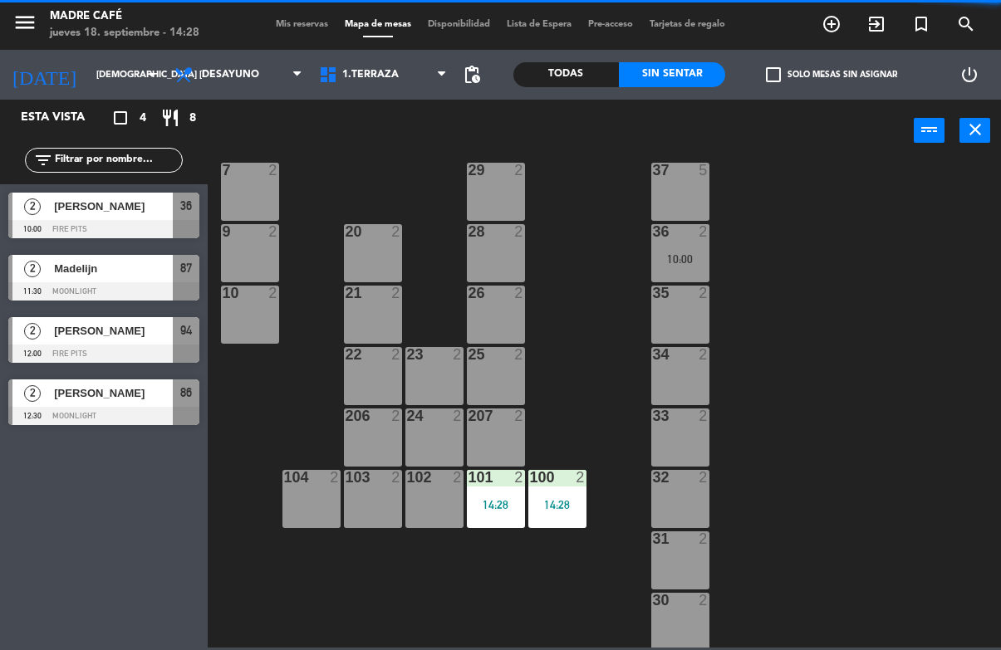
click at [934, 352] on div "11 2 63 5 62 2 12 2 1 6 61 5 64 5 17 2 13 2 2 lock 6 60 5 65 5 308 5 18 2 311 2…" at bounding box center [609, 404] width 783 height 488
click at [482, 505] on div "14:28" at bounding box center [496, 505] width 58 height 12
click at [791, 389] on div "11 2 63 5 62 2 12 2 1 6 61 5 64 5 17 2 13 2 2 lock 6 60 5 65 5 308 5 18 2 311 2…" at bounding box center [609, 404] width 783 height 488
click at [493, 527] on div "101 2 14:28" at bounding box center [496, 499] width 58 height 58
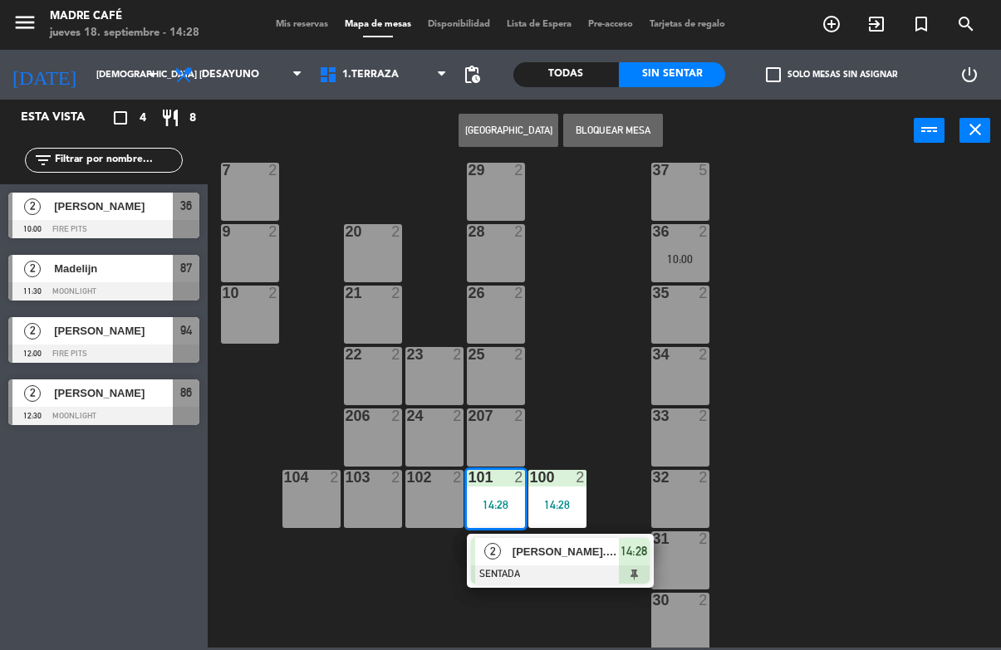
click at [615, 558] on span "[PERSON_NAME]. [PERSON_NAME]" at bounding box center [566, 551] width 106 height 17
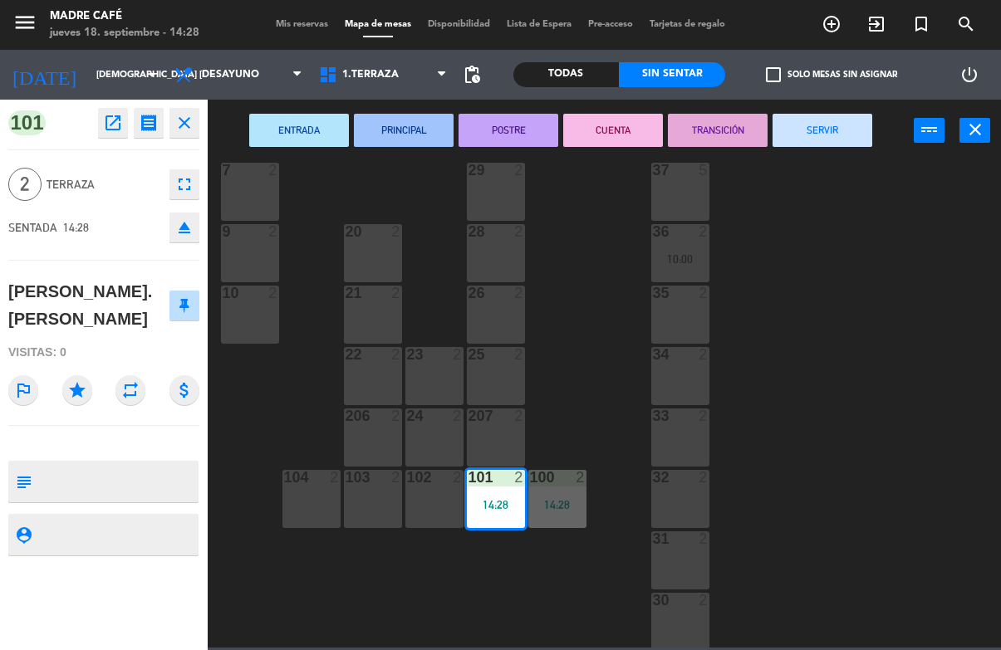
click at [824, 125] on button "SERVIR" at bounding box center [823, 130] width 100 height 33
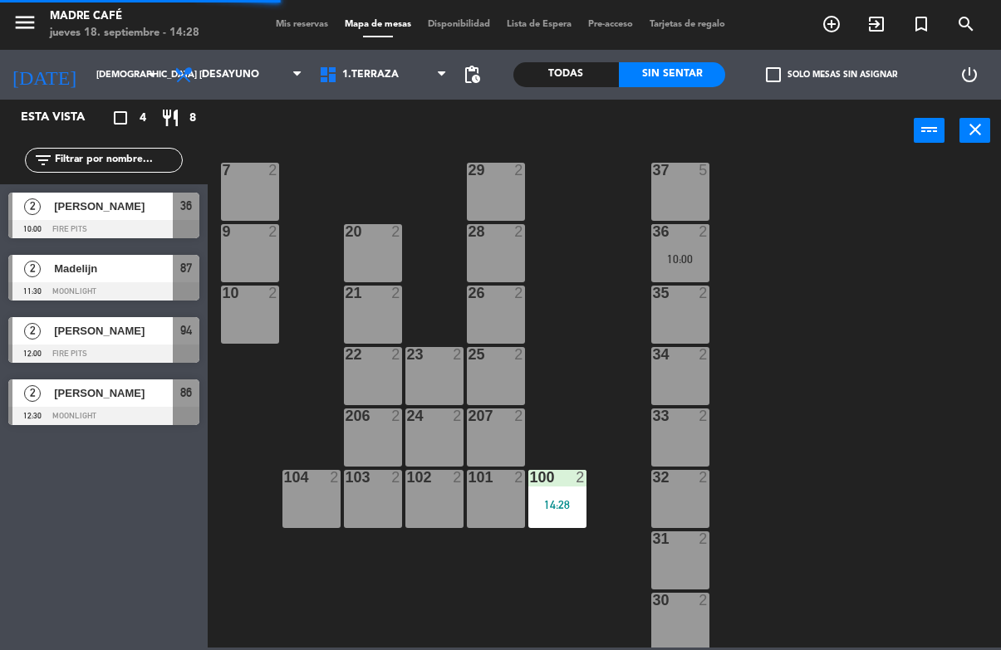
click at [898, 346] on div "11 2 63 5 62 2 12 2 1 6 61 5 64 5 17 2 13 2 2 lock 6 60 5 65 5 308 5 18 2 311 2…" at bounding box center [609, 404] width 783 height 488
click at [566, 493] on div "100 2 14:28" at bounding box center [557, 499] width 58 height 58
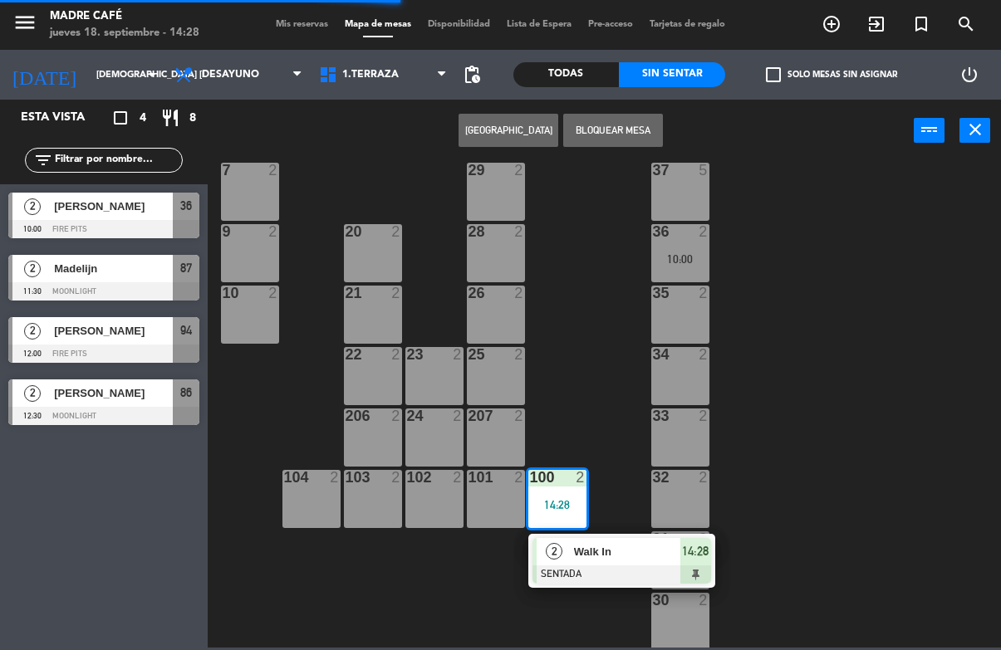
click at [672, 549] on span "Walk In" at bounding box center [627, 551] width 106 height 17
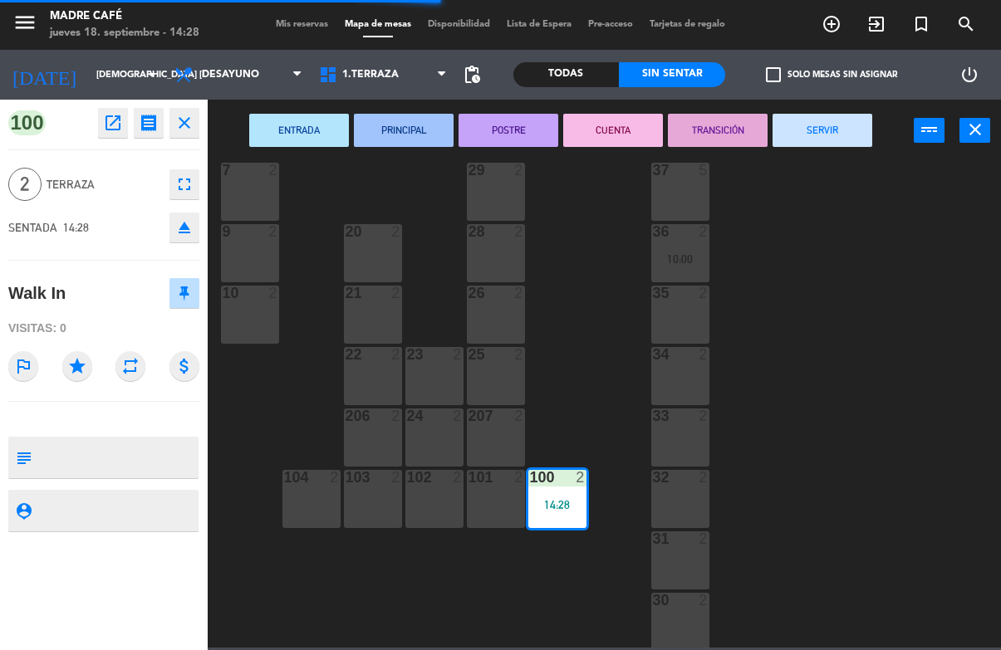
click at [838, 122] on button "SERVIR" at bounding box center [823, 130] width 100 height 33
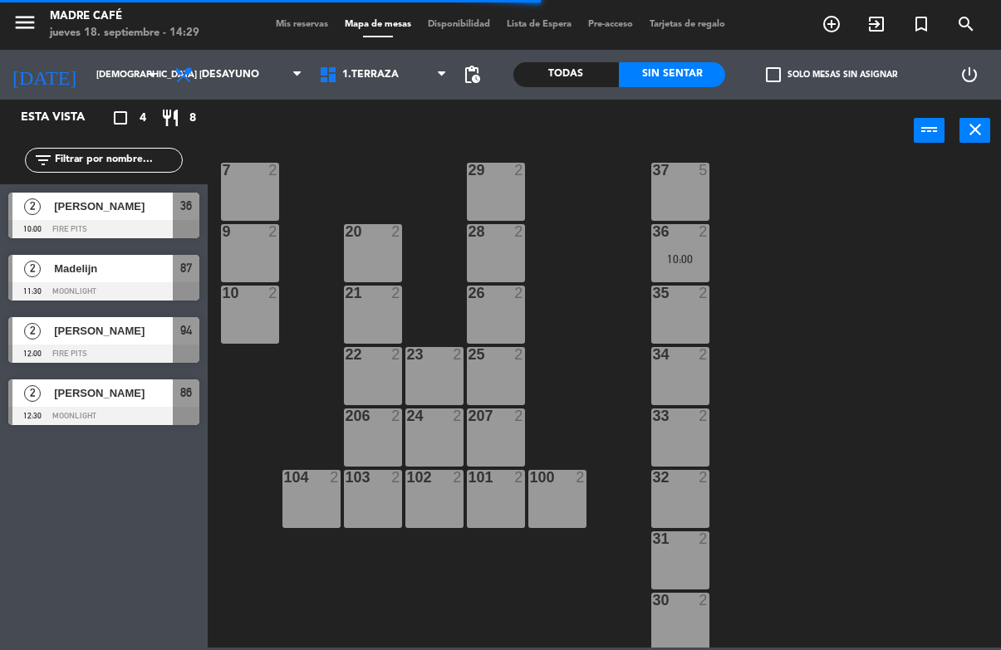
click at [886, 277] on div "11 2 63 5 62 2 12 2 1 6 61 5 64 5 17 2 13 2 2 lock 6 60 5 65 5 308 5 18 2 311 2…" at bounding box center [609, 404] width 783 height 488
click at [864, 12] on span "exit_to_app" at bounding box center [876, 24] width 45 height 28
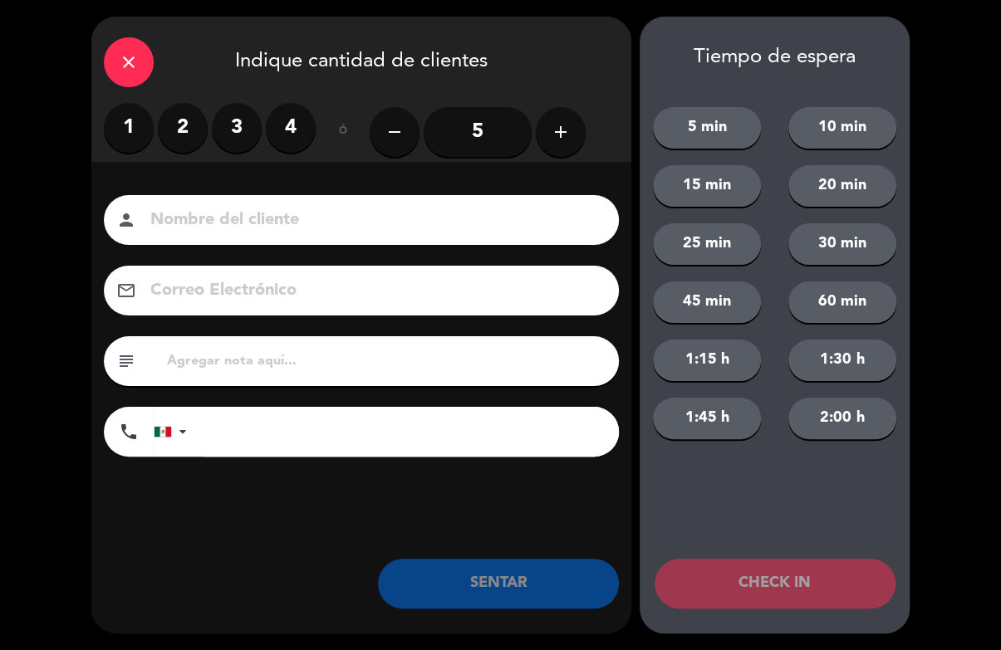
click at [115, 115] on label "1" at bounding box center [129, 128] width 50 height 50
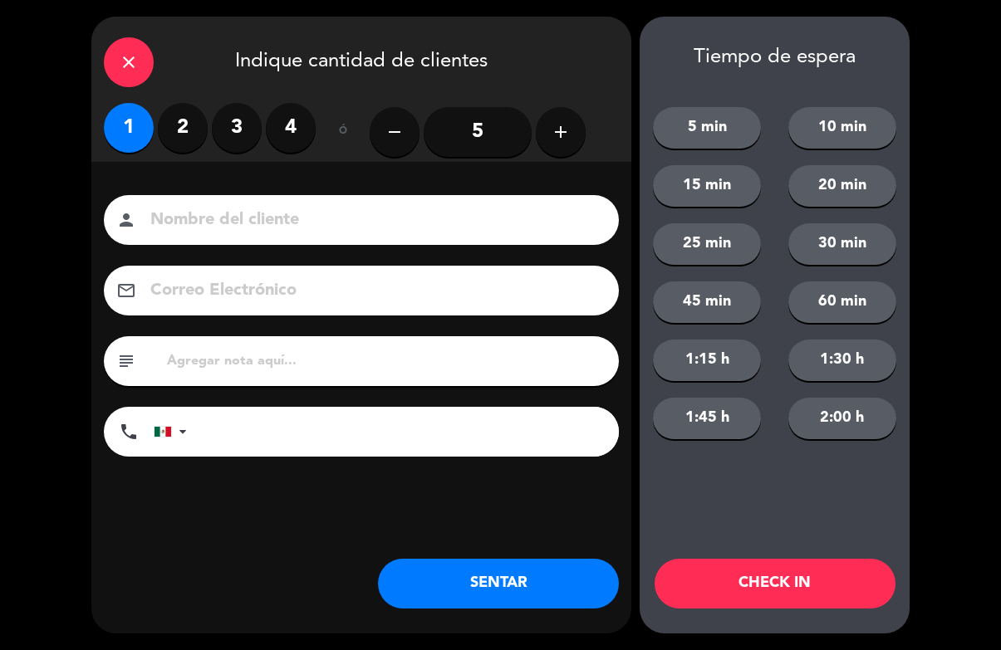
click at [321, 225] on input at bounding box center [373, 220] width 449 height 29
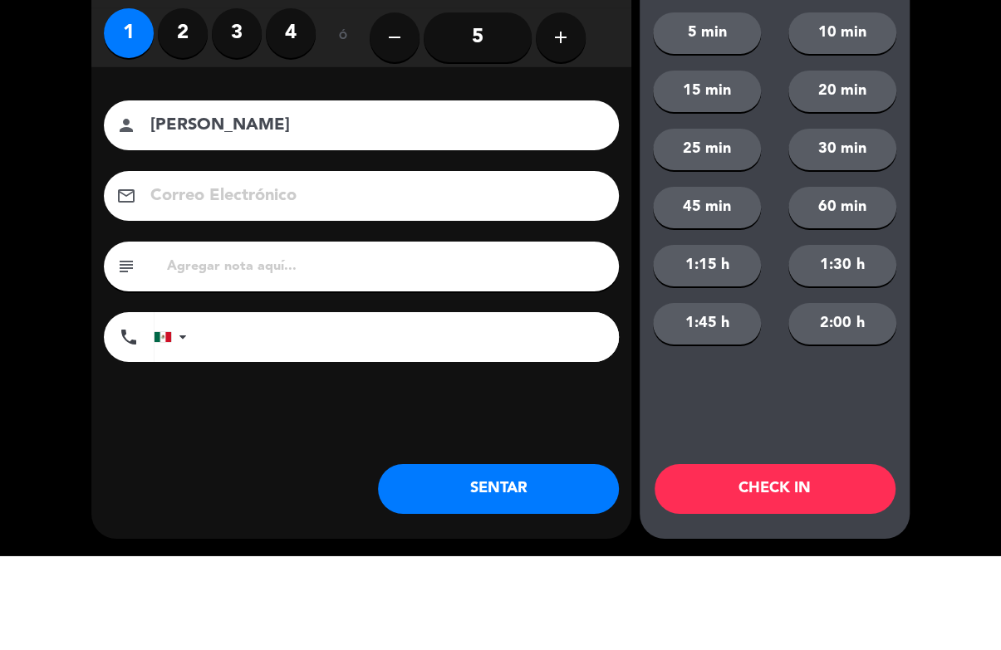
type input "[PERSON_NAME]"
click at [940, 199] on div "close Indique cantidad de clientes 1 2 3 4 ó remove 5 add Nombre del cliente pe…" at bounding box center [500, 325] width 1001 height 650
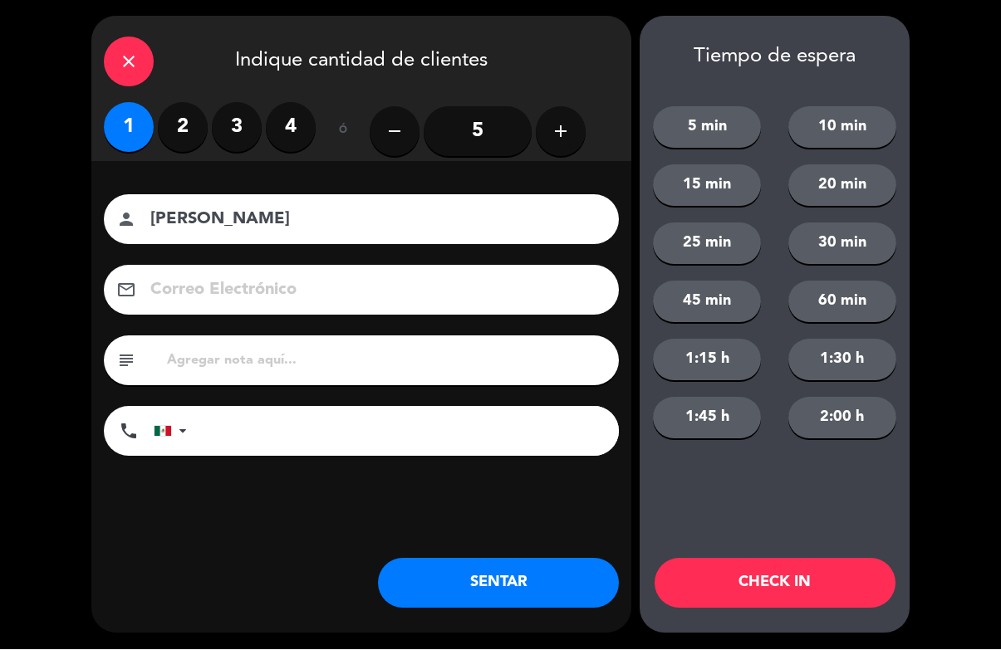
click at [814, 561] on button "CHECK IN" at bounding box center [775, 584] width 241 height 50
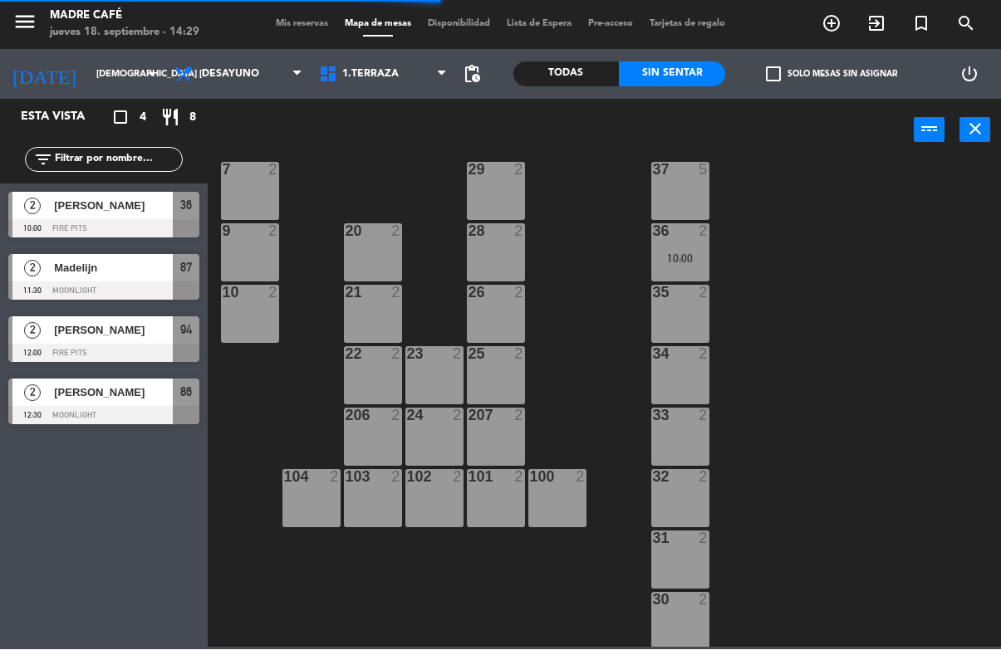
click at [884, 583] on div "11 2 63 5 62 2 12 2 1 6 61 5 64 5 17 2 13 2 2 lock 6 60 5 65 5 308 5 18 2 311 2…" at bounding box center [609, 404] width 783 height 488
click at [110, 164] on input "text" at bounding box center [117, 160] width 129 height 18
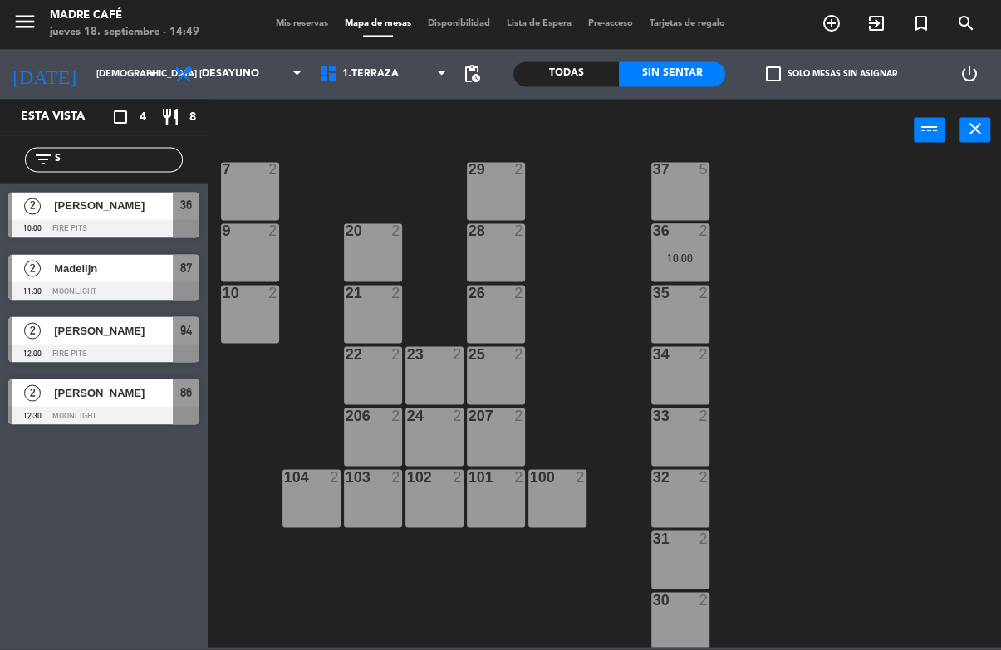
type input "Sa"
